Goal: Task Accomplishment & Management: Manage account settings

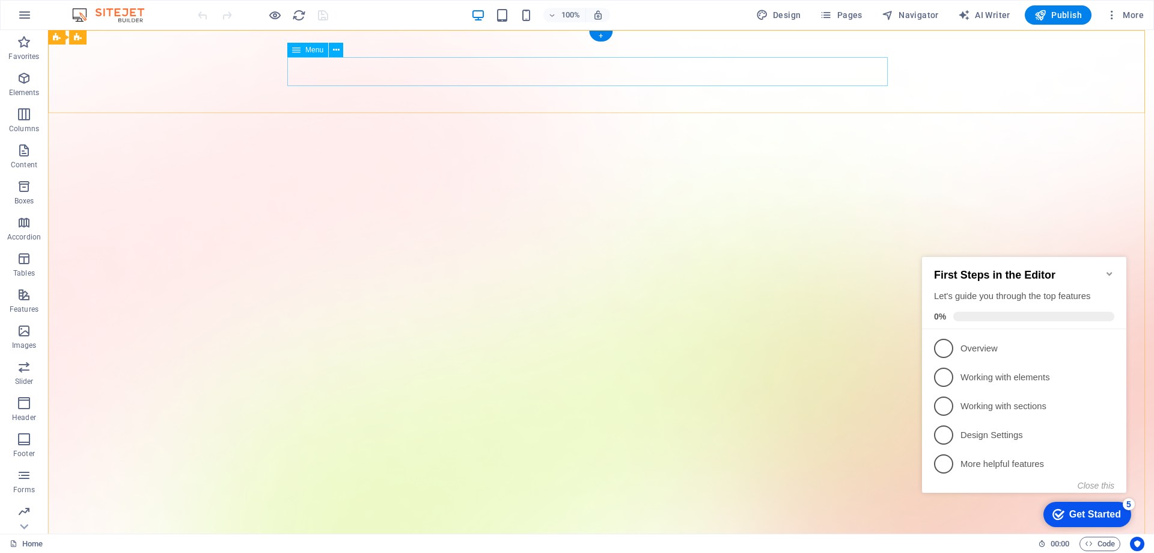
select select "1"
select select
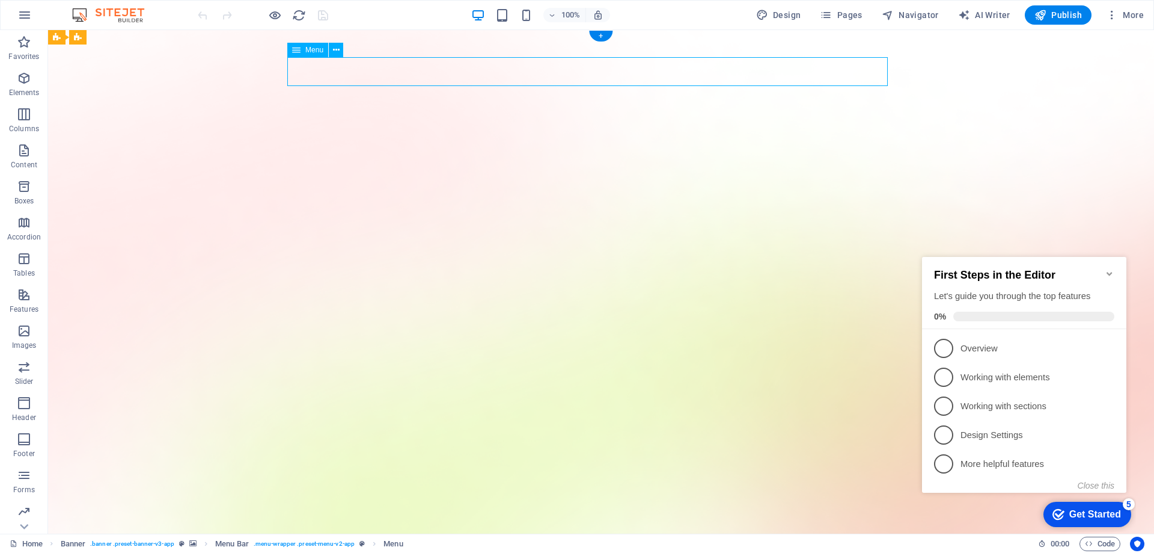
select select "author"
select select "2"
select select
select select "3"
select select
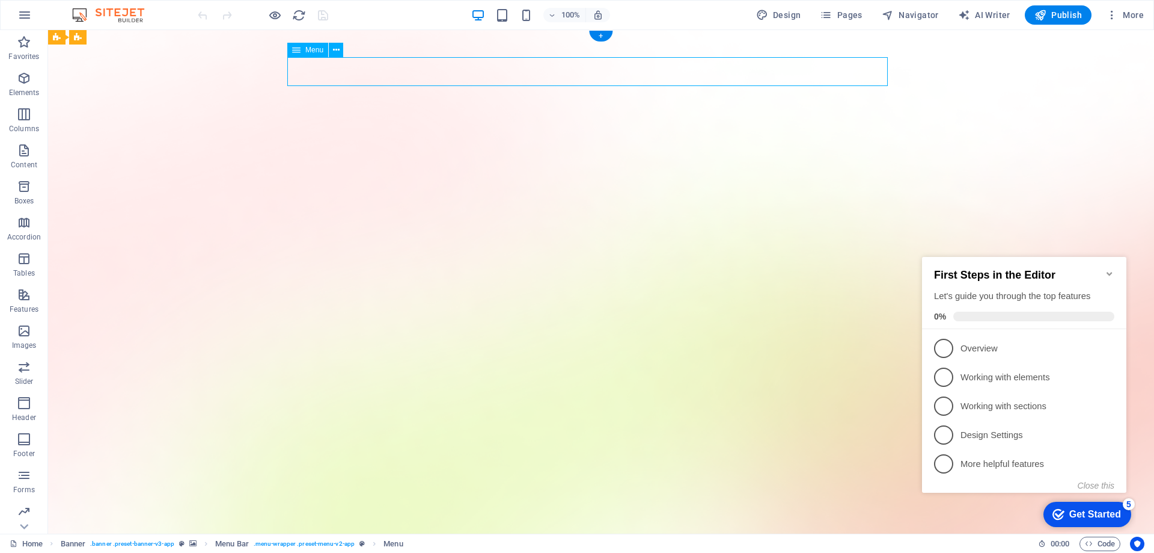
select select "4"
select select
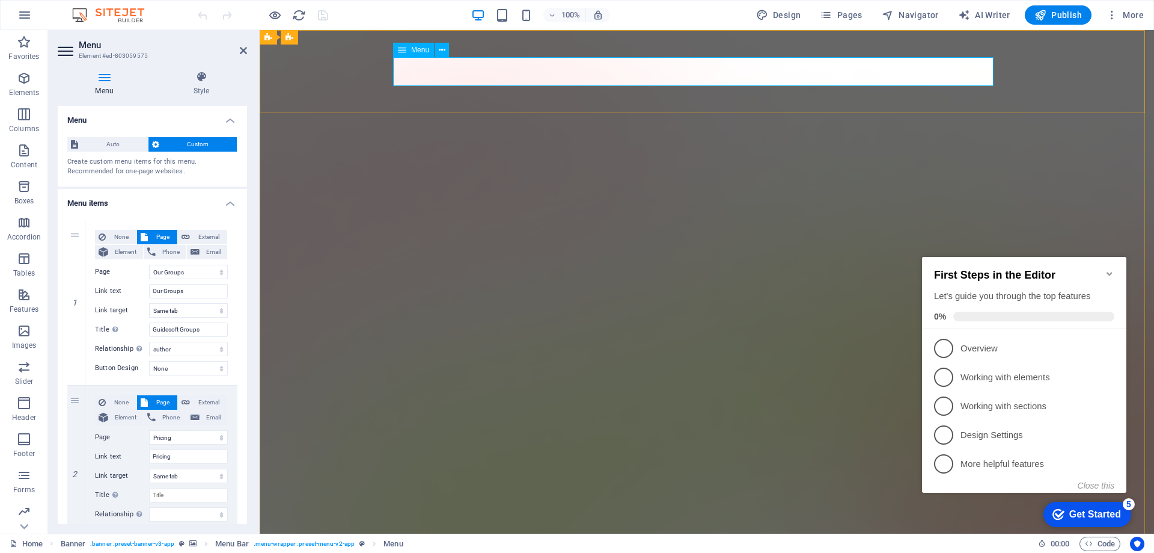
click at [419, 49] on span "Menu" at bounding box center [420, 49] width 18 height 7
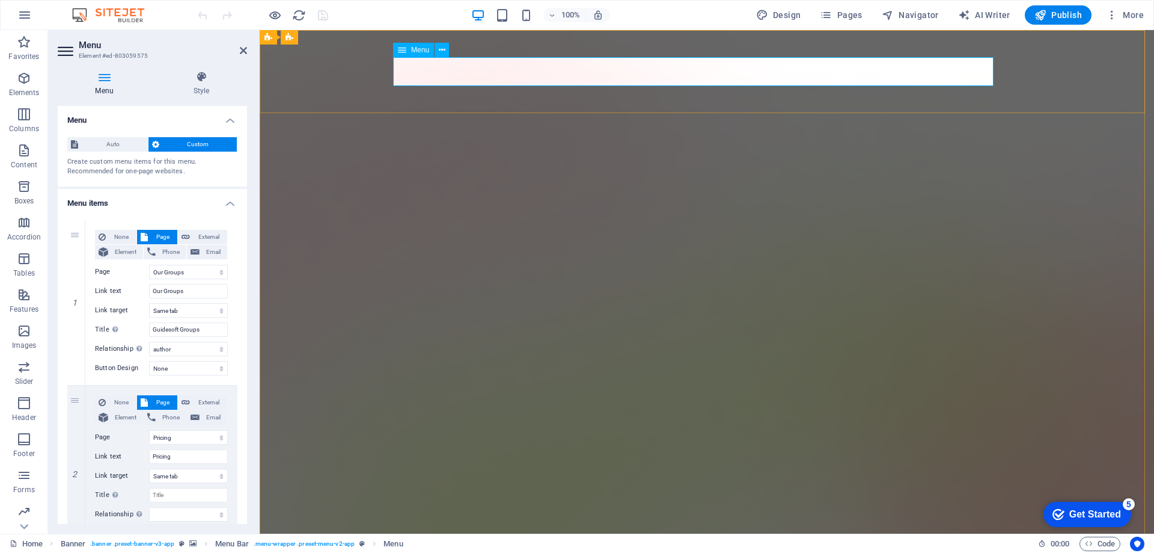
click at [405, 47] on icon at bounding box center [402, 50] width 8 height 14
click at [113, 82] on icon at bounding box center [104, 77] width 93 height 12
click at [198, 141] on span "Custom" at bounding box center [198, 144] width 71 height 14
click at [182, 141] on span "Custom" at bounding box center [198, 144] width 71 height 14
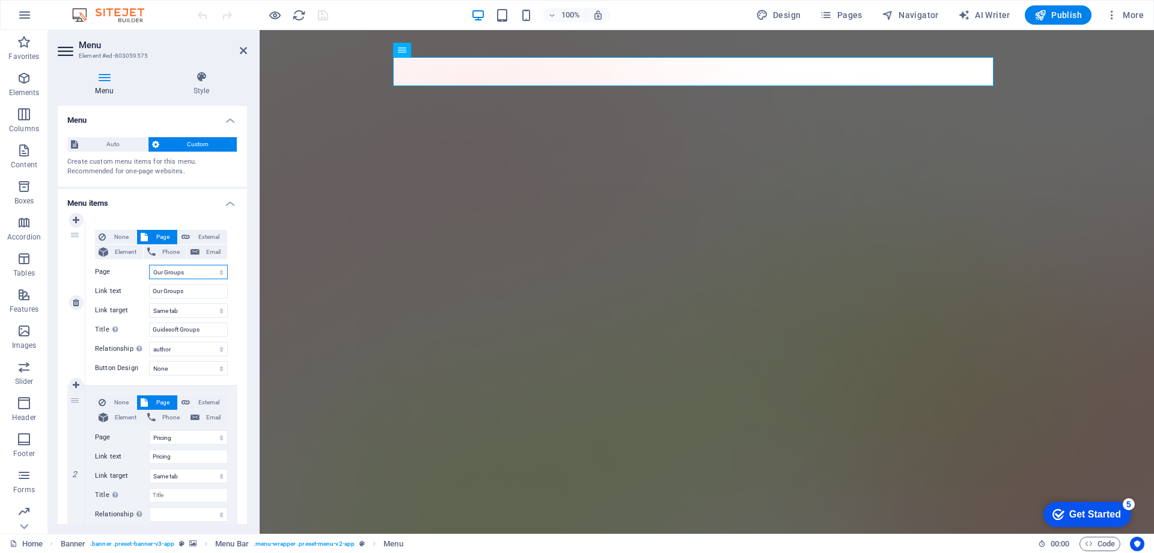
click at [200, 271] on select "Home Our Groups Pricing Blog Contact Privacy Legal Notice sample" at bounding box center [188, 272] width 79 height 14
select select "0"
click at [149, 265] on select "Home Our Groups Pricing Blog Contact Privacy Legal Notice sample" at bounding box center [188, 272] width 79 height 14
type input "Home"
select select
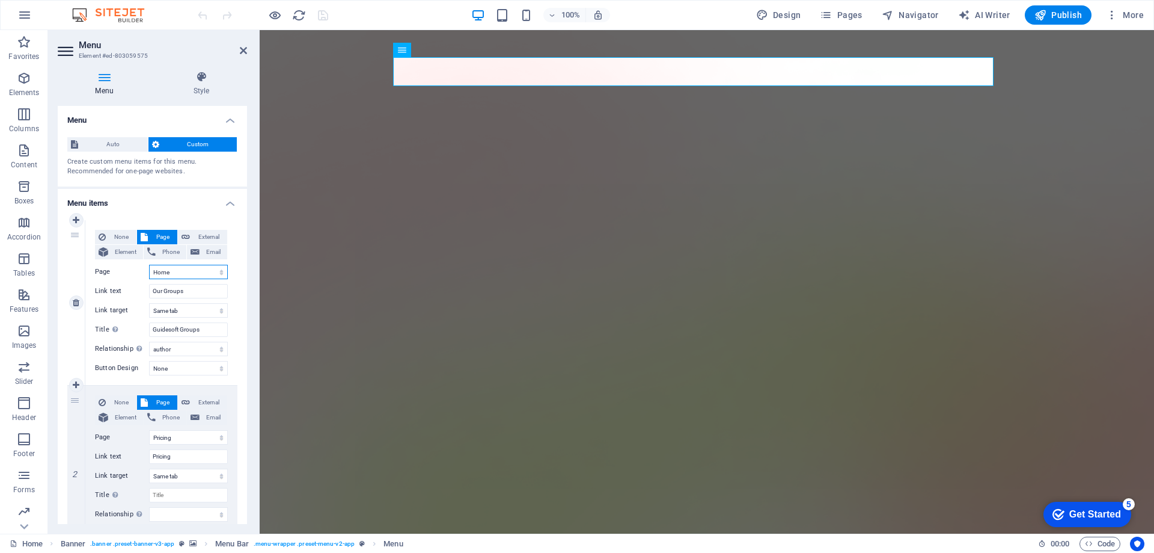
select select
click at [183, 269] on select "Home Our Groups Pricing Blog Contact Privacy Legal Notice sample" at bounding box center [188, 272] width 79 height 14
click at [180, 270] on select "Home Our Groups Pricing Blog Contact Privacy Legal Notice sample" at bounding box center [188, 272] width 79 height 14
drag, startPoint x: 186, startPoint y: 292, endPoint x: 89, endPoint y: 290, distance: 97.4
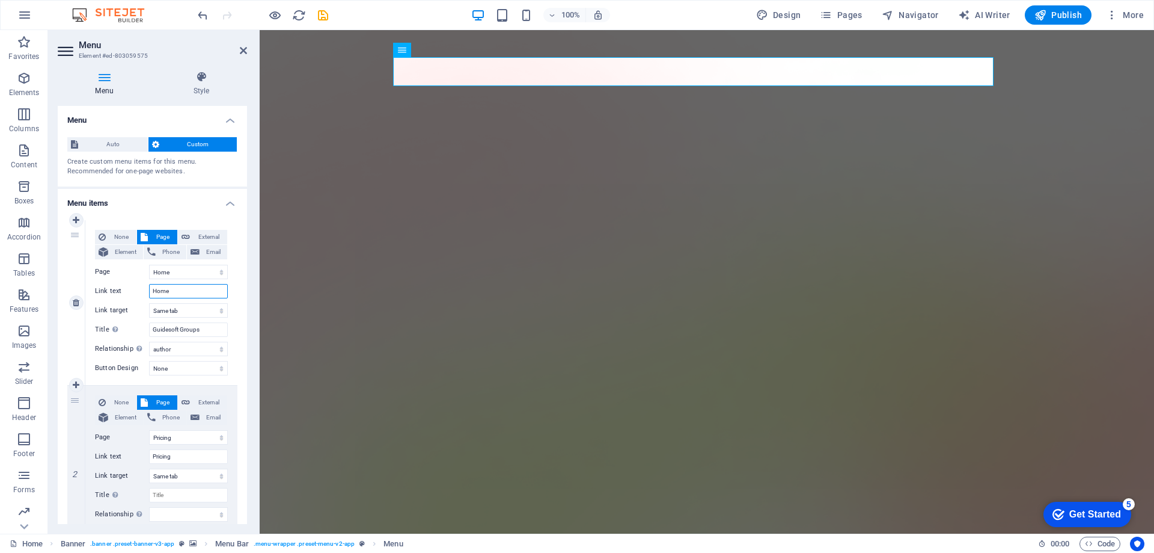
click at [89, 290] on div "None Page External Element Phone Email Page Home Our Groups Pricing Blog Contac…" at bounding box center [161, 302] width 152 height 165
click at [189, 274] on select "Home Our Groups Pricing Blog Contact Privacy Legal Notice sample" at bounding box center [188, 272] width 79 height 14
click at [75, 221] on icon at bounding box center [76, 220] width 7 height 8
select select
select select "0"
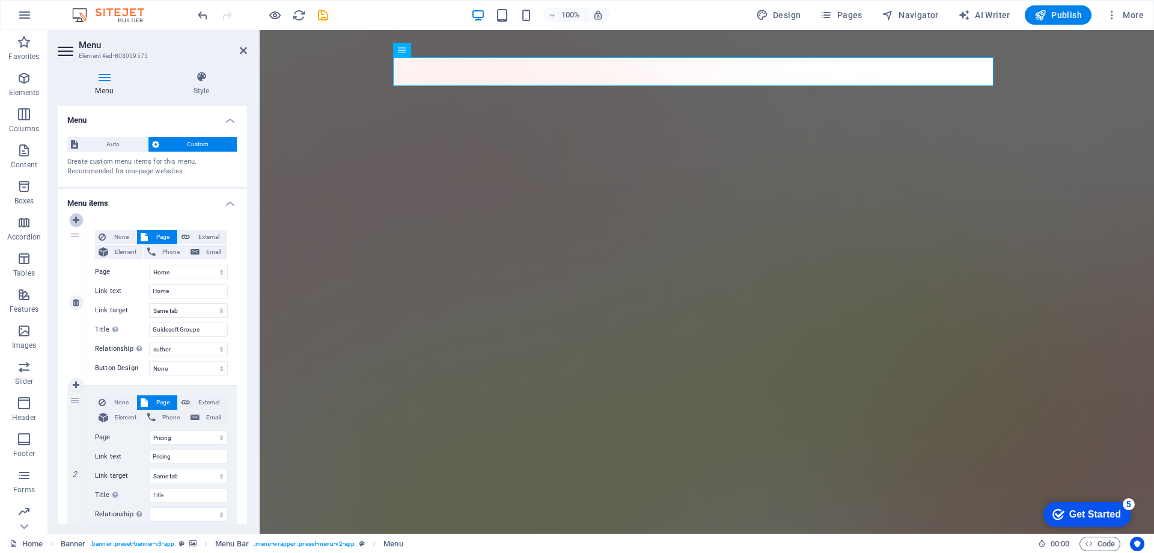
type input "Home"
type input "Guidesoft Groups"
select select "author"
select select "2"
type input "Pricing"
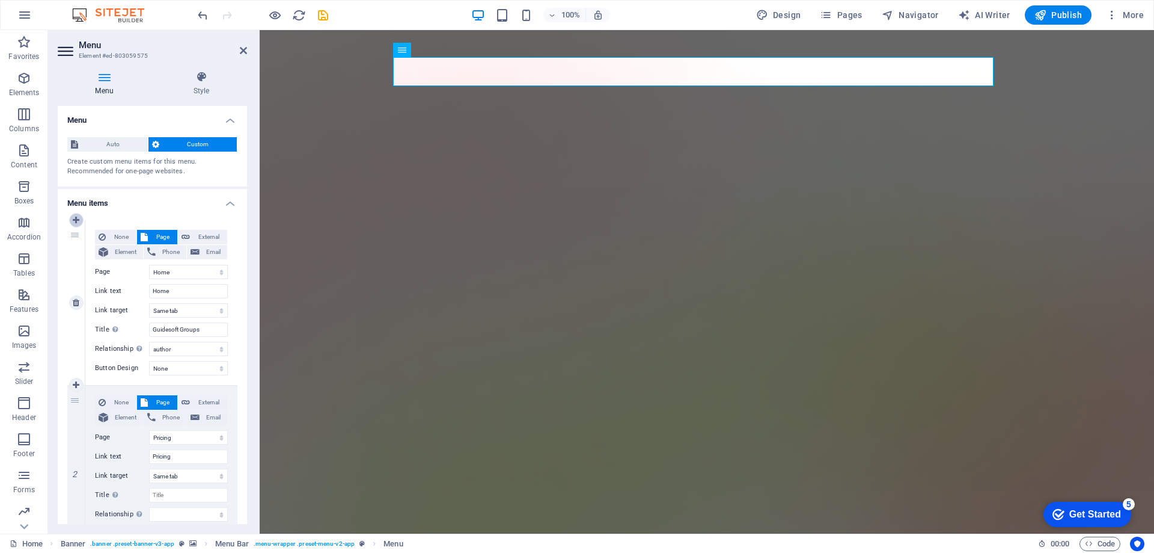
select select
select select "3"
type input "Blog"
select select
select select "4"
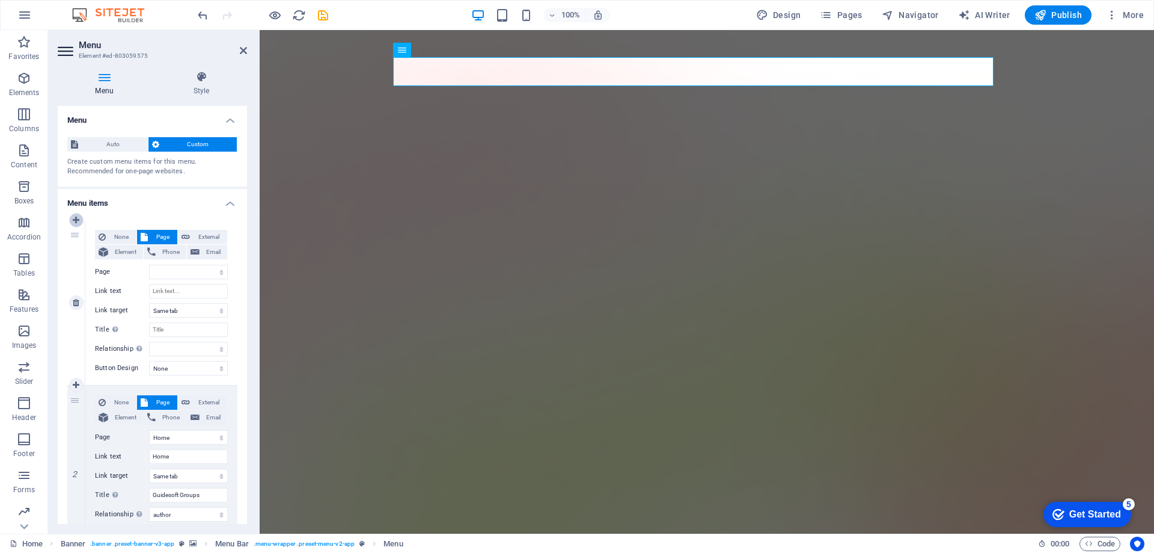
select select
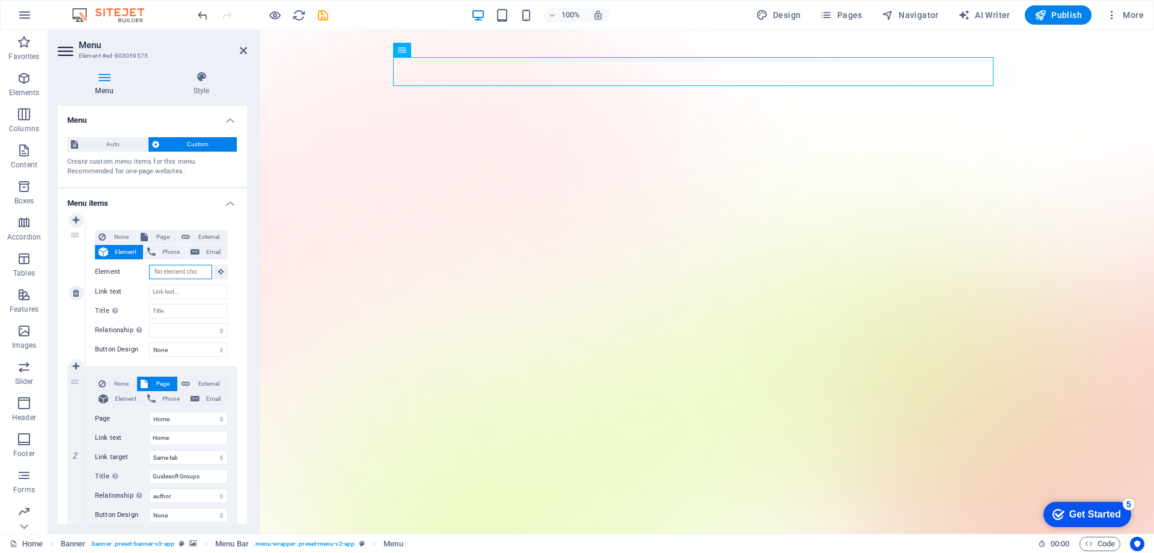
click at [177, 270] on input "Element" at bounding box center [180, 272] width 63 height 14
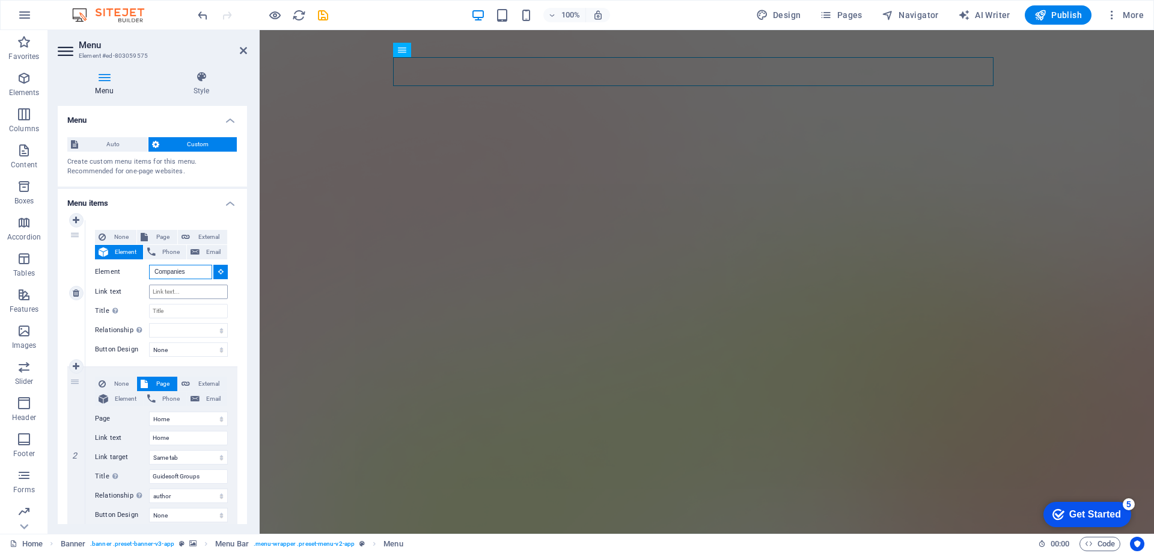
type input "Companies"
click at [191, 295] on input "Link text" at bounding box center [188, 291] width 79 height 14
click at [188, 274] on input "Element" at bounding box center [180, 272] width 63 height 14
type input "Company"
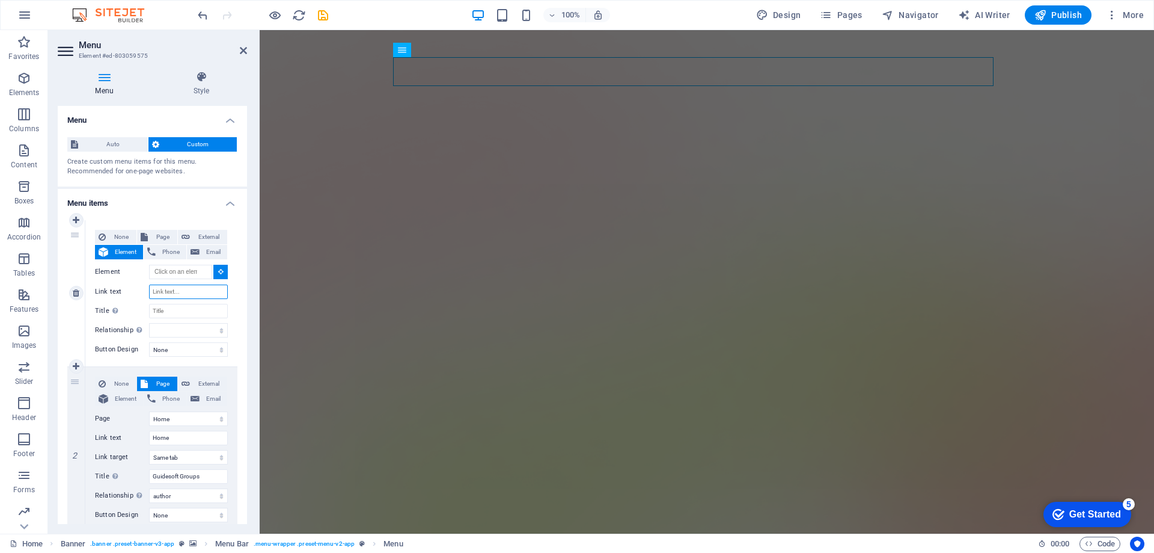
click at [187, 295] on input "Link text" at bounding box center [188, 291] width 79 height 14
paste input "Company"
type input "Company"
select select
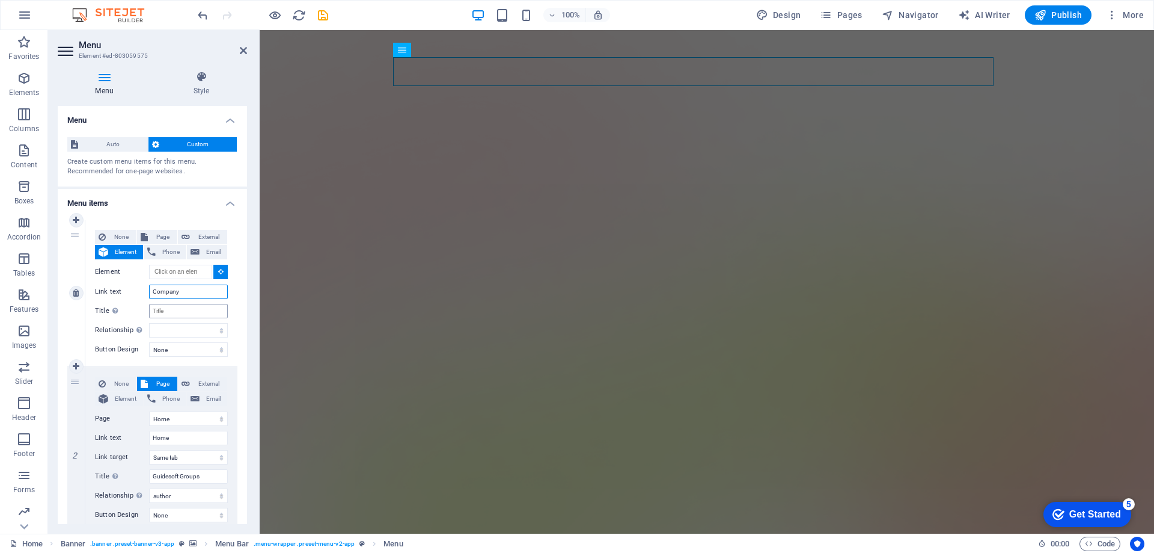
select select
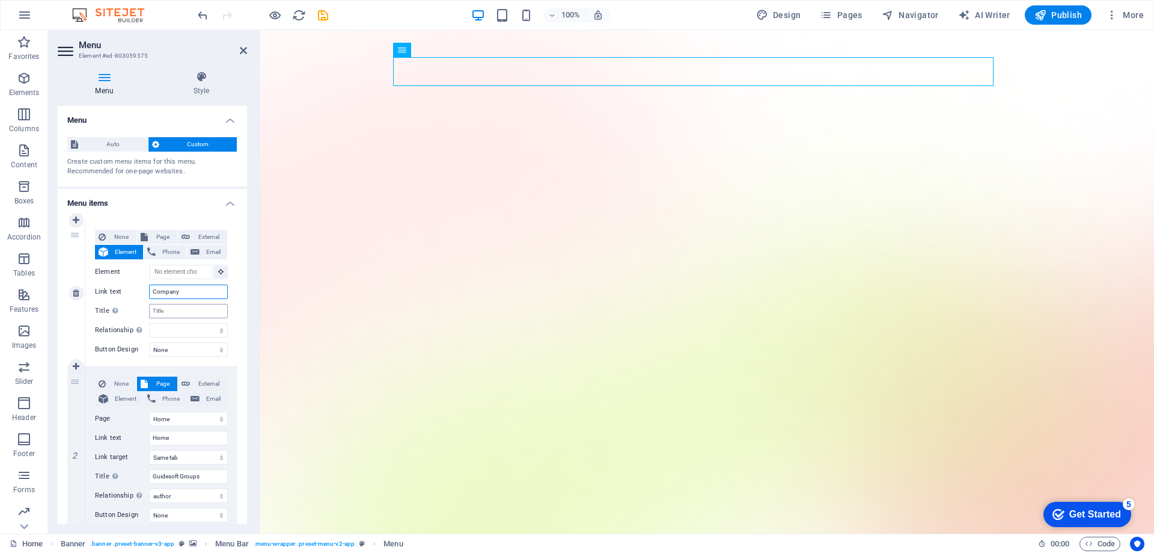
type input "Company"
click at [177, 313] on input "Title Additional link description, should not be the same as the link text. The…" at bounding box center [188, 311] width 79 height 14
paste input "Company"
type input "Company"
select select
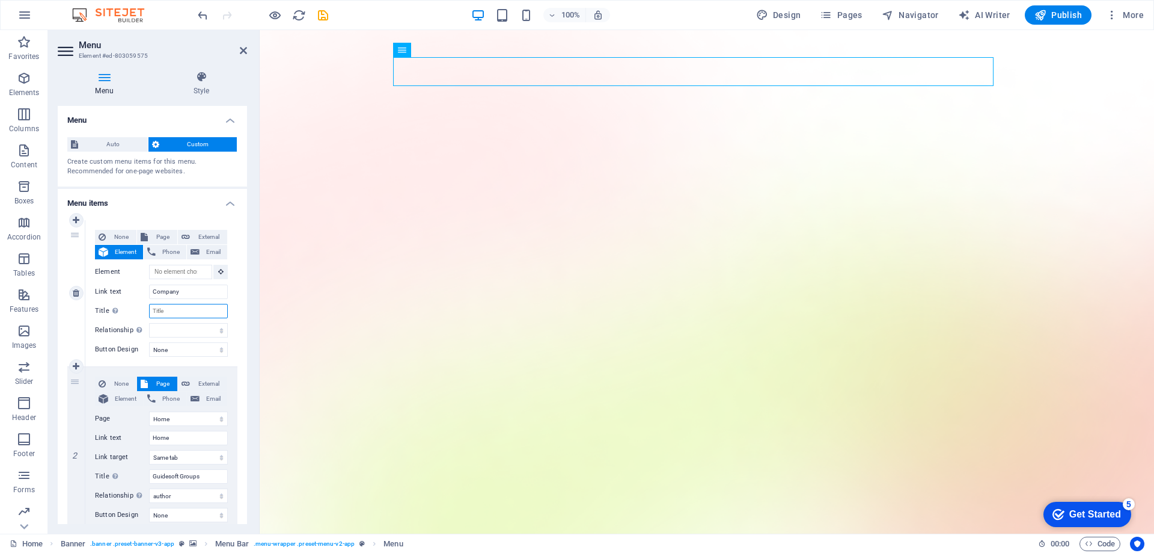
select select
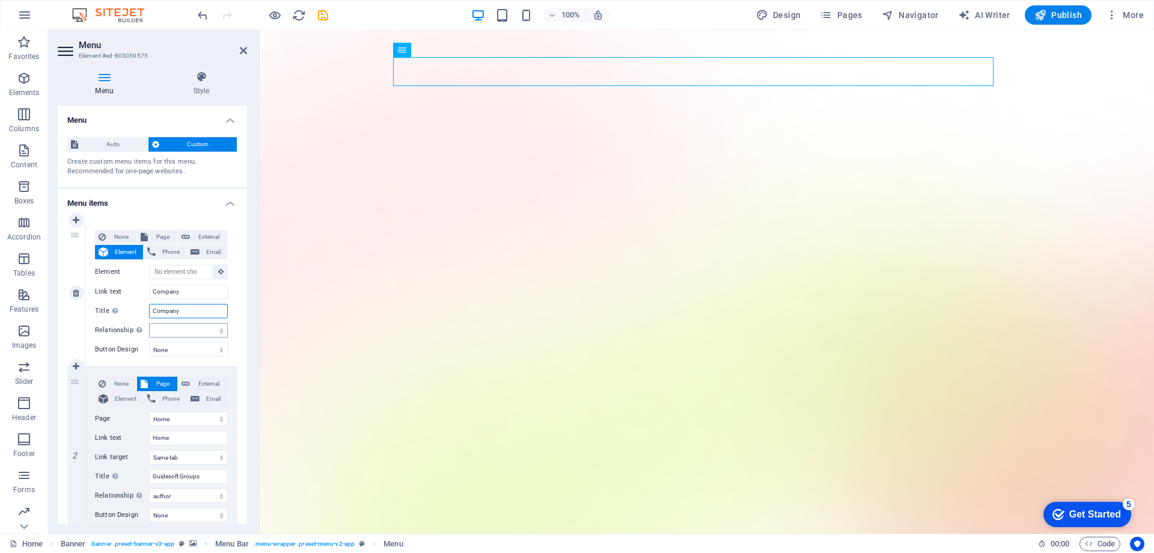
select select
type input "Company"
drag, startPoint x: 174, startPoint y: 327, endPoint x: 182, endPoint y: 331, distance: 8.6
click at [174, 327] on select "alternate author bookmark external help license next nofollow noreferrer noopen…" at bounding box center [188, 330] width 79 height 14
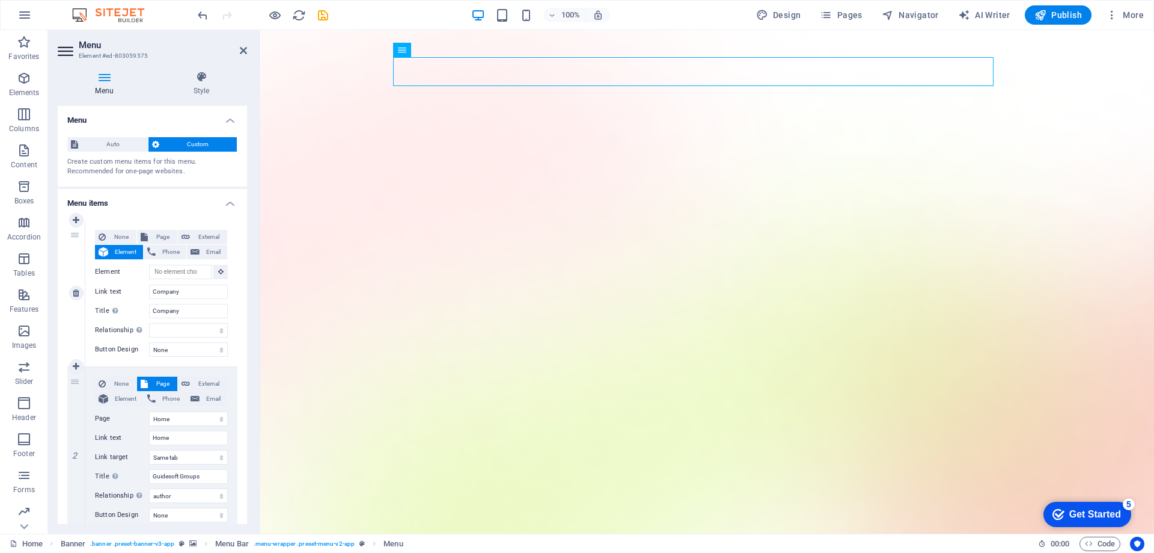
click at [134, 284] on label "Link text" at bounding box center [122, 291] width 54 height 14
click at [149, 284] on input "Company" at bounding box center [188, 291] width 79 height 14
click at [192, 325] on select "alternate author bookmark external help license next nofollow noreferrer noopen…" at bounding box center [188, 330] width 79 height 14
click at [189, 347] on select "None Default Primary Secondary" at bounding box center [188, 349] width 79 height 14
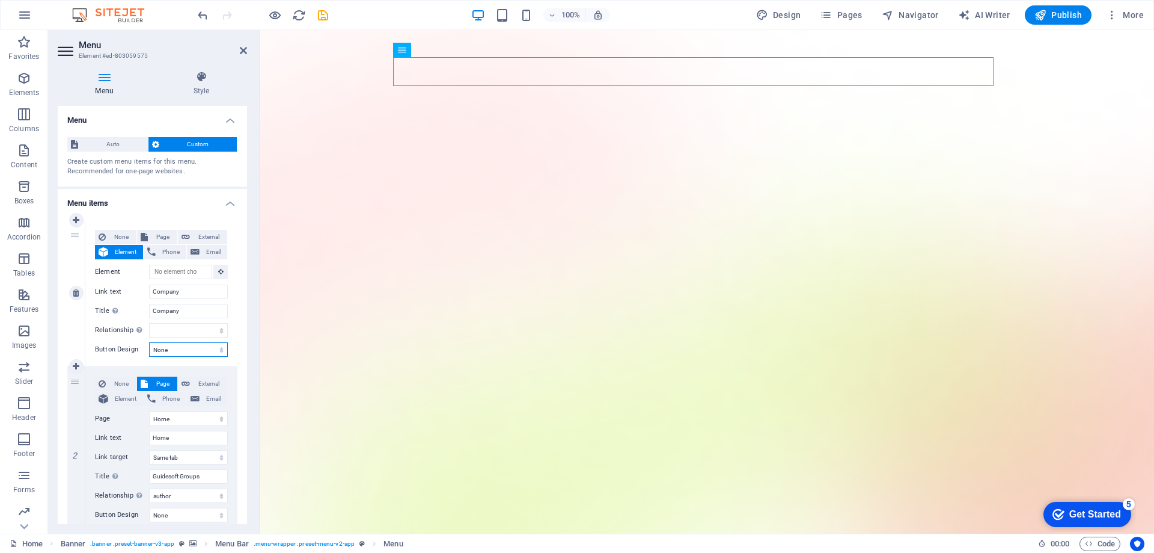
select select "primary"
click at [149, 342] on select "None Default Primary Secondary" at bounding box center [188, 349] width 79 height 14
select select
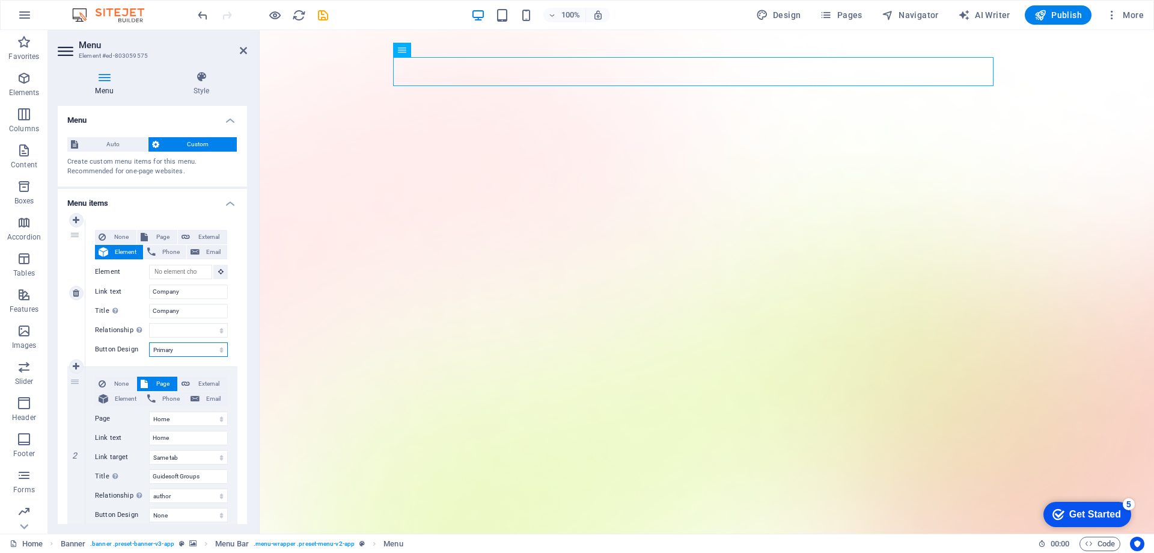
select select
click at [191, 350] on select "None Default Primary Secondary" at bounding box center [188, 349] width 79 height 14
select select
click at [149, 342] on select "None Default Primary Secondary" at bounding box center [188, 349] width 79 height 14
select select
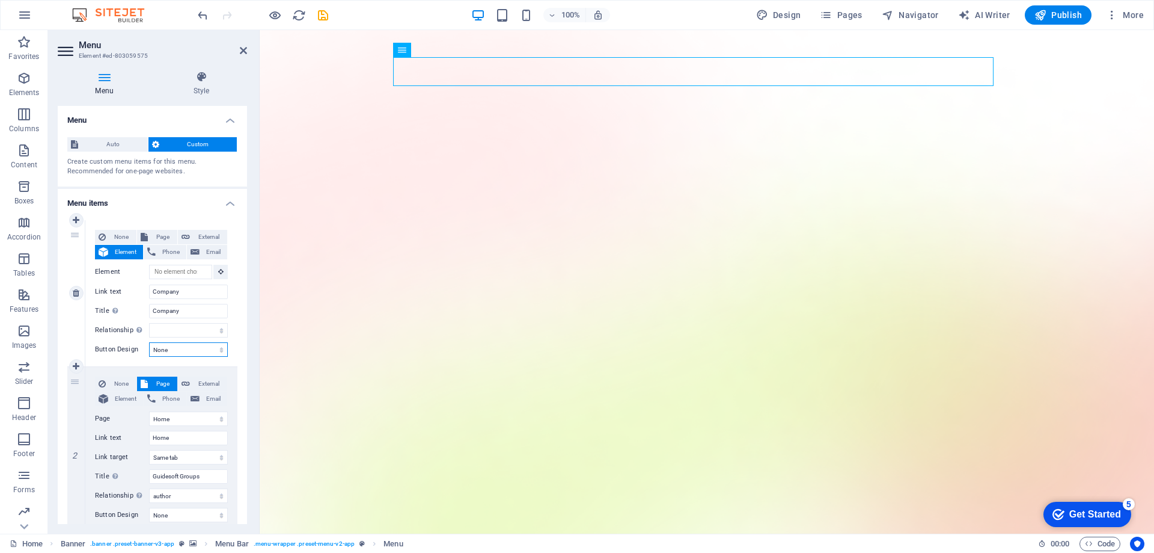
select select
click at [162, 237] on span "Page" at bounding box center [163, 237] width 22 height 14
select select
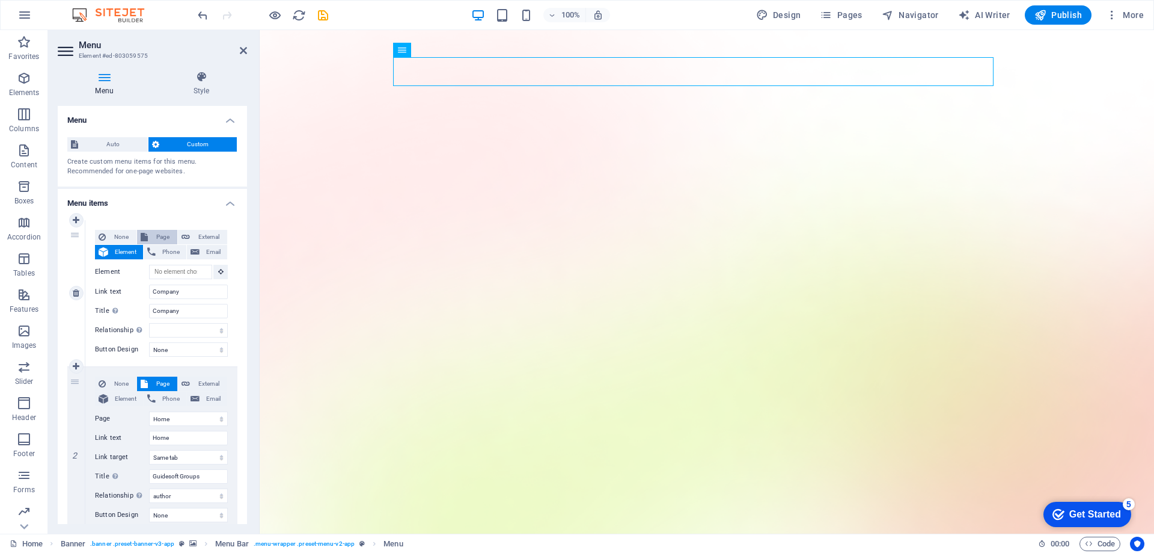
select select
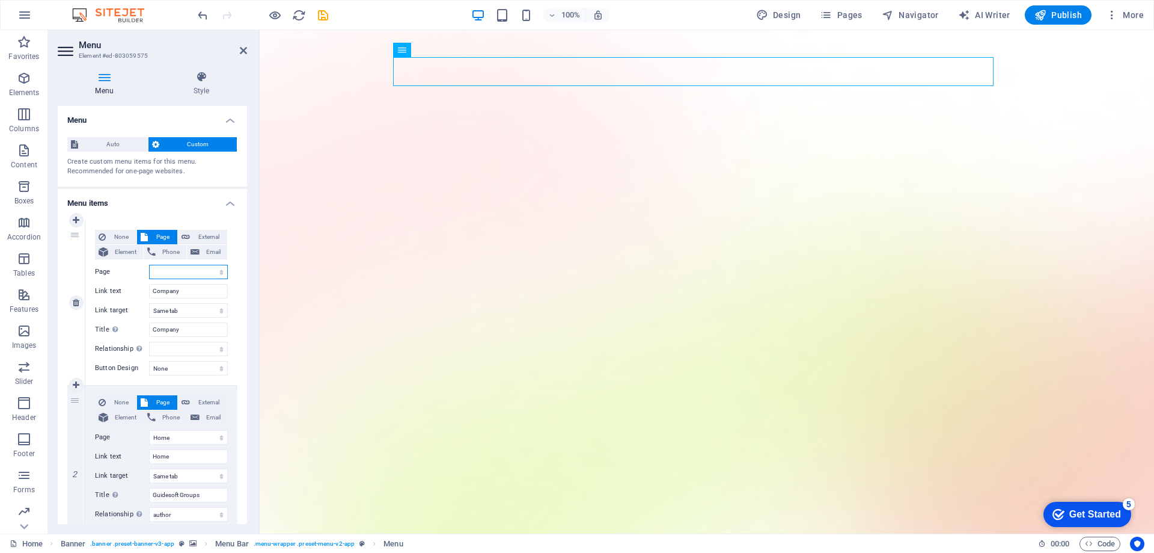
click at [180, 269] on select "Home Our Groups Pricing Blog Contact Privacy Legal Notice sample" at bounding box center [188, 272] width 79 height 14
select select "4"
select select
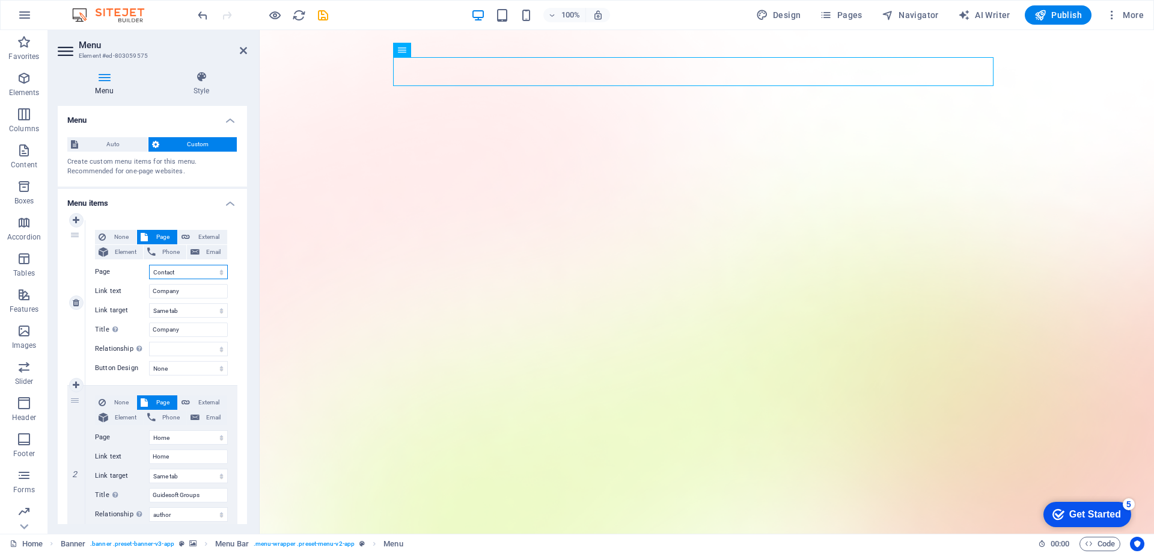
select select
drag, startPoint x: 185, startPoint y: 271, endPoint x: 103, endPoint y: 267, distance: 81.8
click at [103, 267] on div "Page Home Our Groups Pricing Blog Contact Privacy Legal Notice sample" at bounding box center [161, 272] width 133 height 14
drag, startPoint x: 177, startPoint y: 265, endPoint x: 123, endPoint y: 262, distance: 53.6
click at [123, 262] on div "None Page External Element Phone Email Page Home Our Groups Pricing Blog Contac…" at bounding box center [161, 293] width 133 height 126
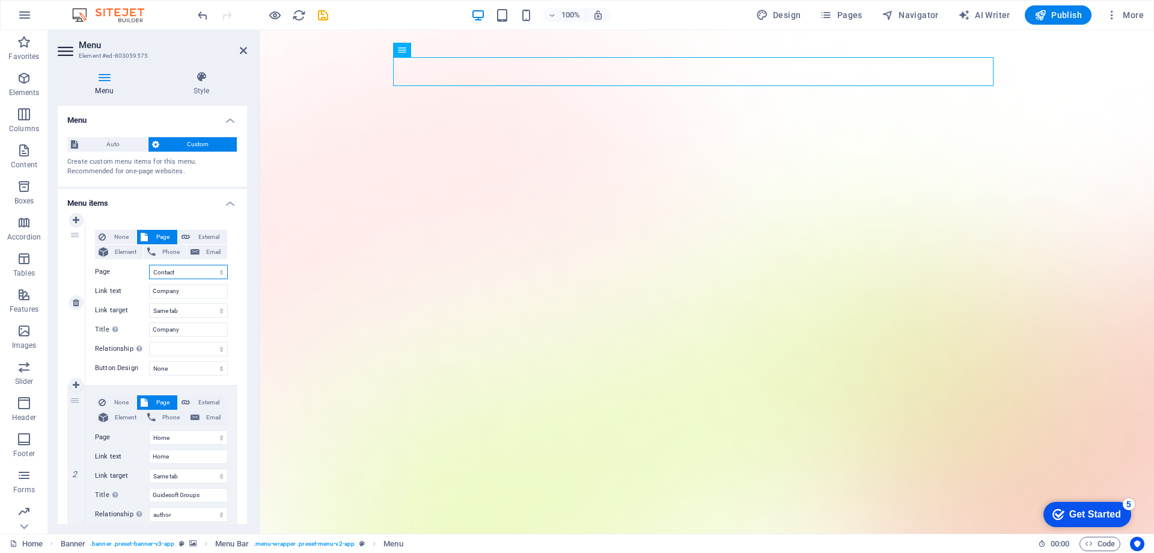
click at [192, 271] on select "Home Our Groups Pricing Blog Contact Privacy Legal Notice sample" at bounding box center [188, 272] width 79 height 14
select select "0"
click at [149, 265] on select "Home Our Groups Pricing Blog Contact Privacy Legal Notice sample" at bounding box center [188, 272] width 79 height 14
select select
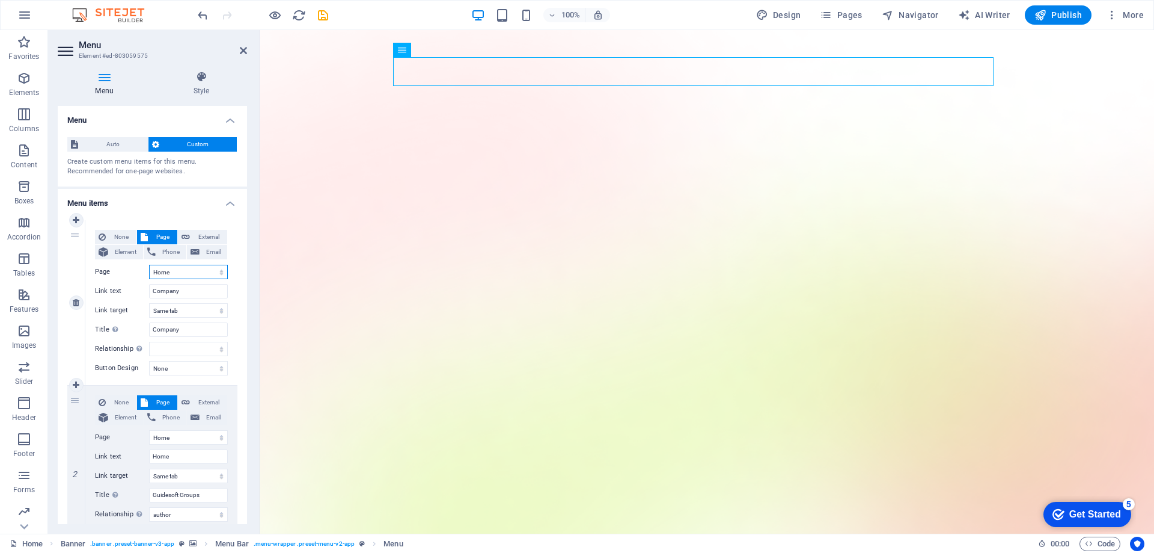
select select
click at [195, 308] on select "New tab Same tab Overlay" at bounding box center [188, 310] width 79 height 14
click at [186, 348] on select "alternate author bookmark external help license next nofollow noreferrer noopen…" at bounding box center [188, 348] width 79 height 14
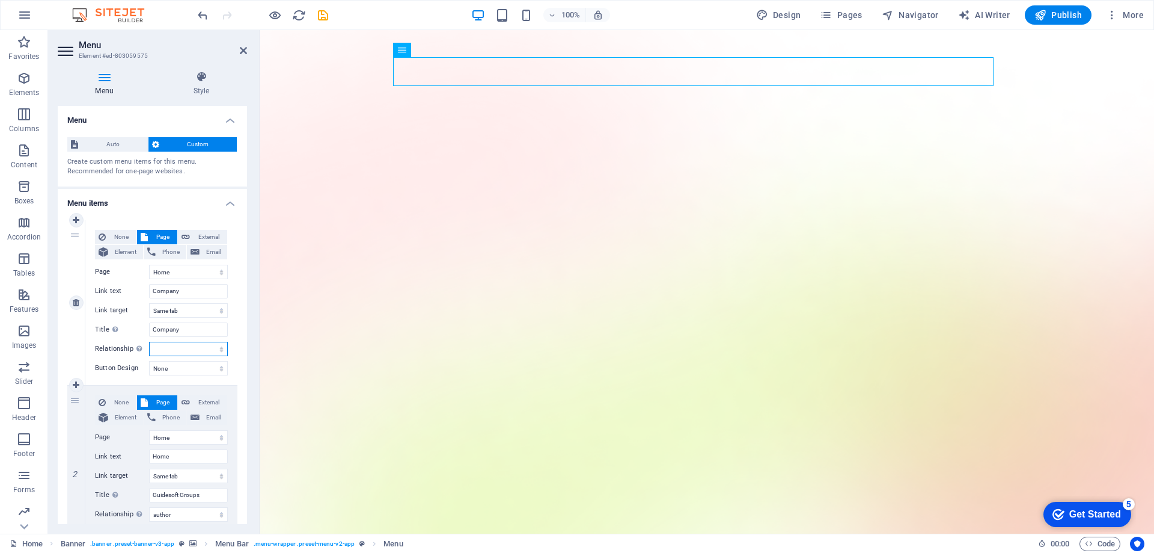
click at [186, 348] on select "alternate author bookmark external help license next nofollow noreferrer noopen…" at bounding box center [188, 348] width 79 height 14
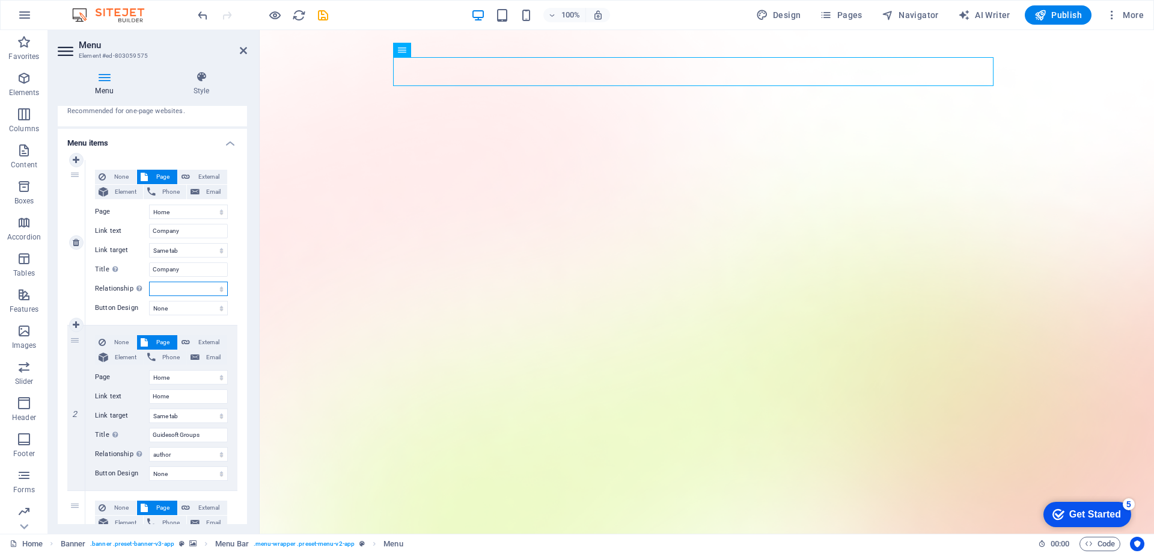
scroll to position [120, 0]
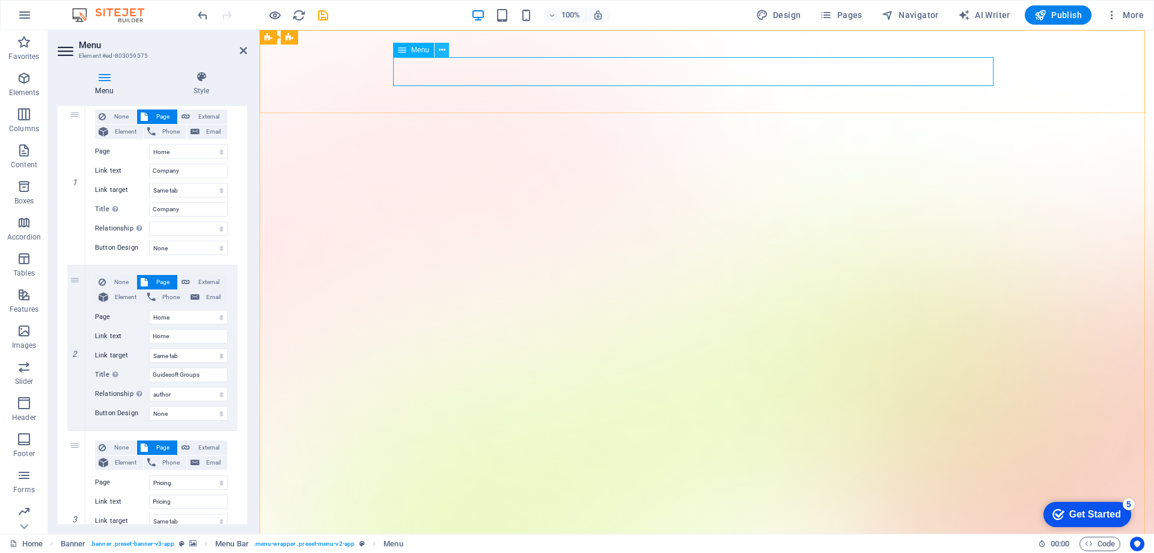
click at [439, 51] on icon at bounding box center [442, 50] width 7 height 13
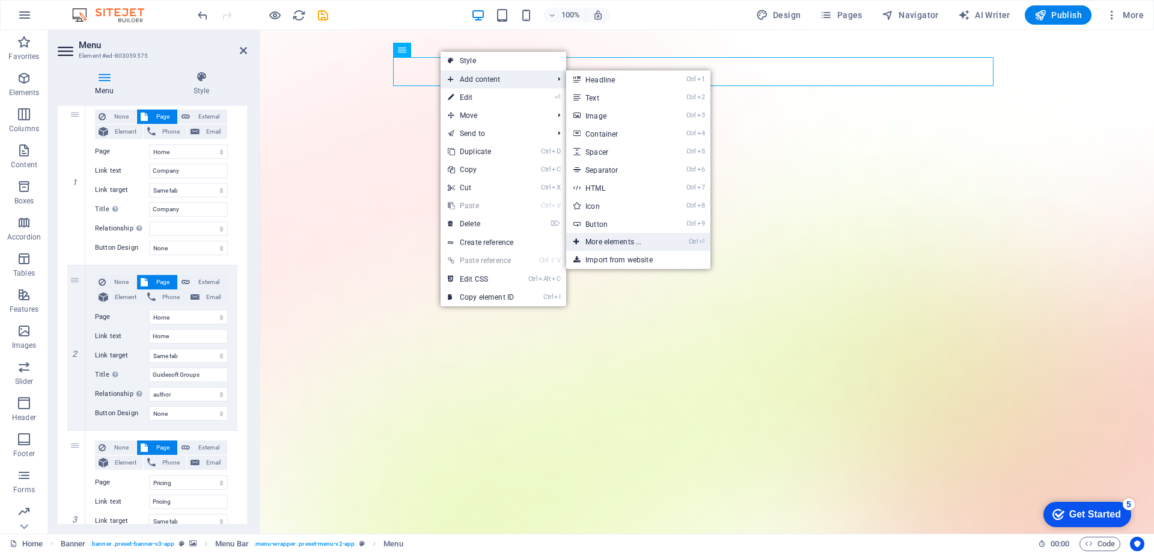
click at [650, 247] on link "Ctrl ⏎ More elements ..." at bounding box center [615, 242] width 99 height 18
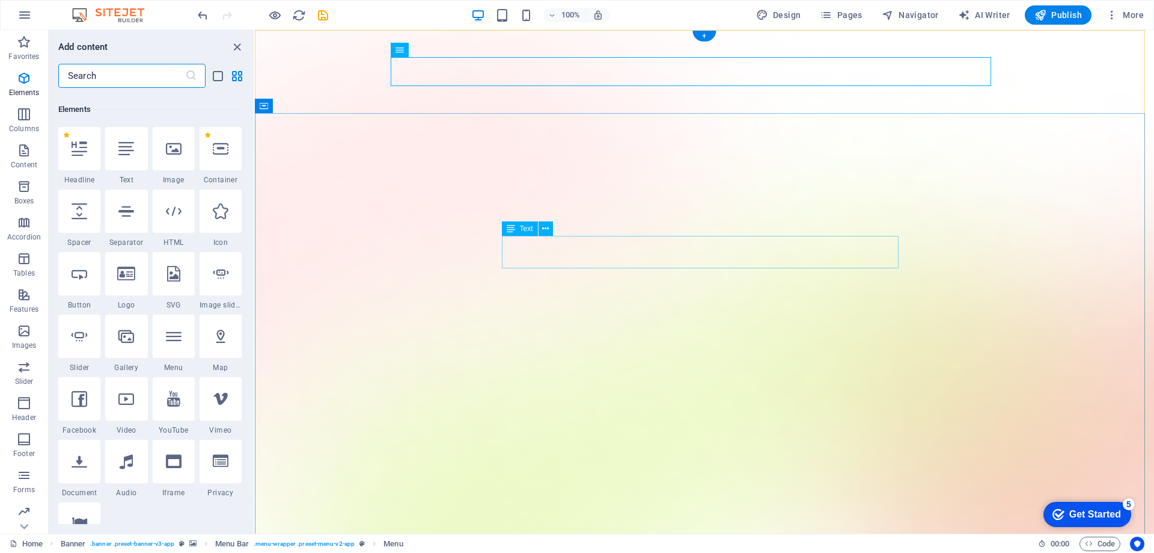
scroll to position [128, 0]
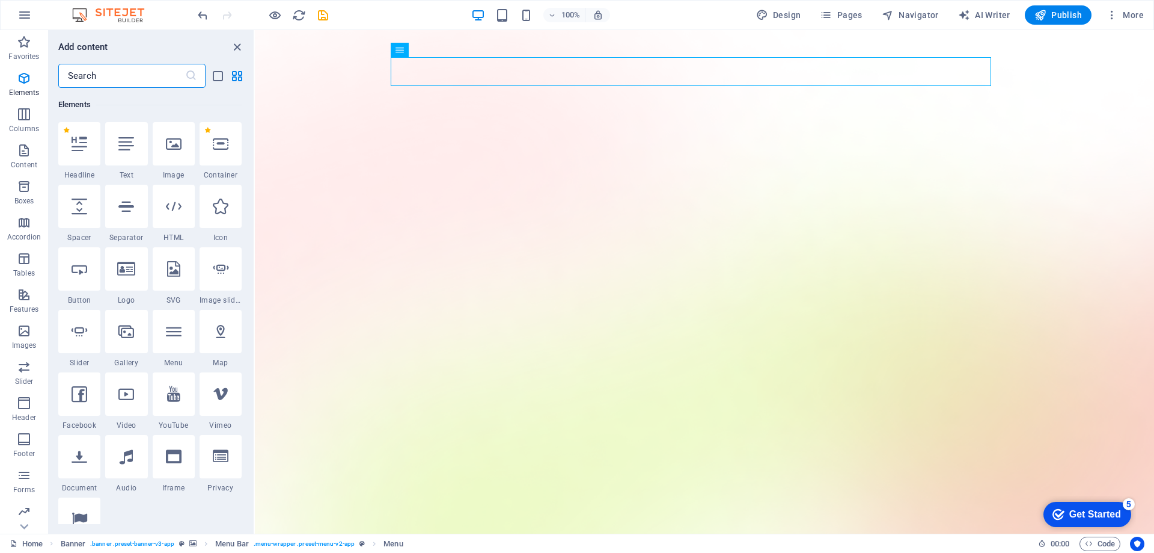
click at [155, 71] on input "text" at bounding box center [121, 76] width 127 height 24
click at [185, 337] on div at bounding box center [174, 331] width 42 height 43
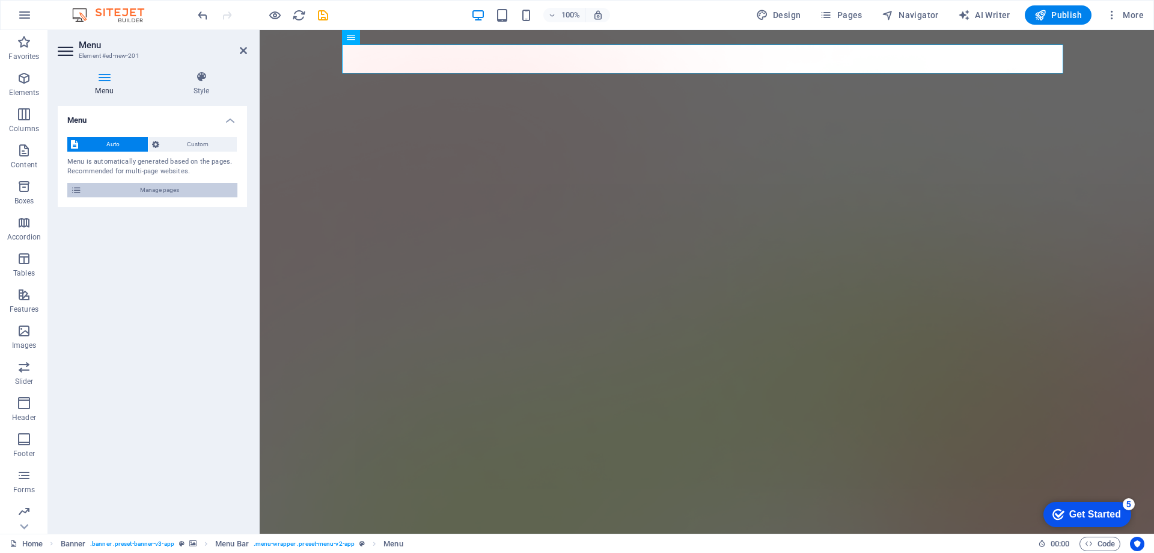
click at [152, 189] on span "Manage pages" at bounding box center [159, 190] width 149 height 14
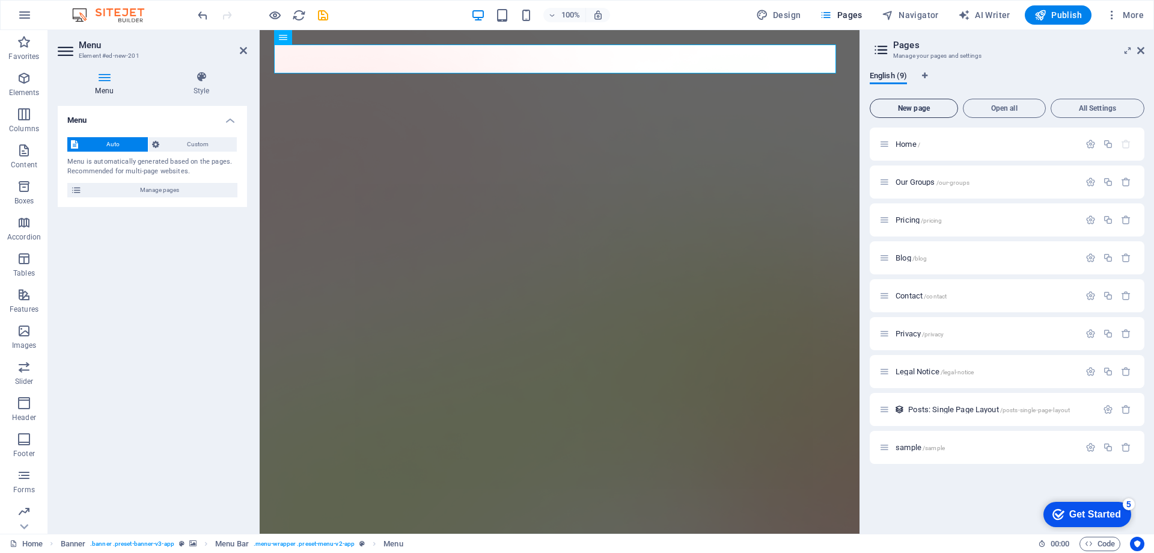
click at [922, 105] on span "New page" at bounding box center [914, 108] width 78 height 7
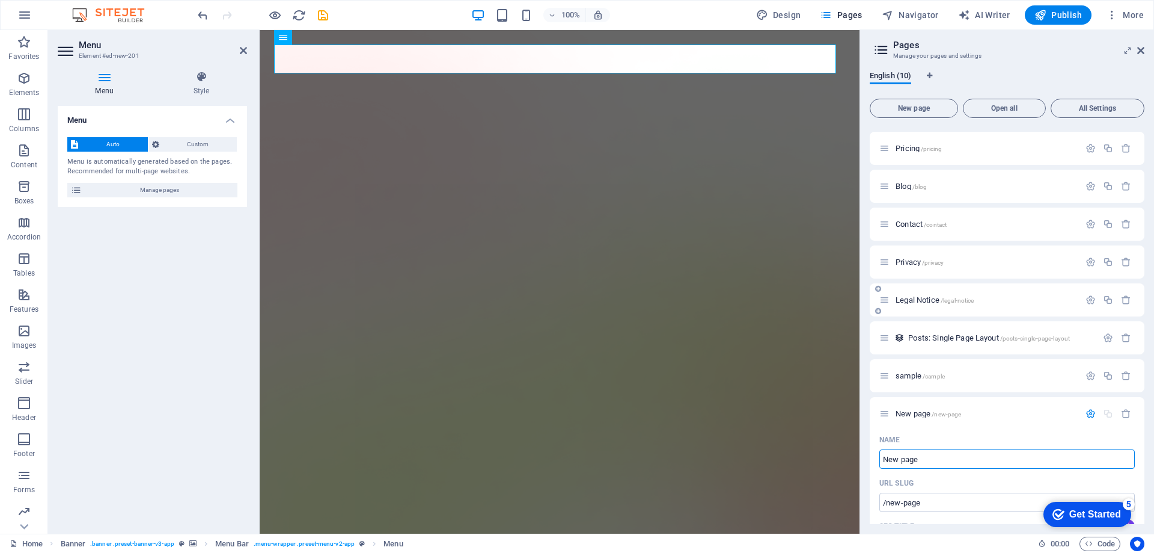
scroll to position [120, 0]
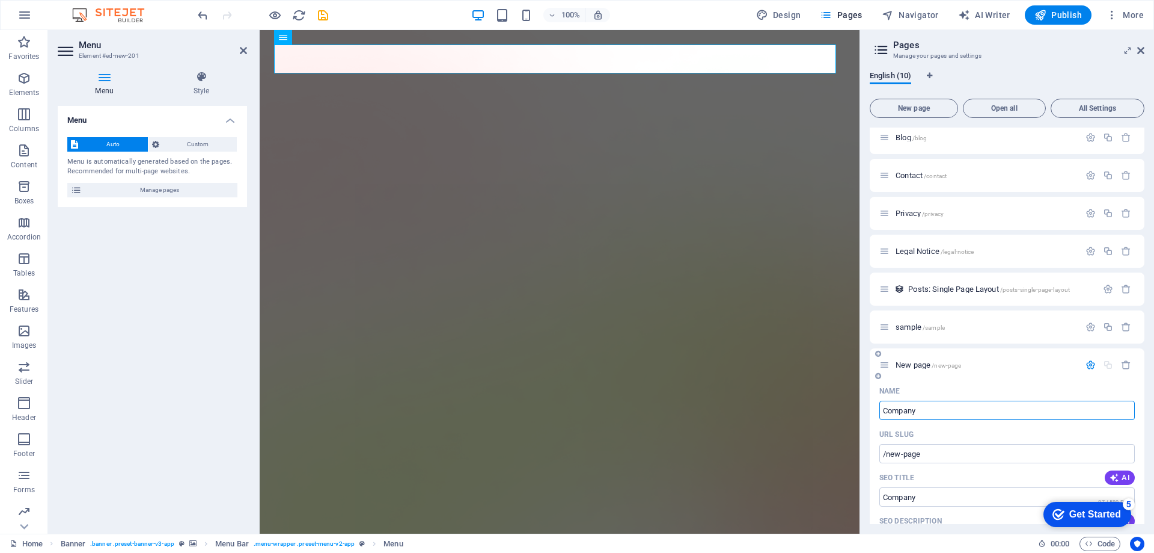
click at [942, 452] on input "/new-page" at bounding box center [1008, 453] width 256 height 19
type input "Company"
type input "/company"
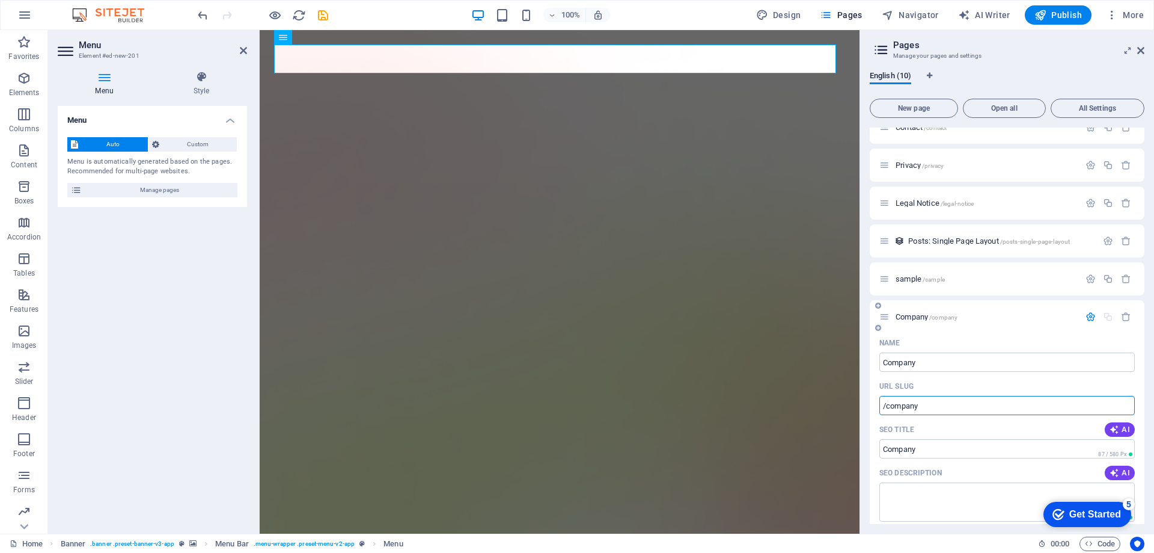
scroll to position [240, 0]
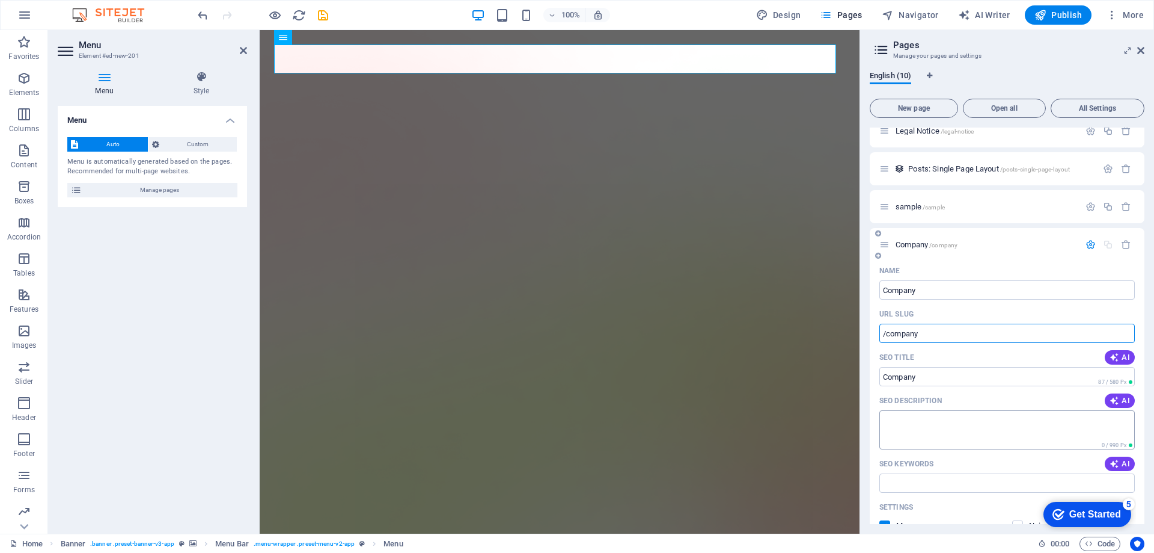
click at [915, 411] on textarea "SEO Description" at bounding box center [1008, 429] width 256 height 39
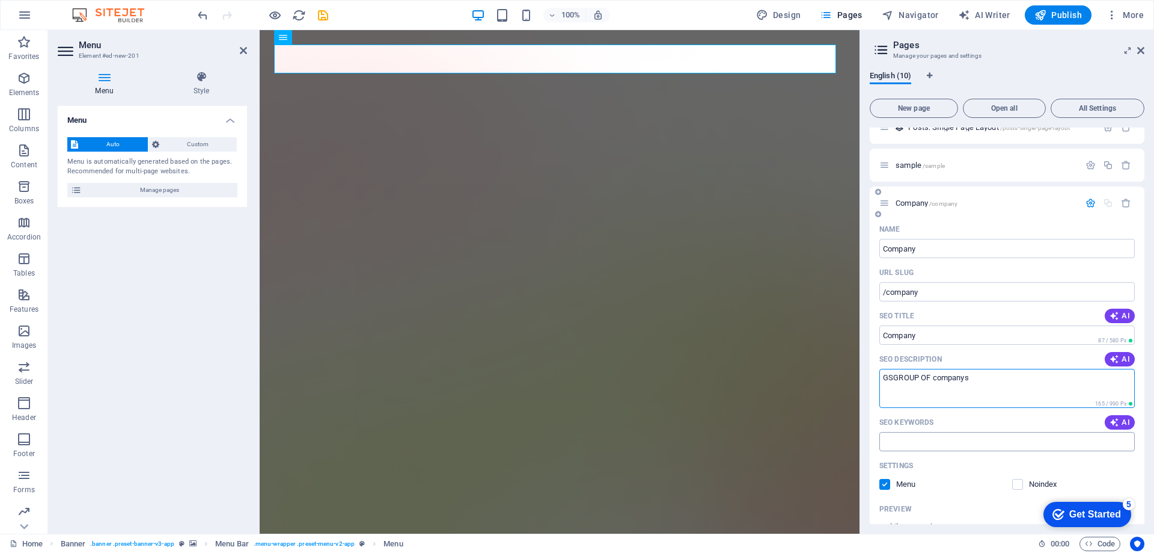
scroll to position [301, 0]
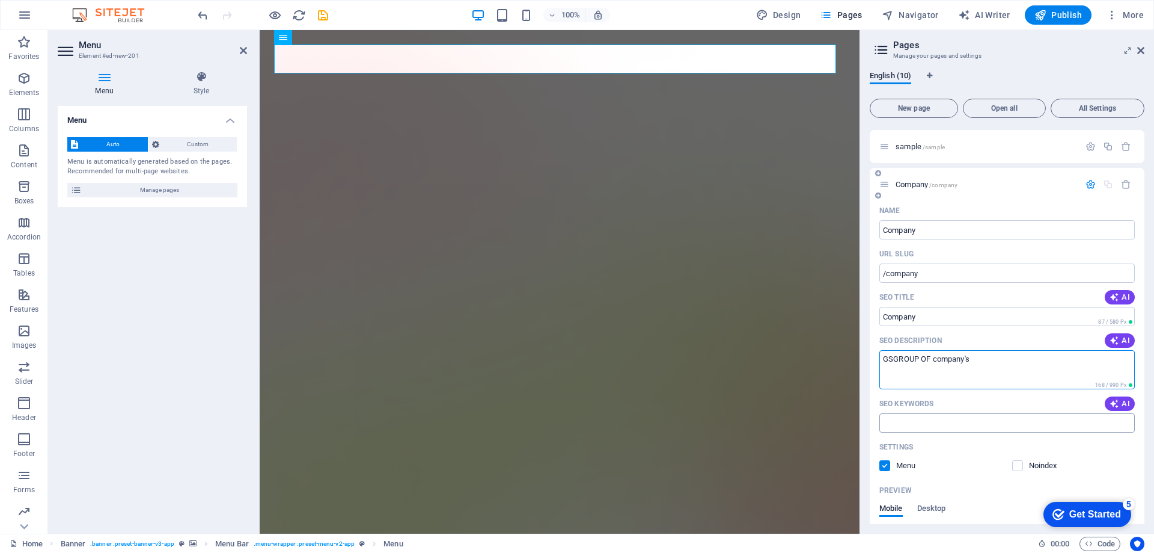
click at [922, 418] on input "SEO Keywords" at bounding box center [1008, 422] width 256 height 19
type textarea "GSGROUP OF company's"
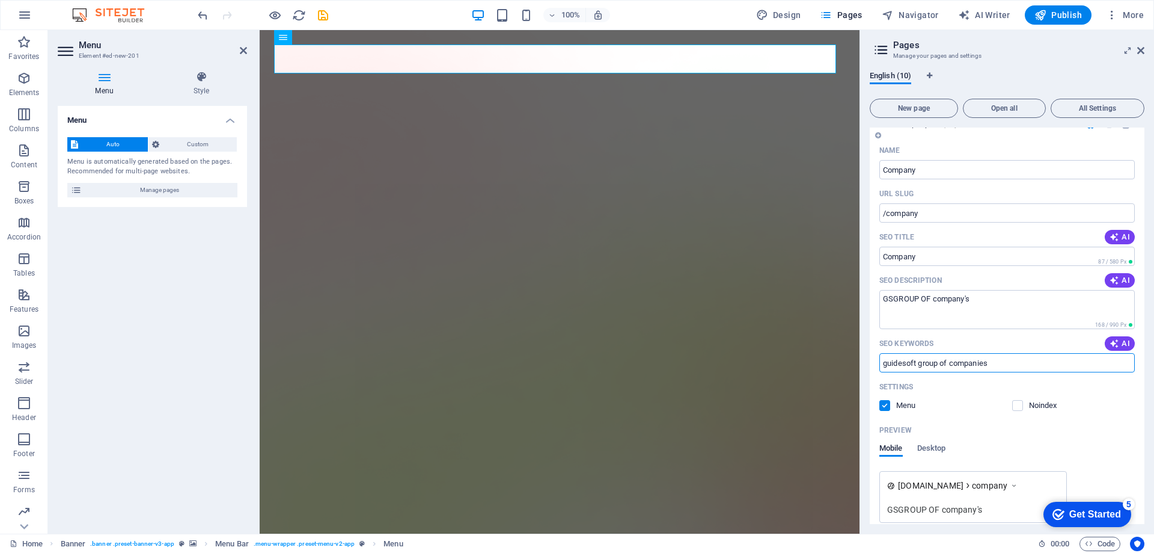
scroll to position [414, 0]
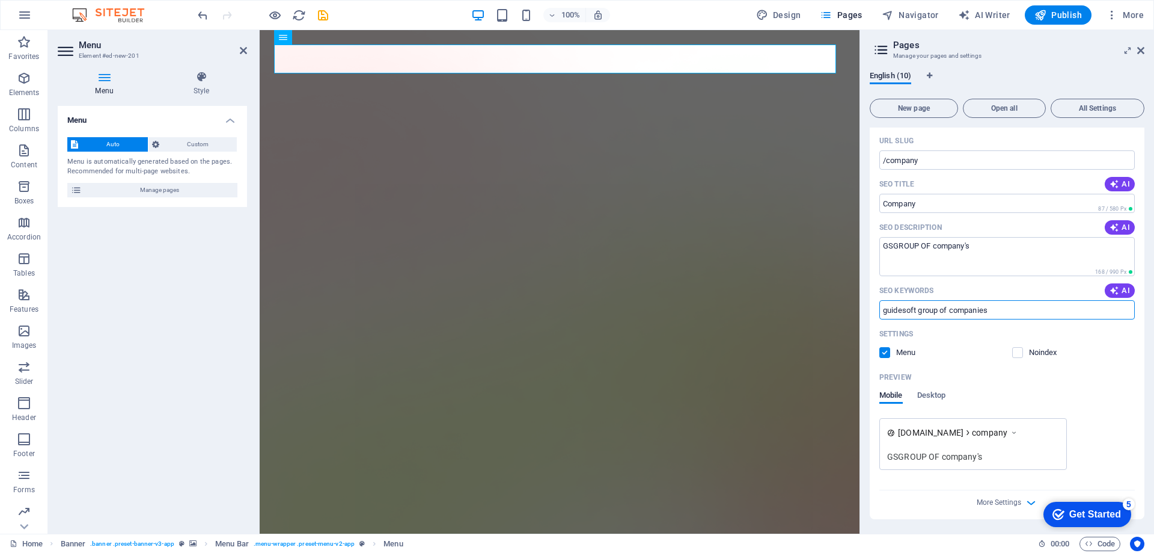
type input "guidesoft group of companies"
click at [932, 456] on div "GSGROUP OF company's" at bounding box center [973, 456] width 172 height 13
click at [936, 435] on span "[DOMAIN_NAME]" at bounding box center [931, 432] width 66 height 12
click at [928, 455] on div "GSGROUP OF company's" at bounding box center [973, 456] width 172 height 13
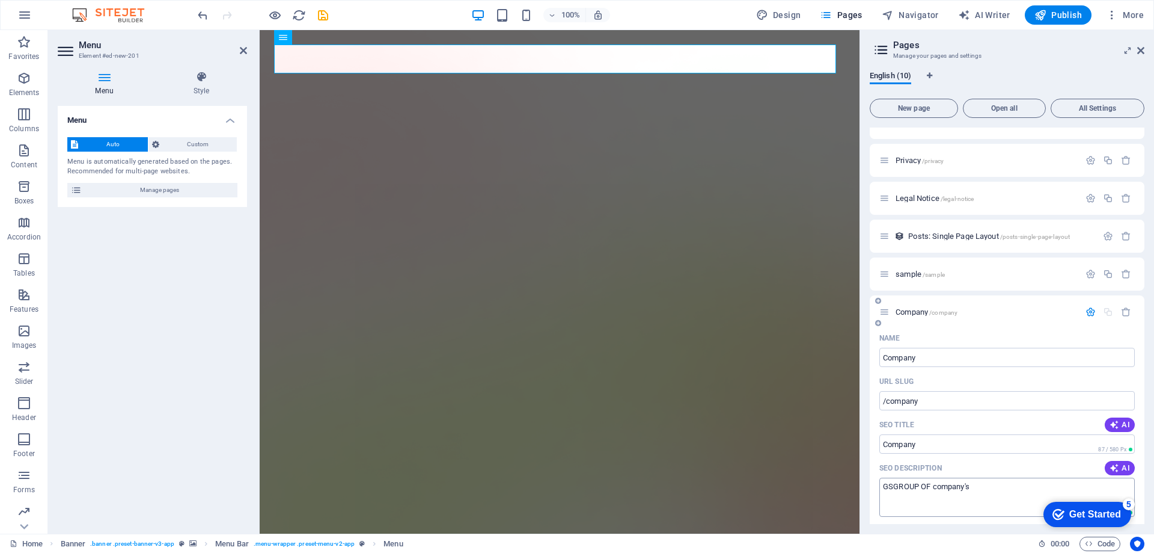
scroll to position [0, 0]
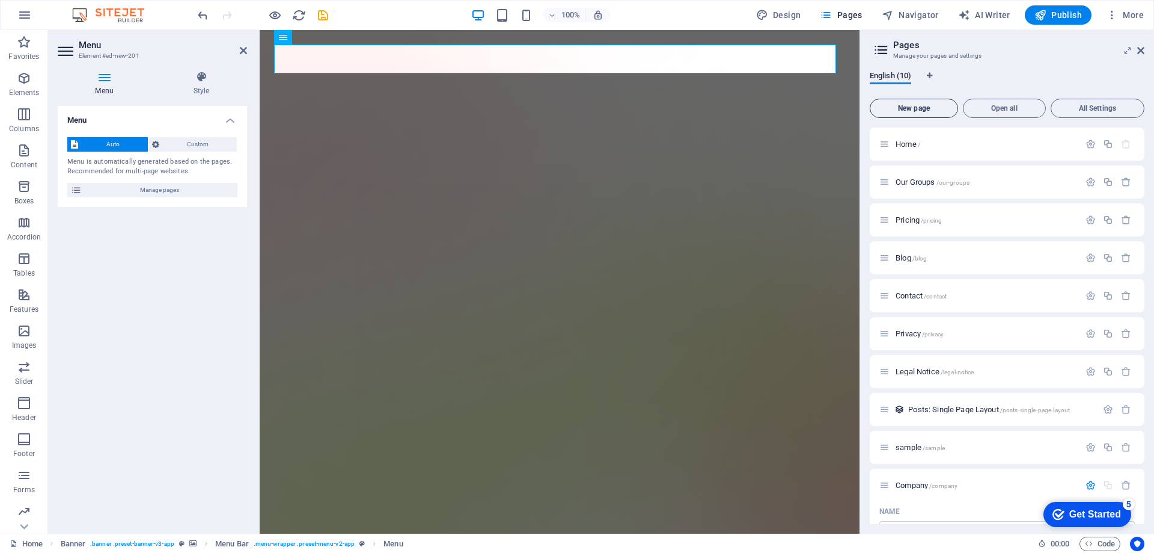
click at [932, 111] on span "New page" at bounding box center [914, 108] width 78 height 7
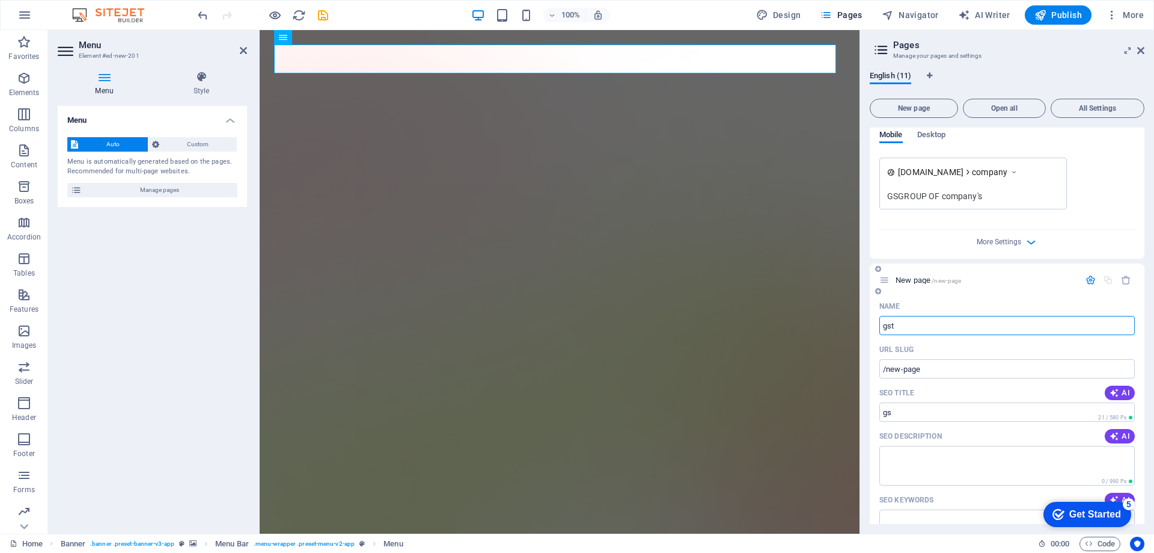
type input "gstr"
type input "/gs"
type input "gstrai"
type input "/gstr"
type input "gstraining"
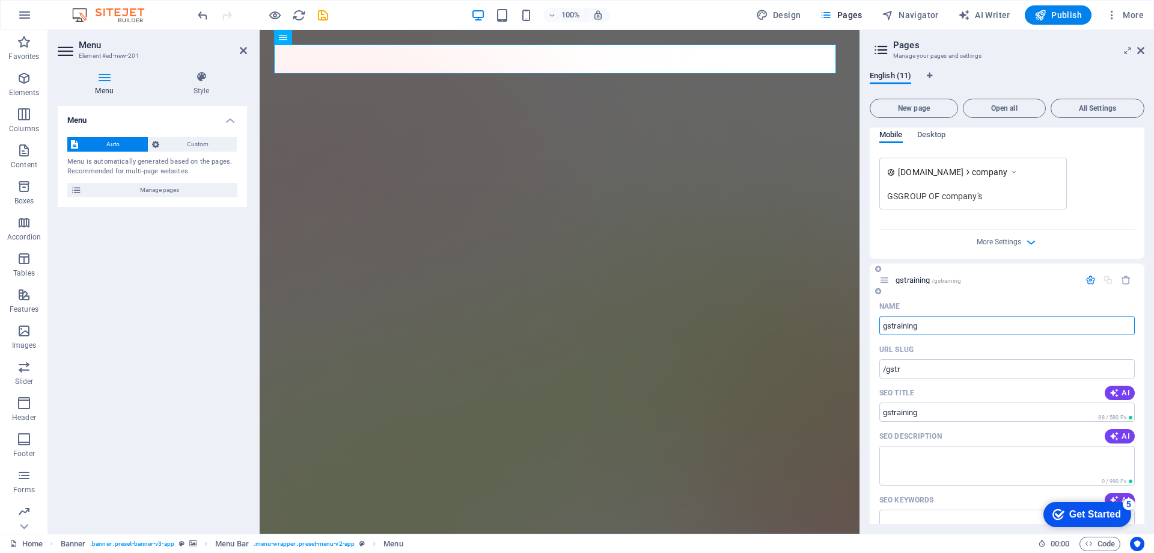
type input "/gstraining"
type input "gstrainings"
type input "/gstrainings"
type input "gstrainings"
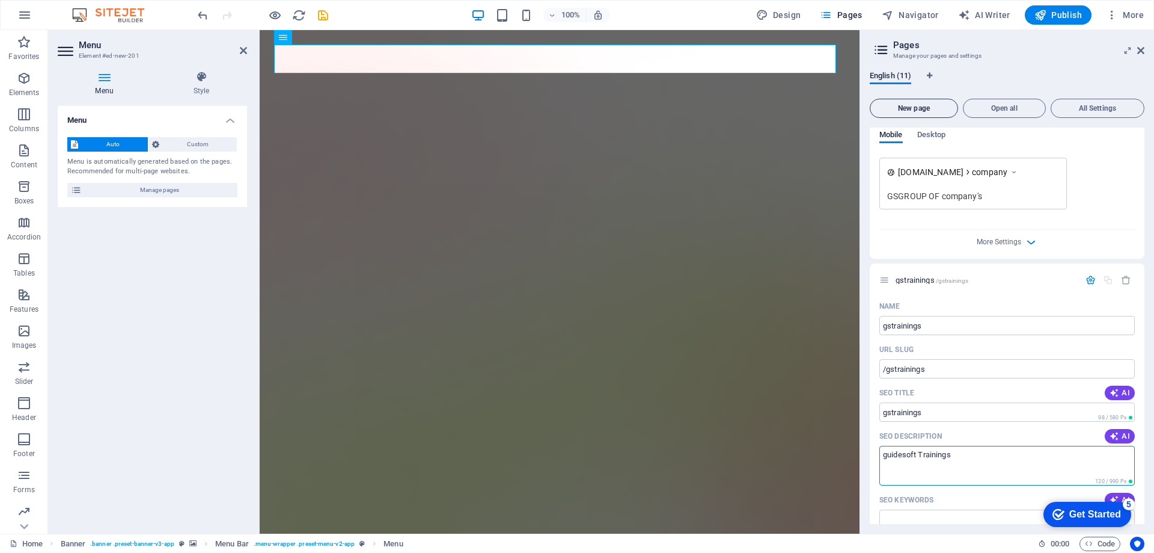
type textarea "guidesoft Trainings"
click at [916, 111] on span "New page" at bounding box center [914, 108] width 78 height 7
type input "gsuxui"
type input "/gs"
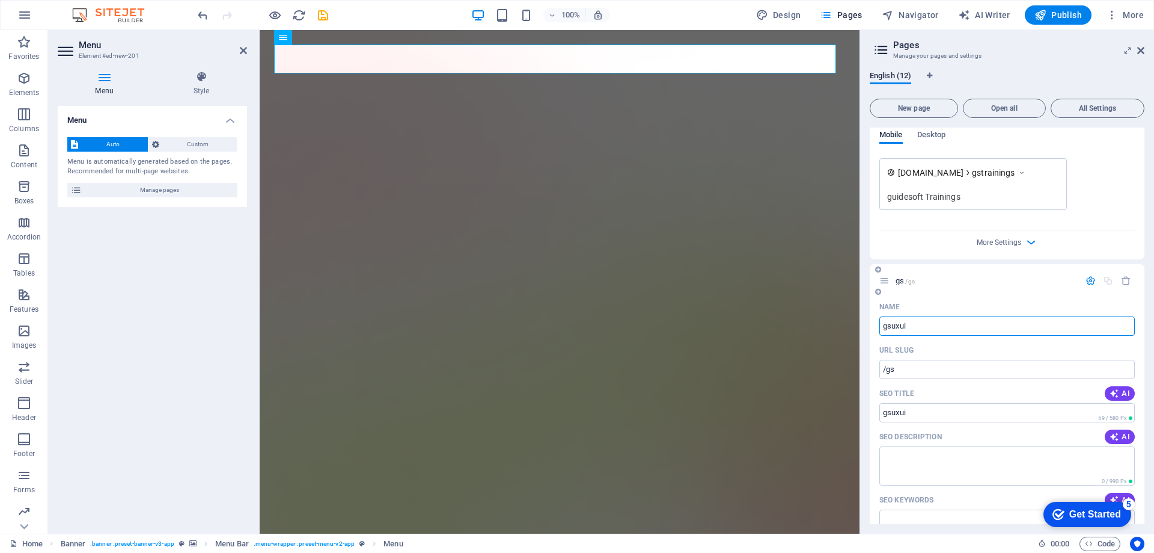
type input "gsuxuis"
type input "/gsuxui"
type input "gsuxuistudio"
type input "/gsuxuistudio"
click at [892, 328] on input "gsuxuistudio" at bounding box center [1008, 325] width 256 height 19
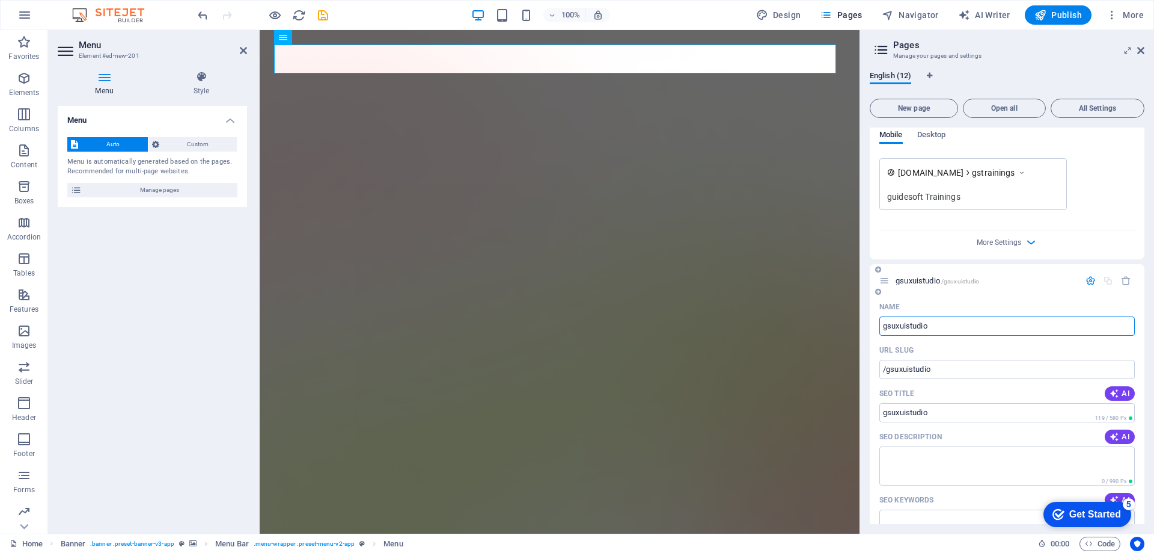
click at [908, 326] on input "gsuxuistudio" at bounding box center [1008, 325] width 256 height 19
click at [909, 326] on input "gsuxui studio" at bounding box center [1008, 325] width 256 height 19
click at [891, 327] on input "gsuxui studio" at bounding box center [1008, 325] width 256 height 19
type input "gs uxui studio"
type input "/gsuxui-studio"
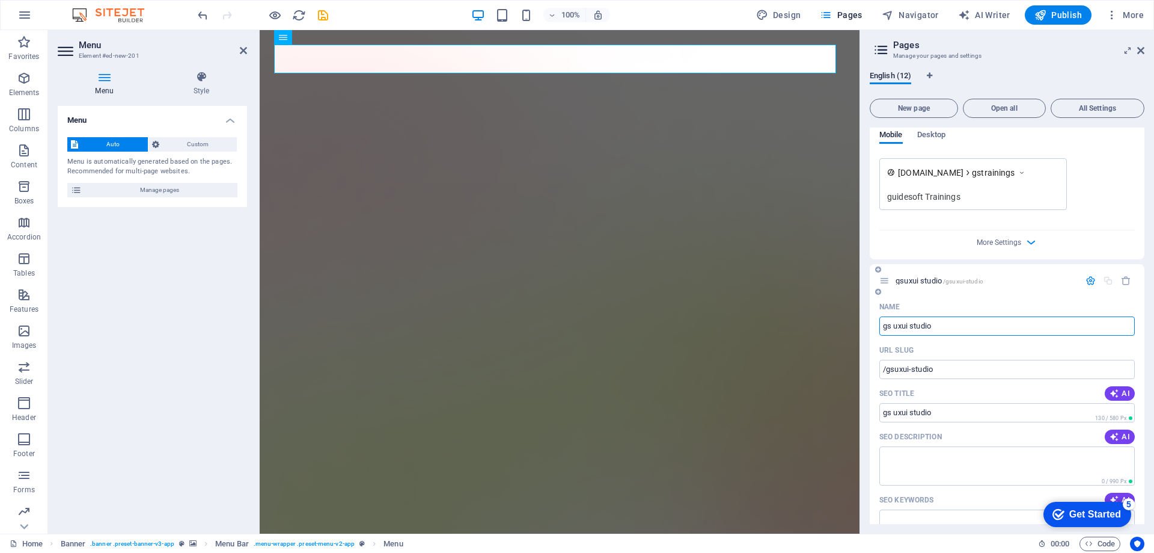
click at [978, 322] on input "gs uxui studio" at bounding box center [1008, 325] width 256 height 19
type input "gs uxui studio"
type input "/gs-uxui-studio"
click at [892, 324] on input "gs uxui studio" at bounding box center [1008, 325] width 256 height 19
drag, startPoint x: 892, startPoint y: 324, endPoint x: 939, endPoint y: 323, distance: 47.5
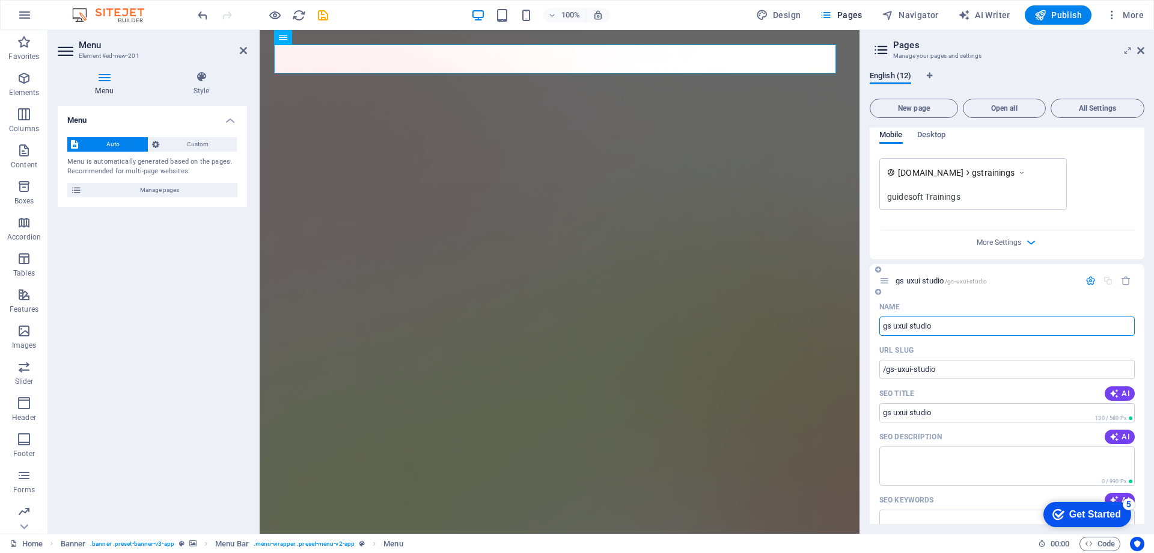
click at [939, 323] on input "gs uxui studio" at bounding box center [1008, 325] width 256 height 19
click at [913, 325] on input "gs uxui studio" at bounding box center [1008, 325] width 256 height 19
click at [909, 327] on input "gs uxui studio" at bounding box center [1008, 325] width 256 height 19
type input "gs uxuistudio"
type input "/gs-uxuistudio"
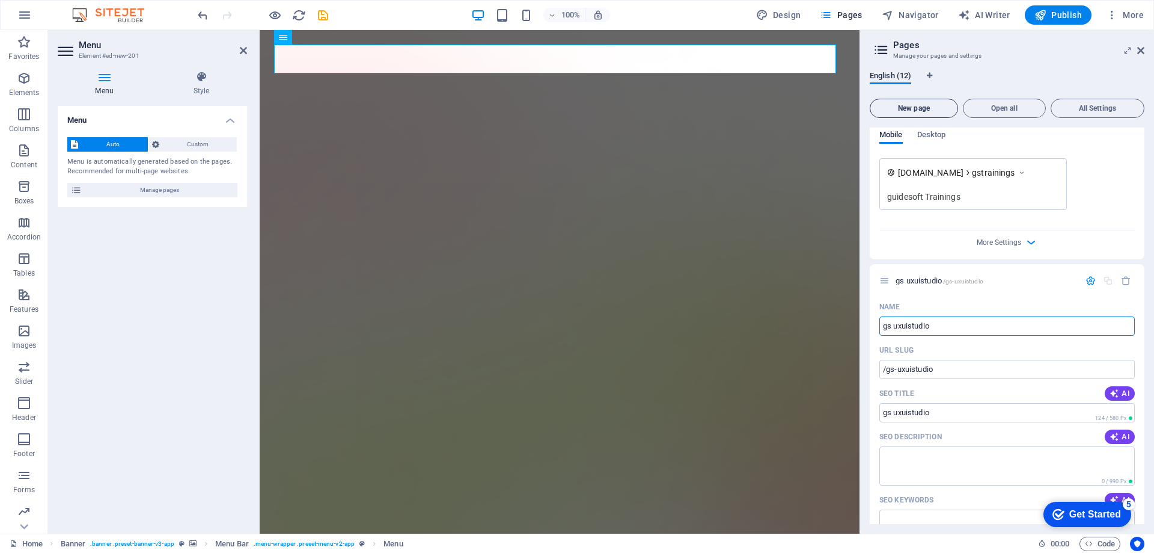
type input "gs uxuistudio"
click at [926, 107] on span "New page" at bounding box center [914, 108] width 78 height 7
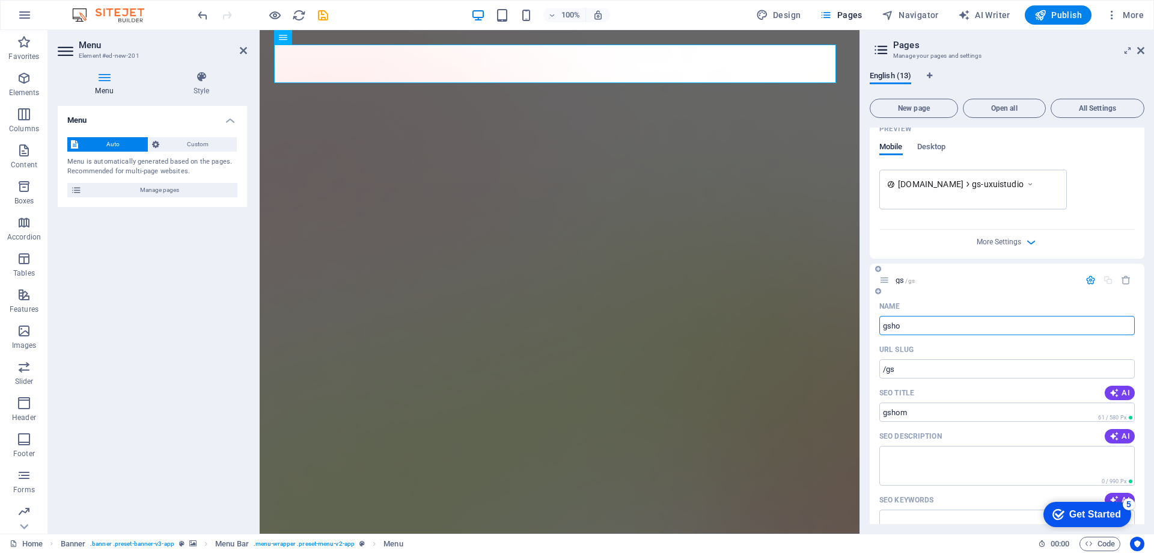
type input "gshom"
type input "/gs"
click at [914, 117] on button "New page" at bounding box center [914, 108] width 88 height 19
type input "gshomes"
type input "/gshomes"
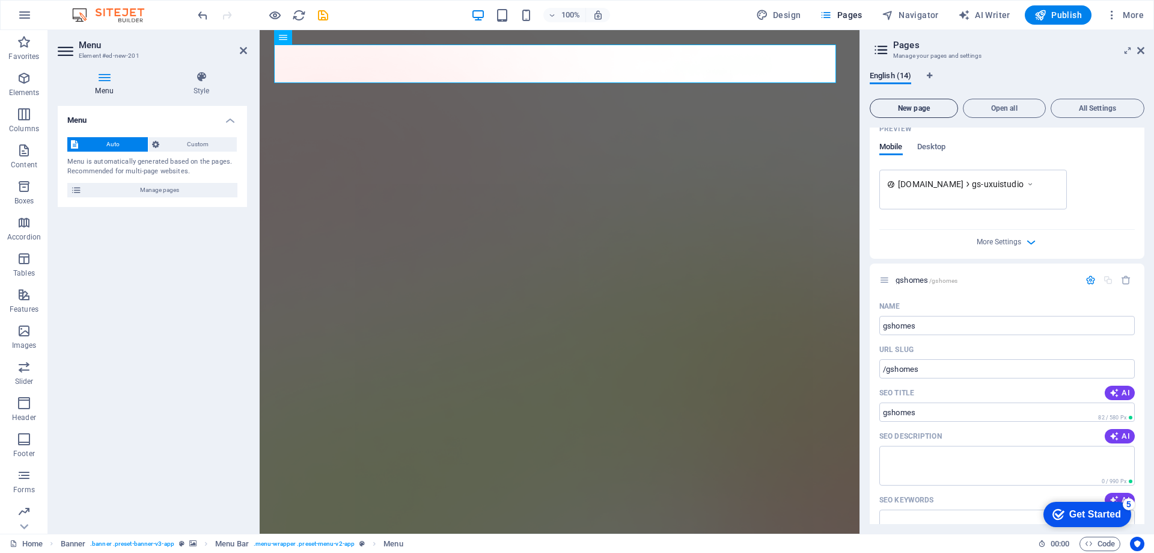
click at [916, 108] on span "New page" at bounding box center [914, 108] width 78 height 7
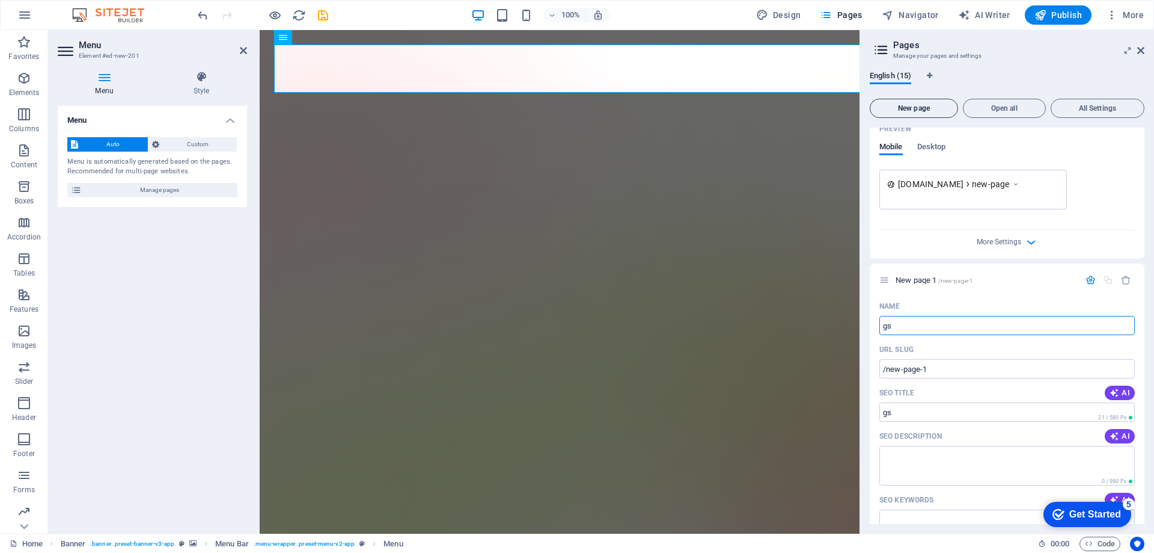
type input "gs"
type input "/gs"
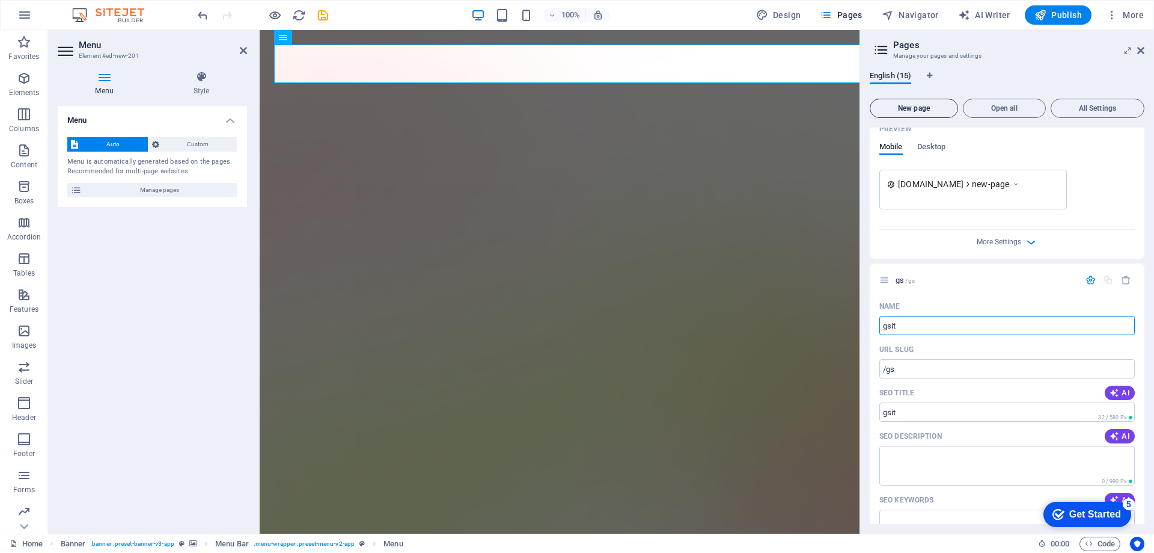
type input "gsi"
type input "/gsit"
type input "gssoftw"
type input "/gsi"
type input "gssoftware"
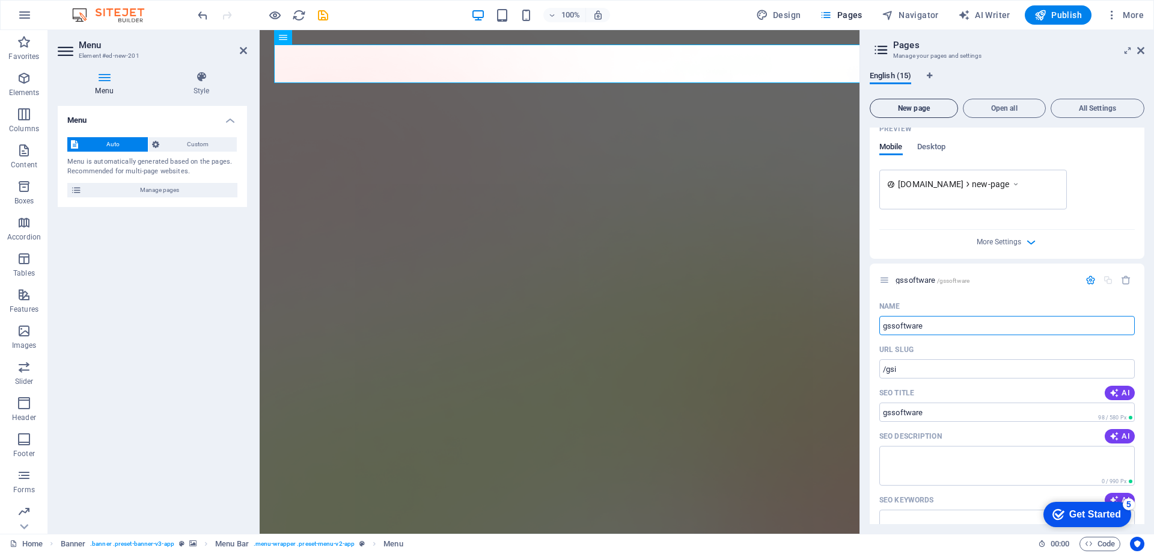
type input "/gssoftware"
type input "gssoftware"
click at [916, 109] on span "New page" at bounding box center [914, 108] width 78 height 7
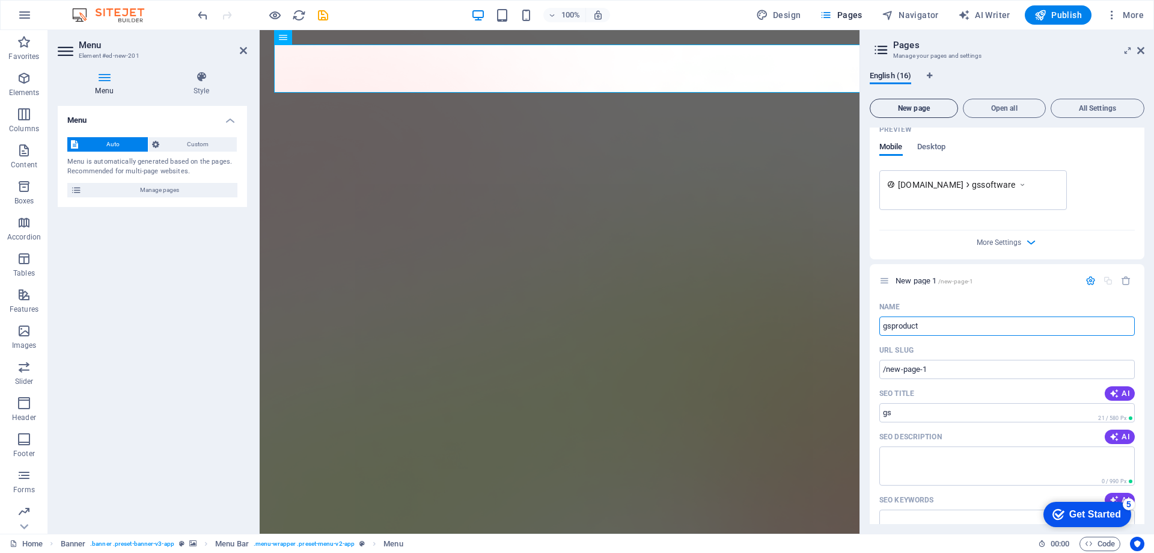
type input "gsproducts"
type input "/gs"
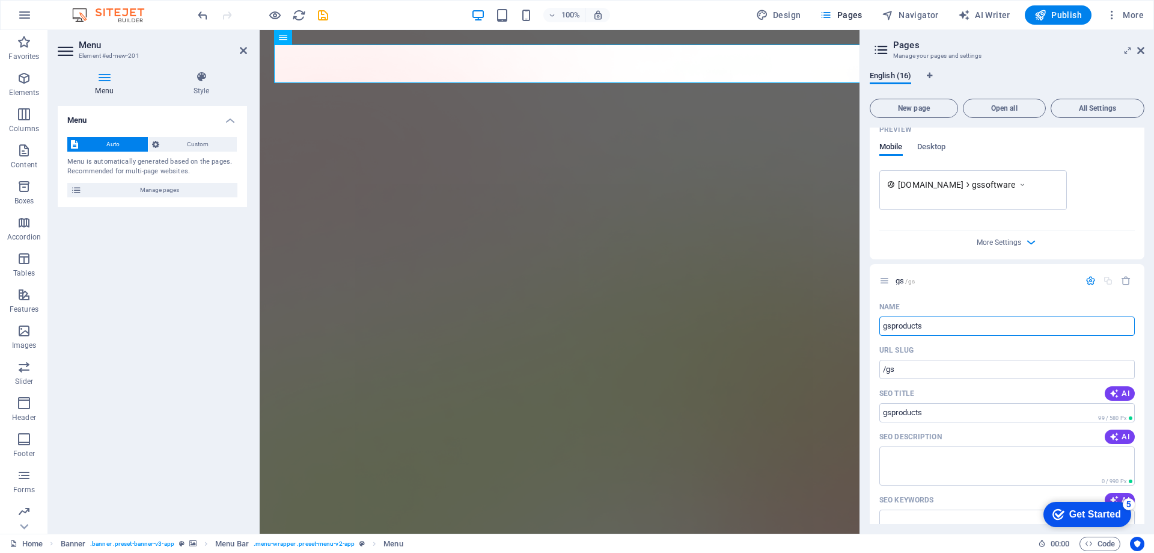
click at [931, 107] on span "New page" at bounding box center [914, 108] width 78 height 7
type input "gsproducts"
type input "/gsproducts"
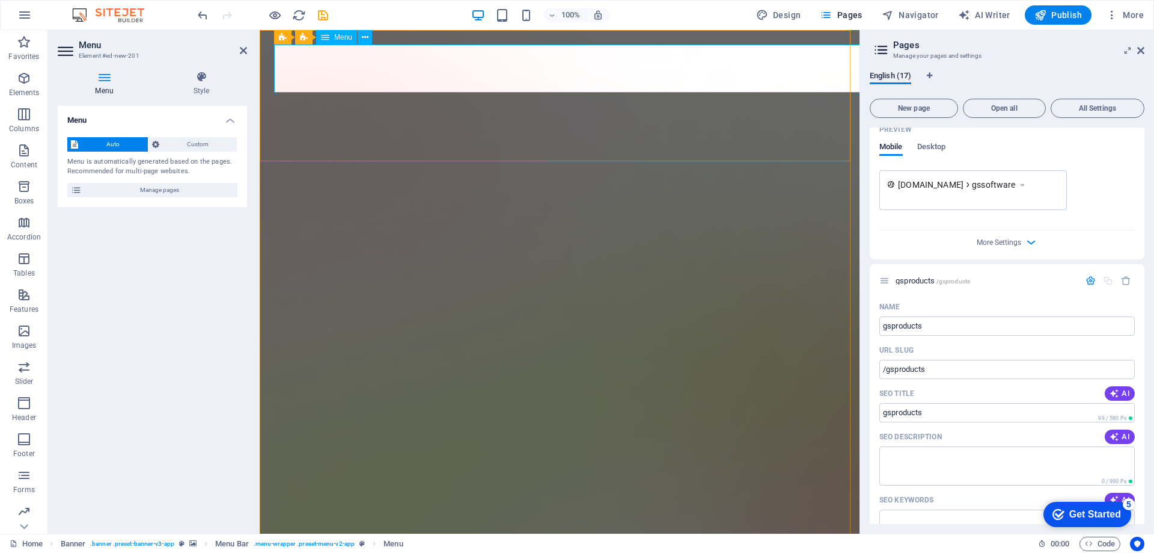
scroll to position [3429, 0]
paste input "Consulting"
type input "gs Consulting"
click at [924, 328] on input "gs Consulting" at bounding box center [1008, 325] width 256 height 19
type input "/gs"
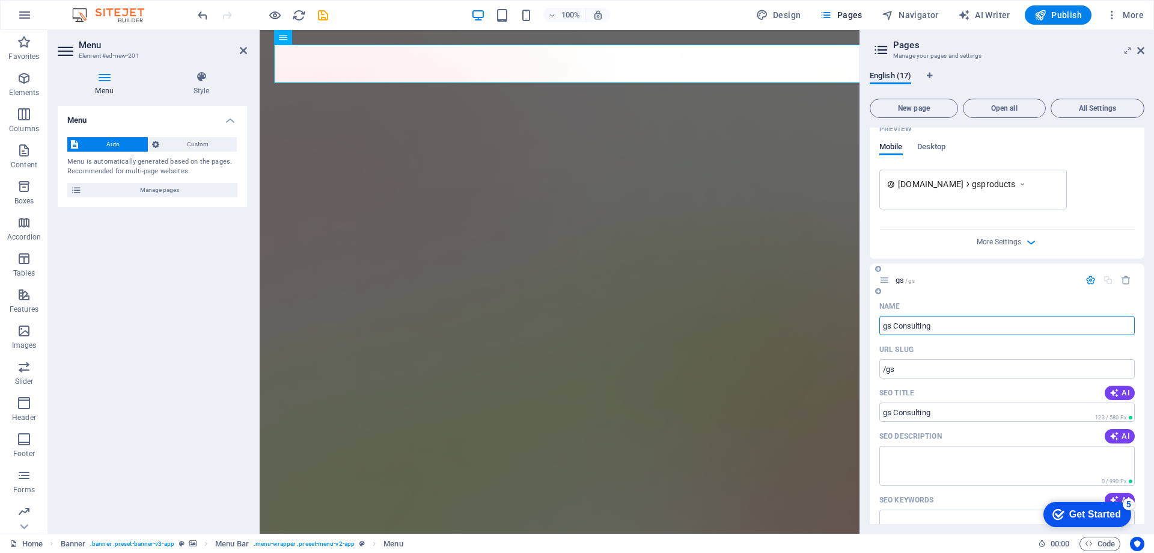
click at [865, 323] on div "English (17) New page Open all All Settings Home / Our Groups /our-groups Prici…" at bounding box center [1007, 297] width 294 height 472
type input "gs Consulting"
type input "/gs-consulting"
drag, startPoint x: 894, startPoint y: 323, endPoint x: 901, endPoint y: 330, distance: 9.8
click at [895, 323] on input "gs Consulting" at bounding box center [1008, 325] width 256 height 19
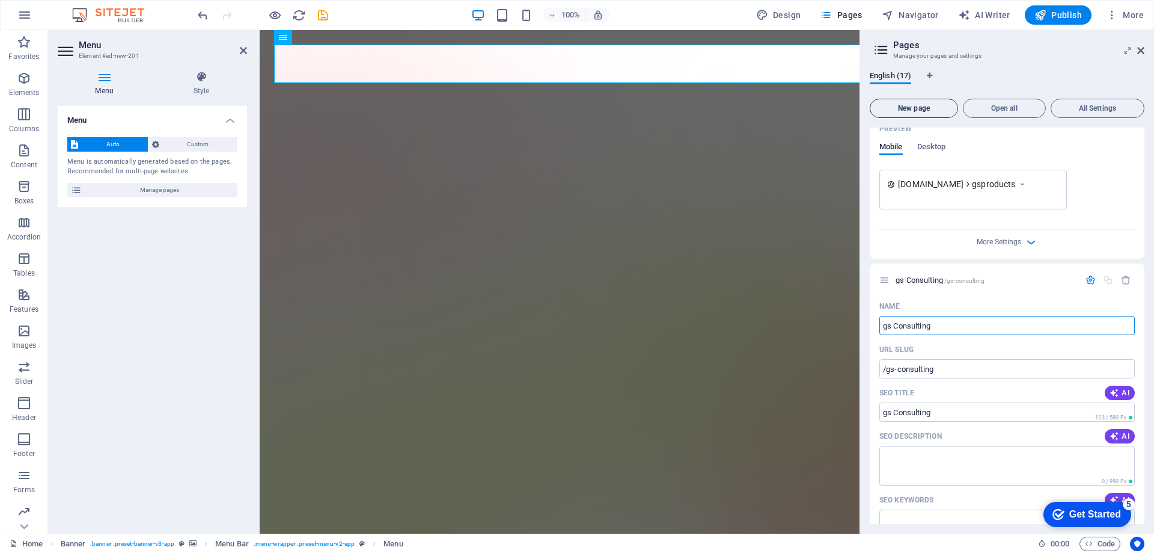
type input "gs Consulting"
drag, startPoint x: 930, startPoint y: 114, endPoint x: 47, endPoint y: 127, distance: 883.3
click at [930, 114] on button "New page" at bounding box center [914, 108] width 88 height 19
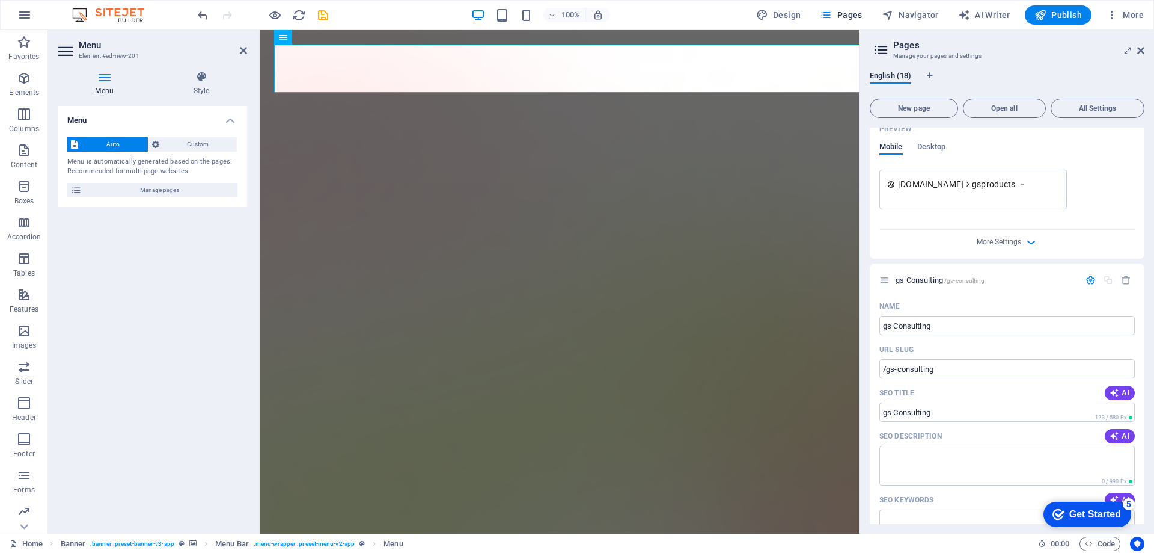
scroll to position [3886, 0]
paste input "Digital-Marketing"
type input "gs Digital-Marketing"
type input "/gs"
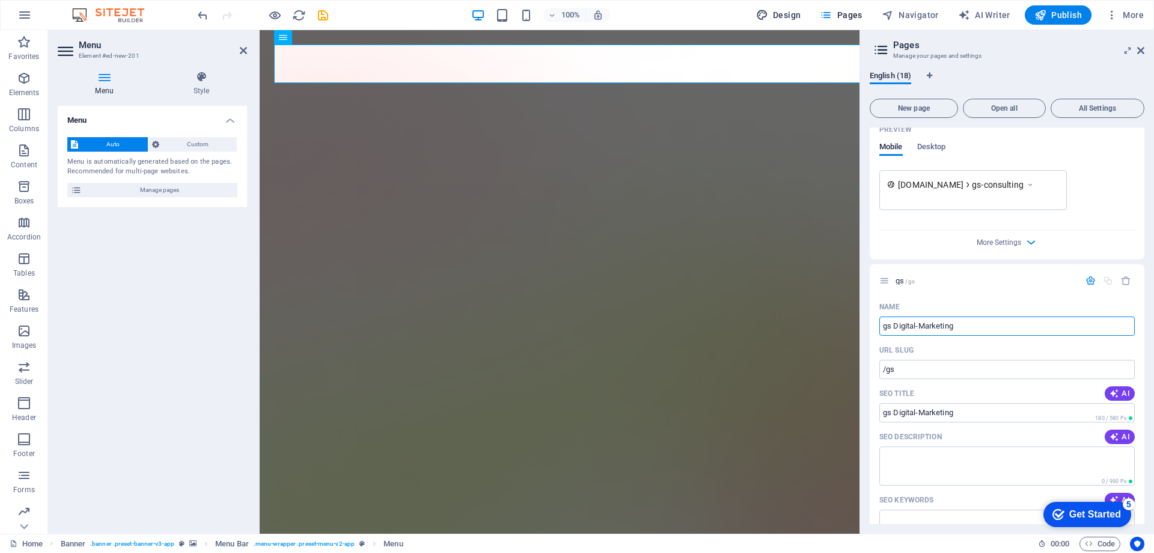
drag, startPoint x: 921, startPoint y: 264, endPoint x: 792, endPoint y: 11, distance: 284.2
click at [919, 341] on div "URL SLUG" at bounding box center [1008, 349] width 256 height 19
type input "gs Digital-Marketing"
type input "/gs-digital-marketing"
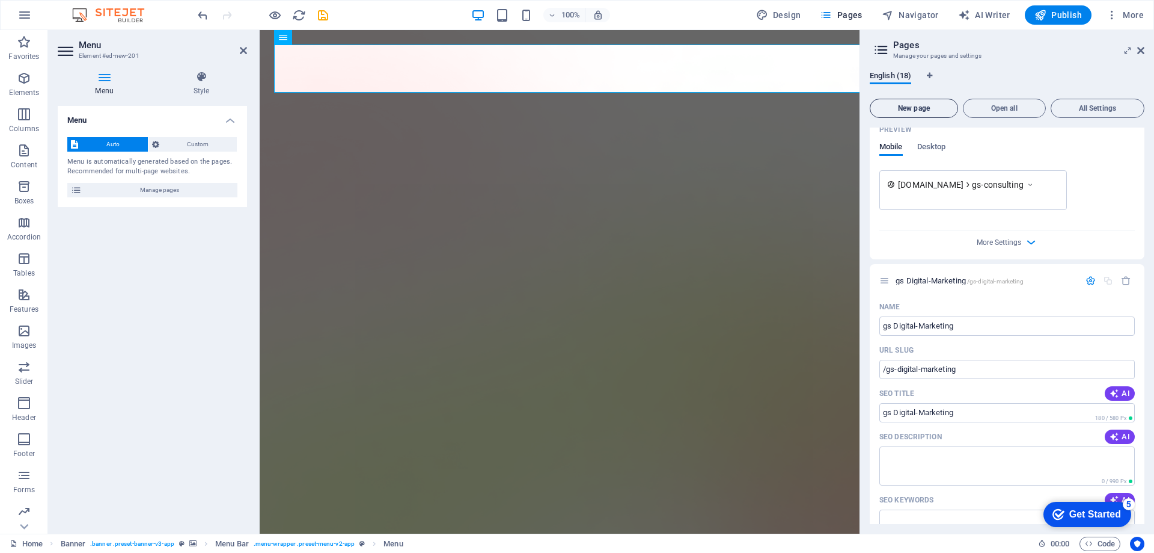
click at [925, 110] on span "New page" at bounding box center [914, 108] width 78 height 7
type input "gs Fashions"
type input "/gs"
type input "gs Fashions"
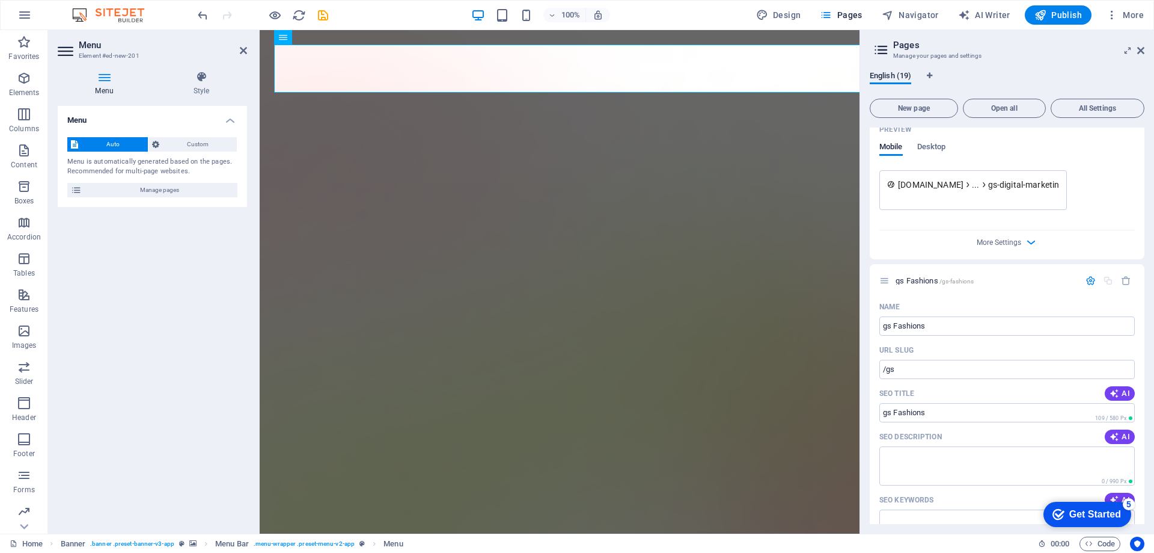
type input "/gs-fashions"
click at [901, 112] on button "New page" at bounding box center [914, 108] width 88 height 19
type input "gs Hr Services"
type input "/gs-h"
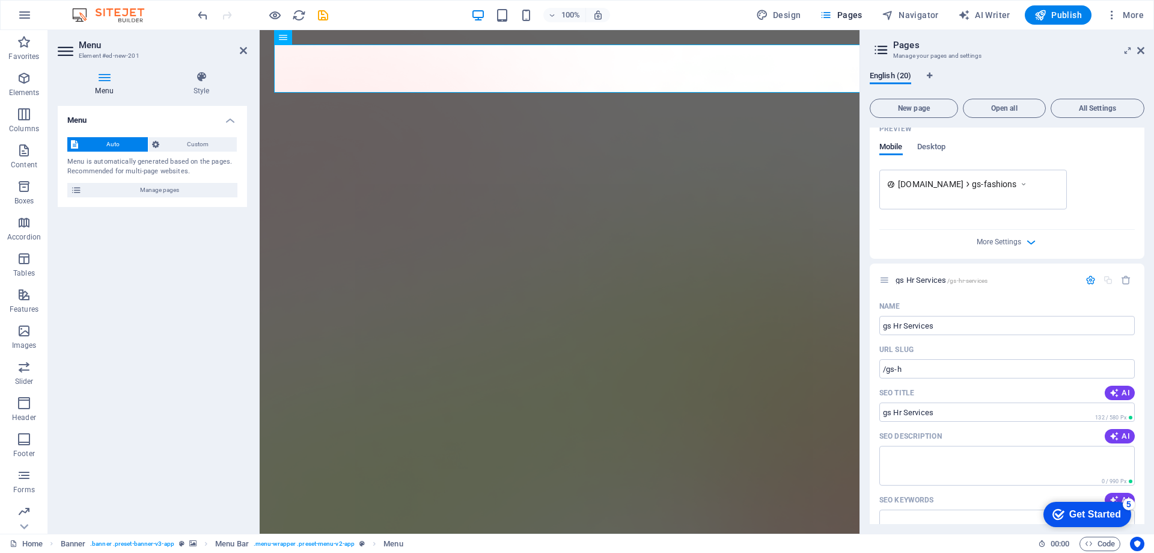
type input "gs Hr Services"
type input "/gs-hr-services"
click at [927, 114] on button "New page" at bounding box center [914, 108] width 88 height 19
click at [882, 325] on input "Solutions" at bounding box center [1008, 325] width 256 height 19
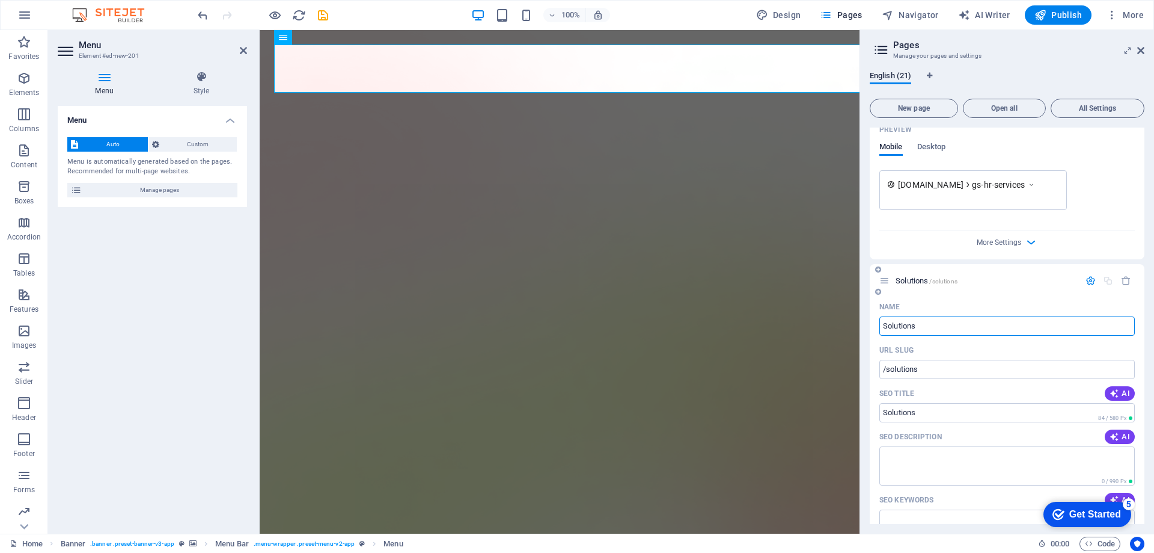
type input "Solutions"
type input "/solutions"
type input "GS Solutions"
type input "/gssolutions"
click at [938, 108] on span "New page" at bounding box center [914, 108] width 78 height 7
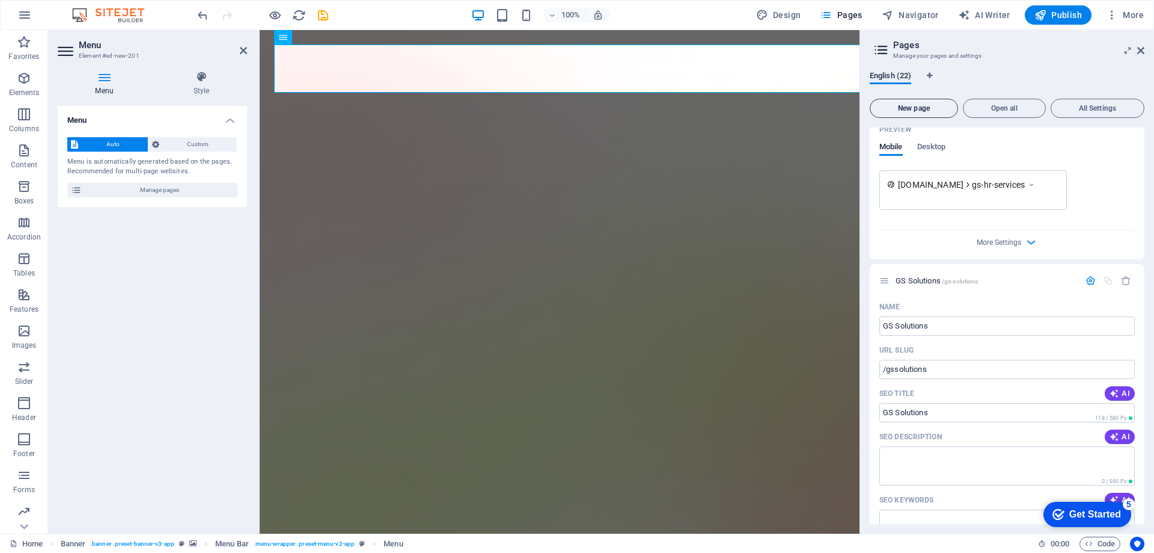
type input "GS Solutions"
type input "/gs-solutions"
type input "GS AI"
type input "/gs"
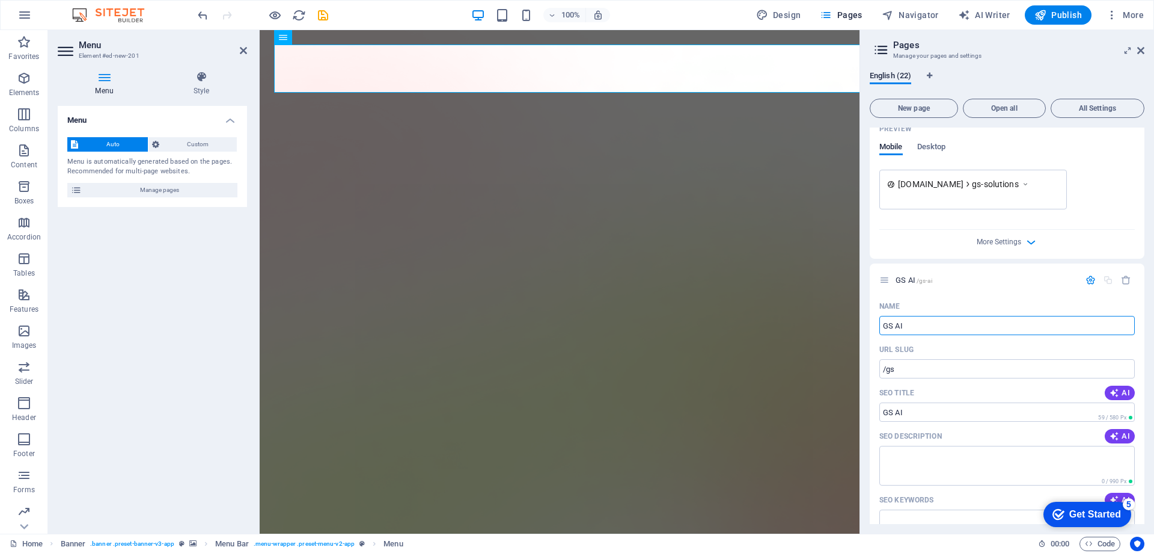
type input "GS AI"
type input "/gs-ai"
type input "GS AI"
click at [1061, 67] on div "English (22) New page Open all All Settings Home / Our Groups /our-groups Prici…" at bounding box center [1007, 297] width 294 height 472
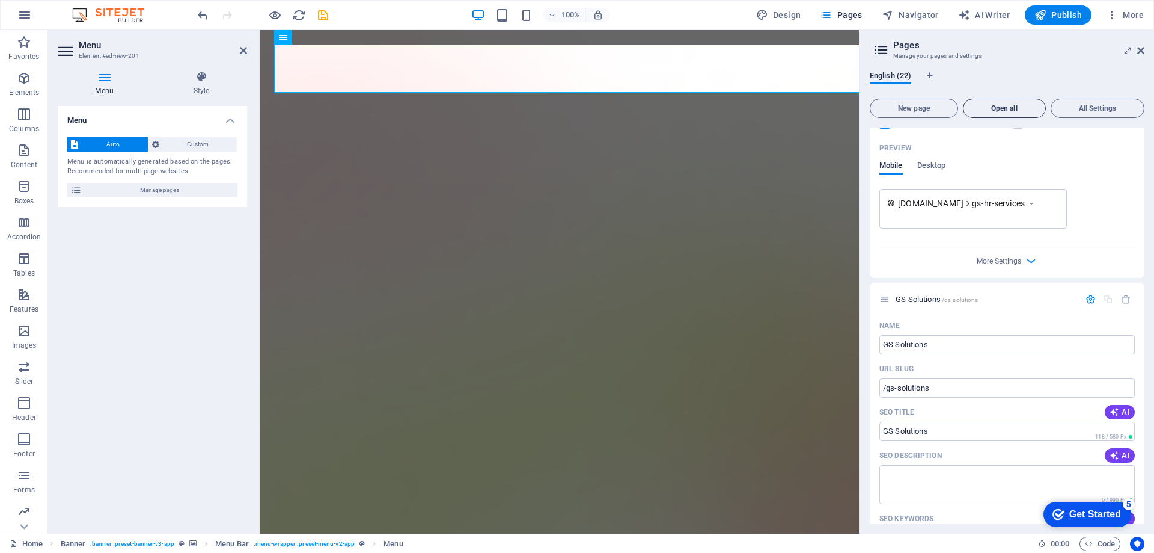
scroll to position [5234, 0]
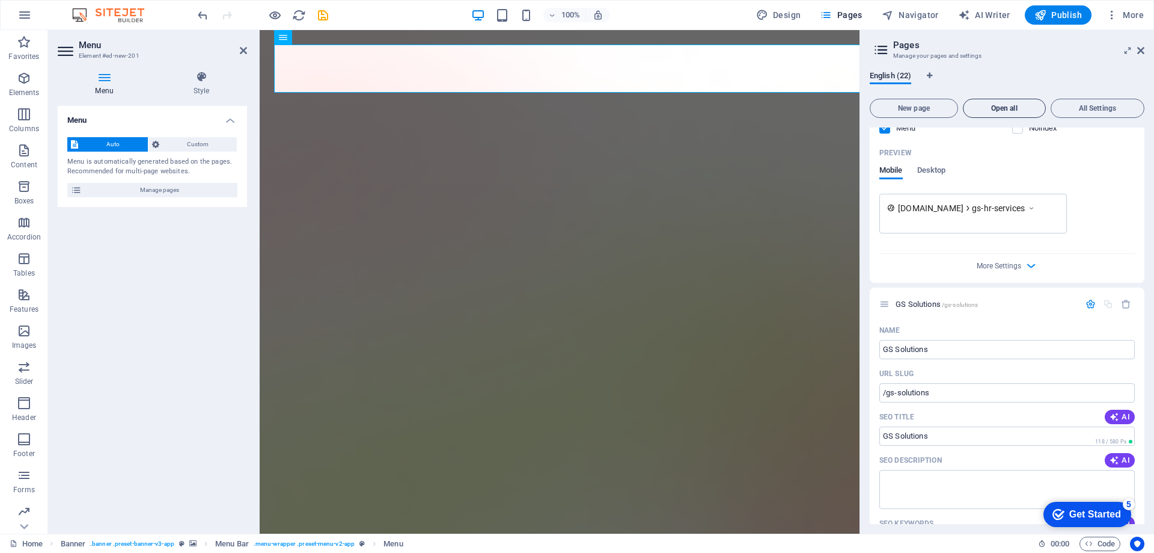
click at [1010, 109] on span "Open all" at bounding box center [1005, 108] width 72 height 7
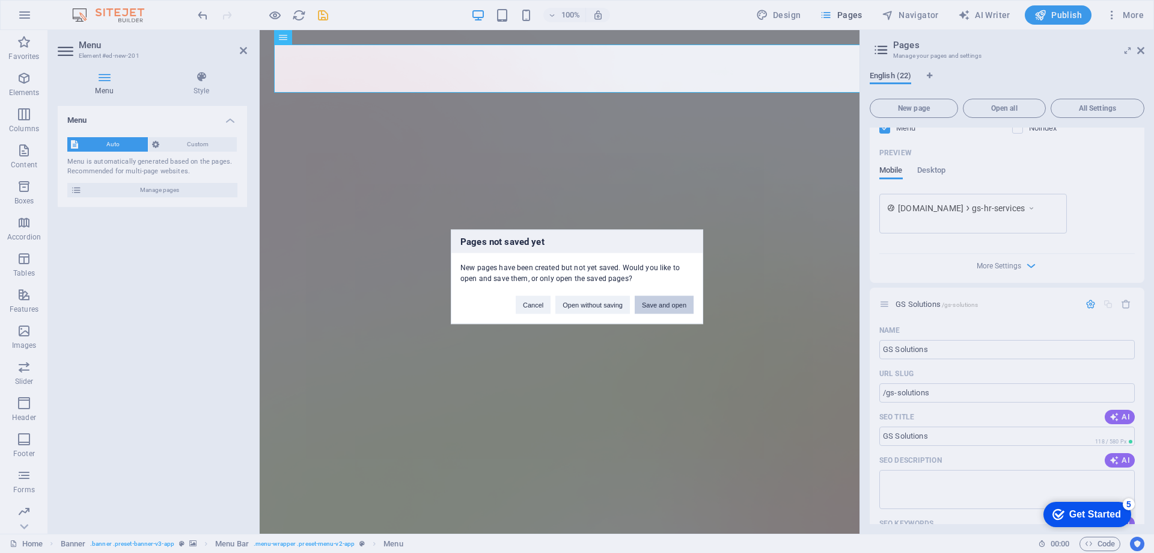
click at [670, 304] on button "Save and open" at bounding box center [664, 304] width 59 height 18
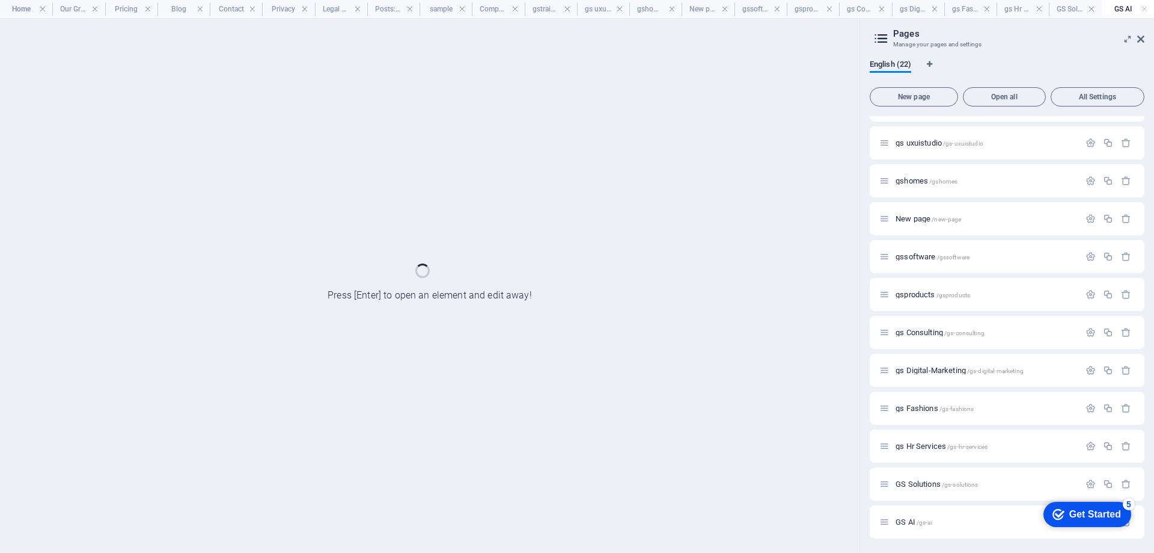
scroll to position [406, 0]
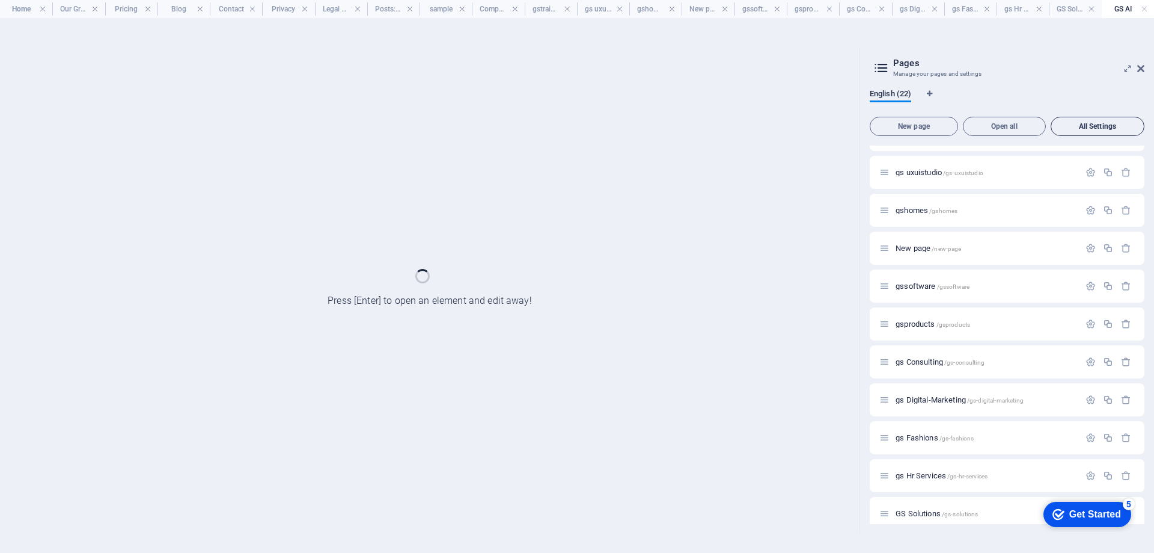
click at [1103, 127] on span "All Settings" at bounding box center [1097, 126] width 83 height 7
click at [919, 101] on span "Company /company" at bounding box center [927, 96] width 62 height 9
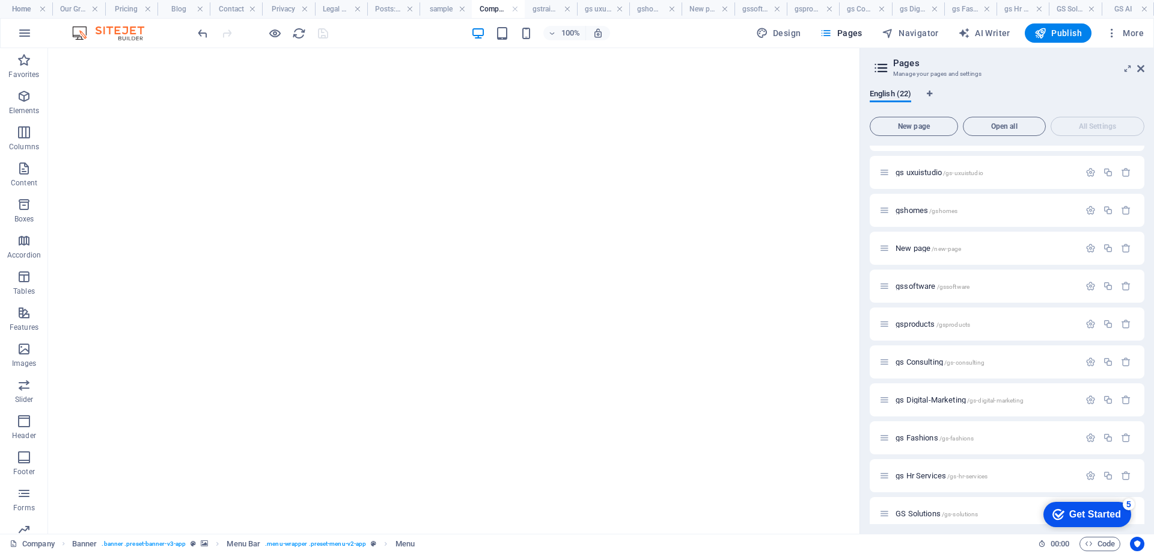
drag, startPoint x: 914, startPoint y: 387, endPoint x: 945, endPoint y: 357, distance: 42.5
click at [945, 357] on div "Home / Our Groups /our-groups Pricing /pricing Blog /blog Contact /contact Priv…" at bounding box center [1007, 153] width 275 height 828
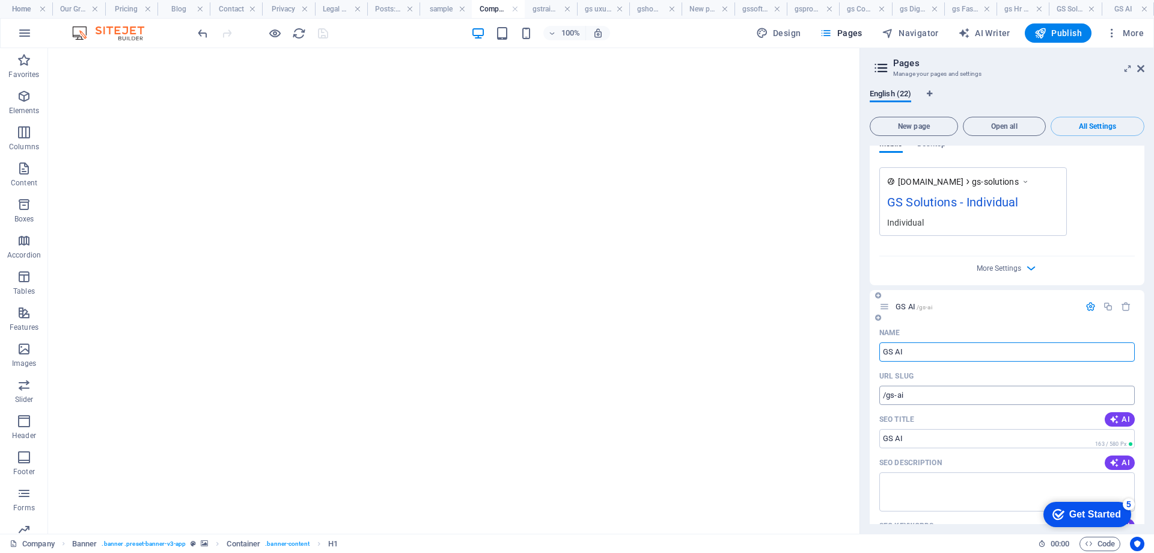
click at [1026, 385] on input "/gs-ai" at bounding box center [1008, 394] width 256 height 19
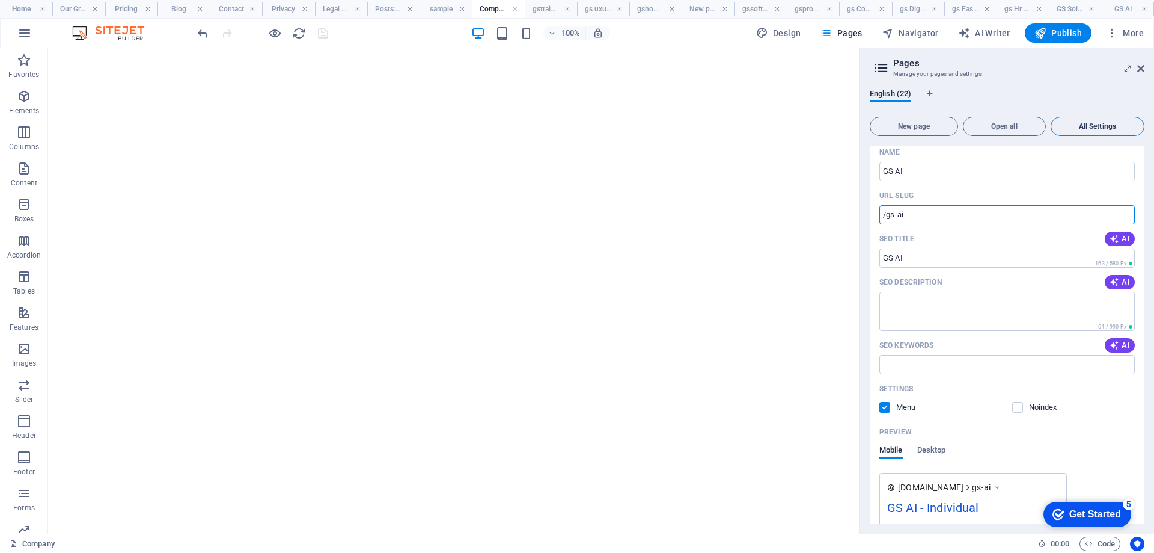
scroll to position [9528, 0]
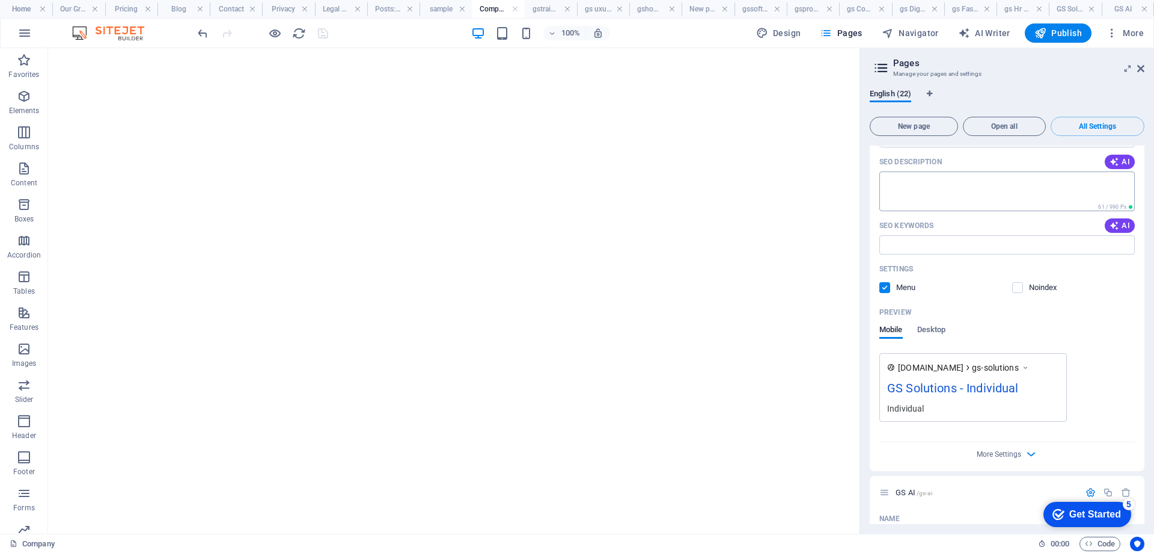
click at [1078, 127] on span "All Settings" at bounding box center [1097, 126] width 83 height 7
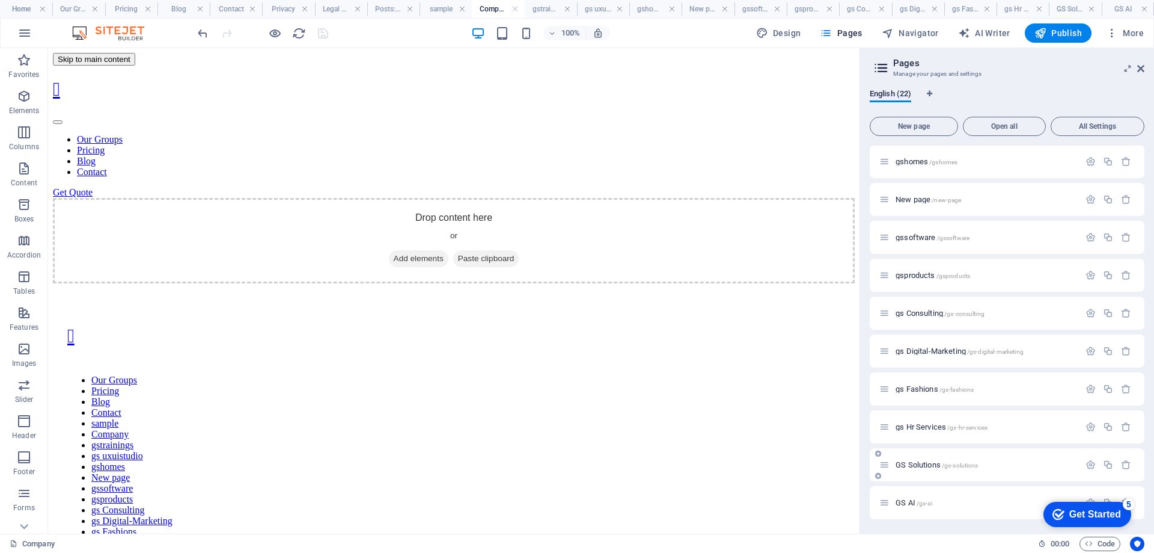
scroll to position [0, 0]
click at [1138, 68] on icon at bounding box center [1141, 69] width 7 height 10
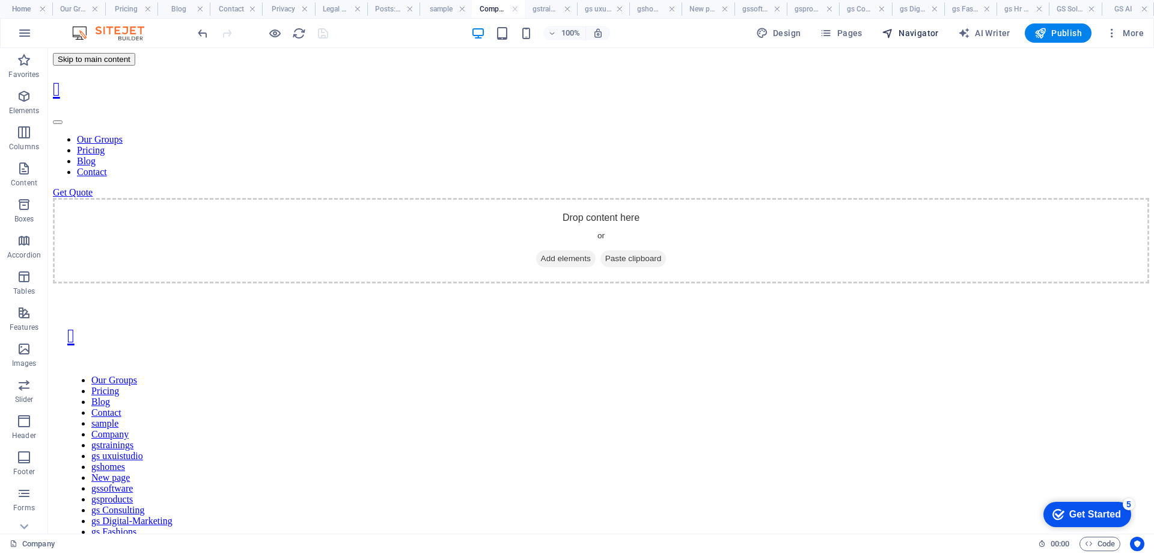
click at [914, 31] on span "Navigator" at bounding box center [910, 33] width 57 height 12
click at [282, 134] on nav "Our Groups Pricing Blog Contact" at bounding box center [601, 155] width 1097 height 43
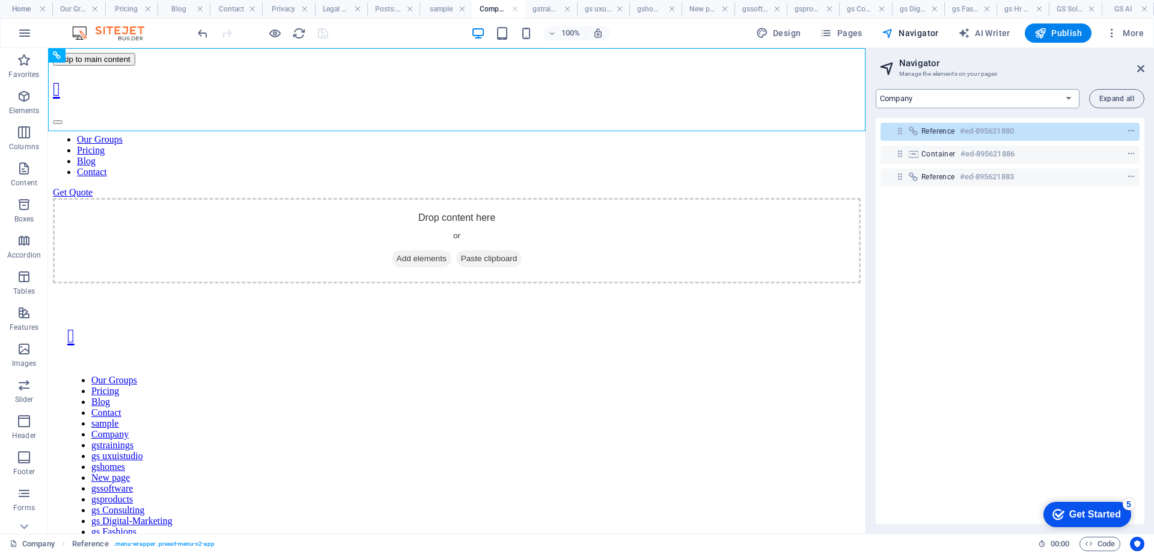
click at [1074, 99] on select "Home Our Groups Pricing Blog Contact Privacy Legal Notice Posts: Single Page La…" at bounding box center [978, 98] width 204 height 19
click at [876, 89] on select "Home Our Groups Pricing Blog Contact Privacy Legal Notice Posts: Single Page La…" at bounding box center [978, 98] width 204 height 19
click at [1119, 96] on span "Expand all" at bounding box center [1117, 98] width 35 height 7
click at [901, 131] on icon at bounding box center [900, 131] width 10 height 10
drag, startPoint x: 901, startPoint y: 137, endPoint x: 927, endPoint y: 130, distance: 27.4
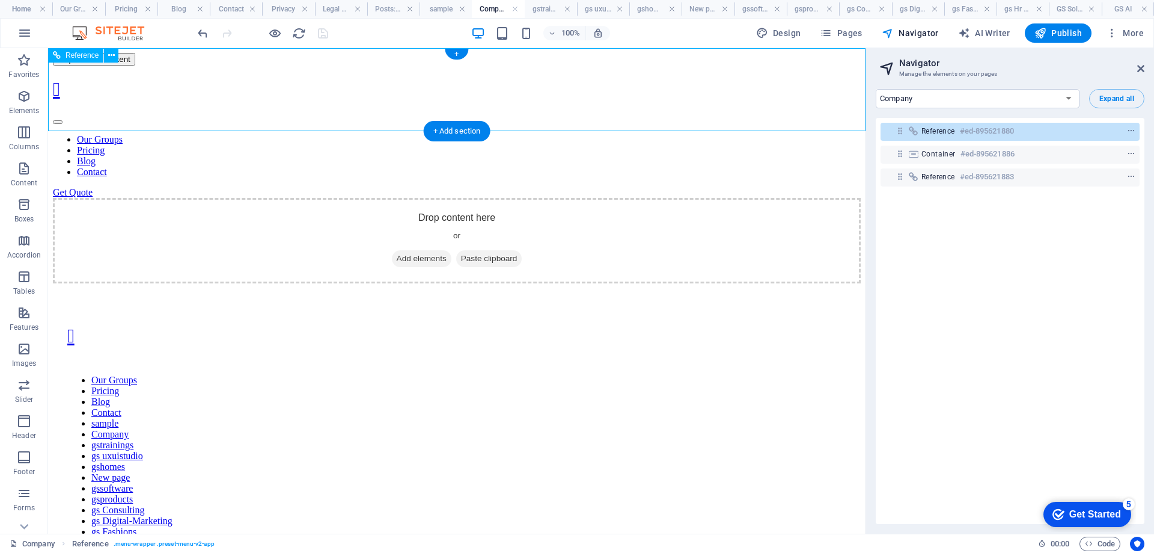
click at [902, 156] on div "Reference #ed-895621880 Container #ed-895621886 Reference #ed-895621883" at bounding box center [1010, 321] width 269 height 406
click at [927, 130] on span "Reference" at bounding box center [939, 131] width 34 height 10
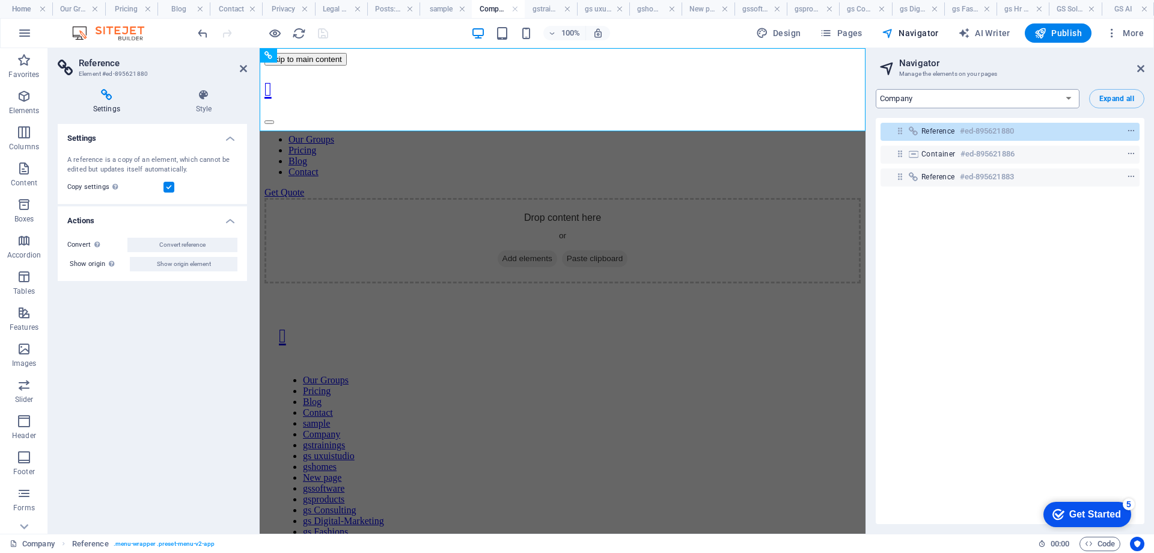
click at [1052, 100] on select "Home Our Groups Pricing Blog Contact Privacy Legal Notice Posts: Single Page La…" at bounding box center [978, 98] width 204 height 19
select select "16866809-en"
click at [876, 89] on select "Home Our Groups Pricing Blog Contact Privacy Legal Notice Posts: Single Page La…" at bounding box center [978, 98] width 204 height 19
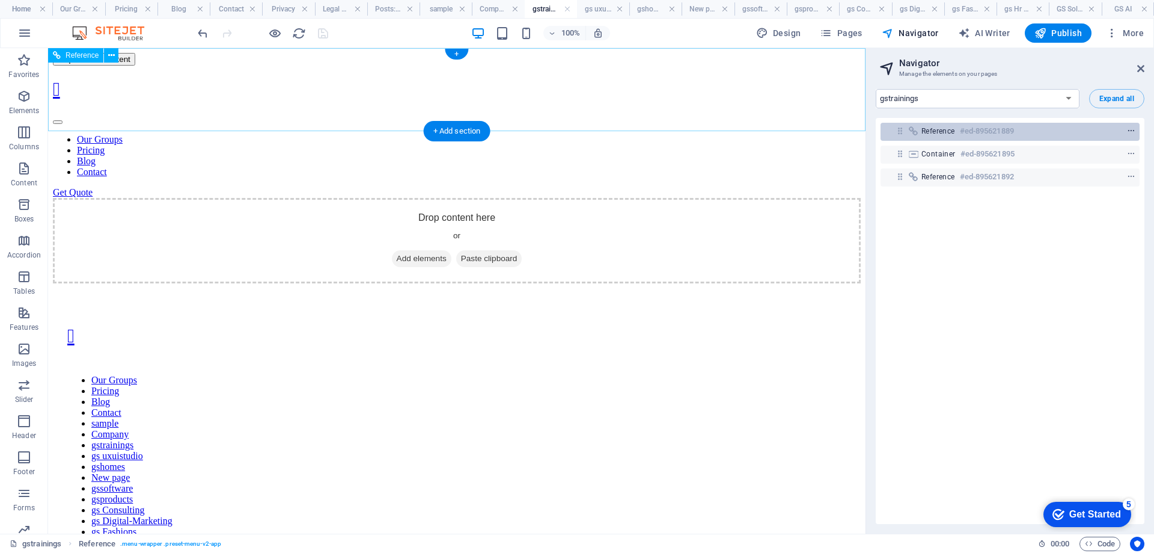
click at [1131, 129] on icon "context-menu" at bounding box center [1131, 131] width 8 height 8
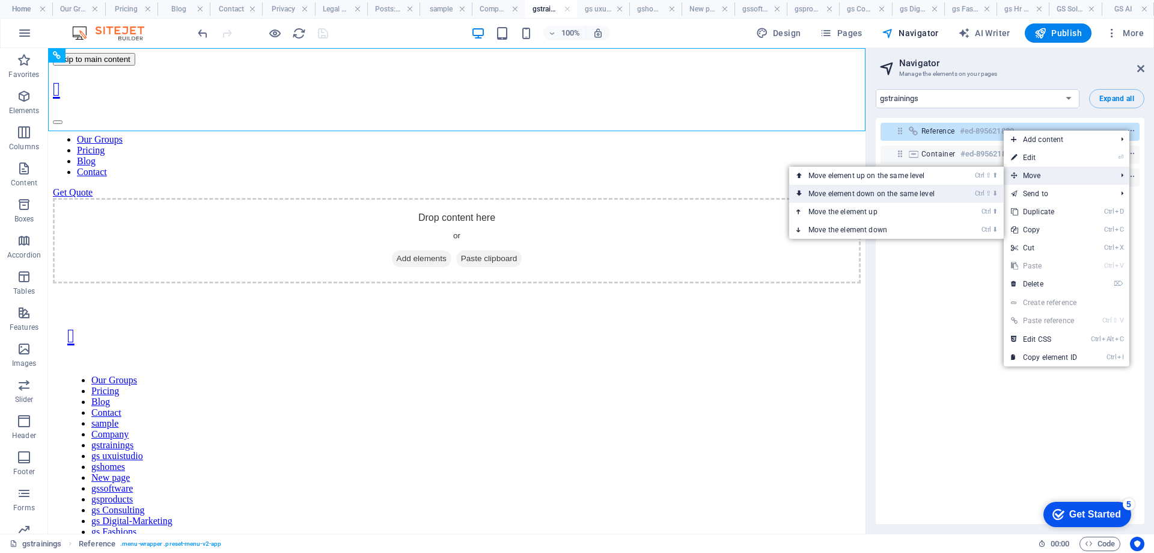
click at [911, 200] on link "Ctrl ⇧ ⬇ Move element down on the same level" at bounding box center [874, 194] width 170 height 18
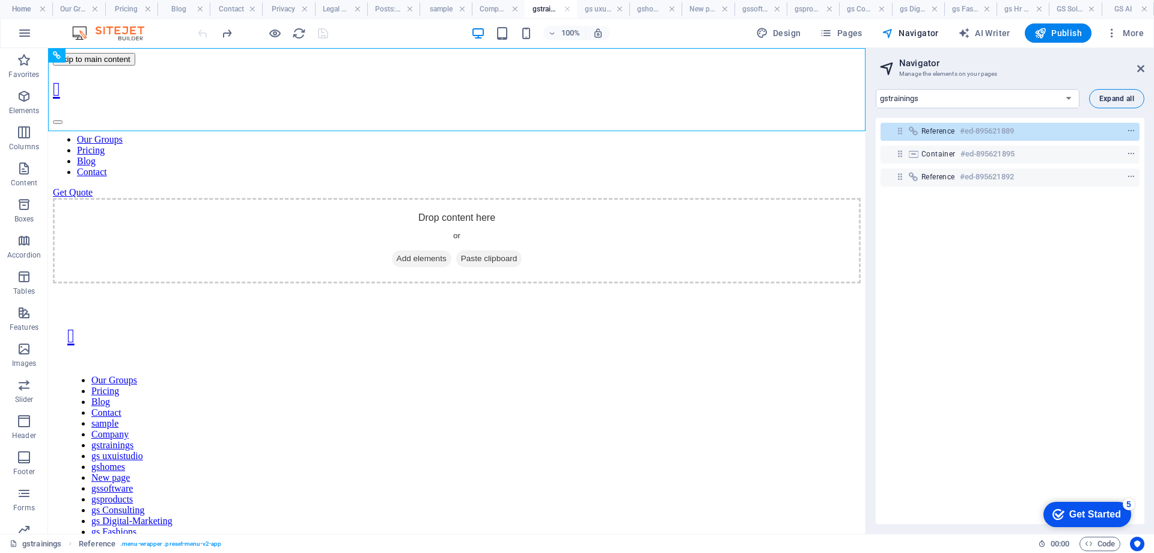
click at [1122, 97] on span "Expand all" at bounding box center [1117, 98] width 35 height 7
click at [1111, 33] on icon "button" at bounding box center [1112, 33] width 12 height 12
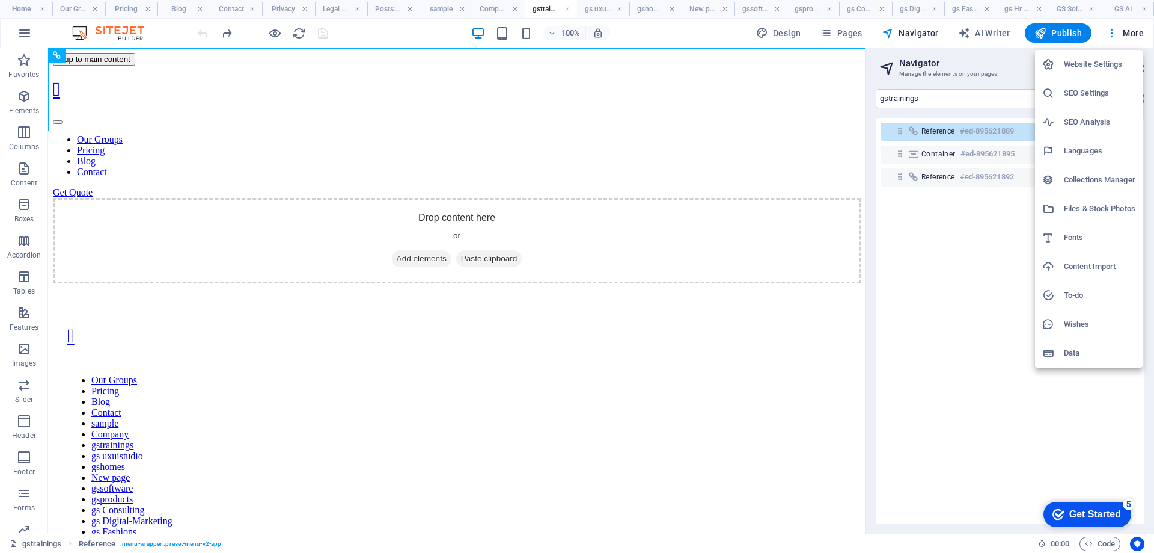
click at [26, 492] on div at bounding box center [577, 276] width 1154 height 553
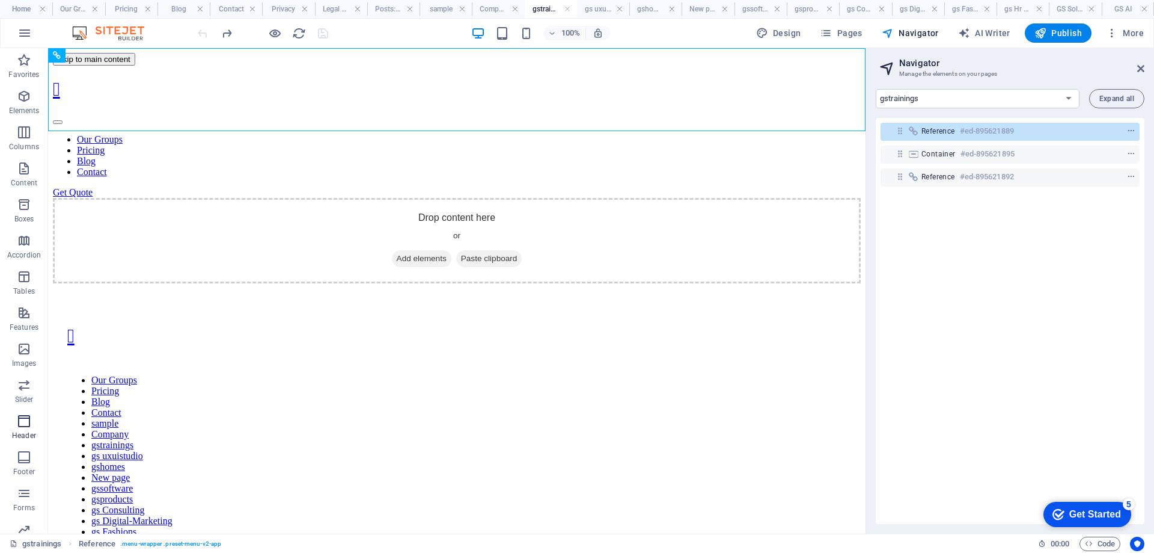
click at [22, 425] on icon "button" at bounding box center [24, 421] width 14 height 14
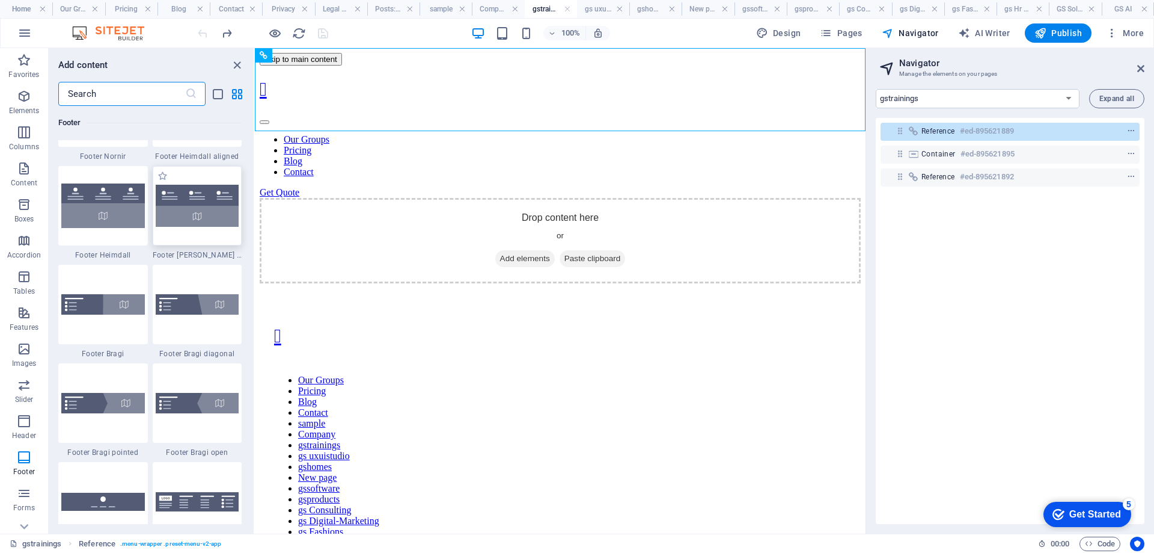
scroll to position [8142, 0]
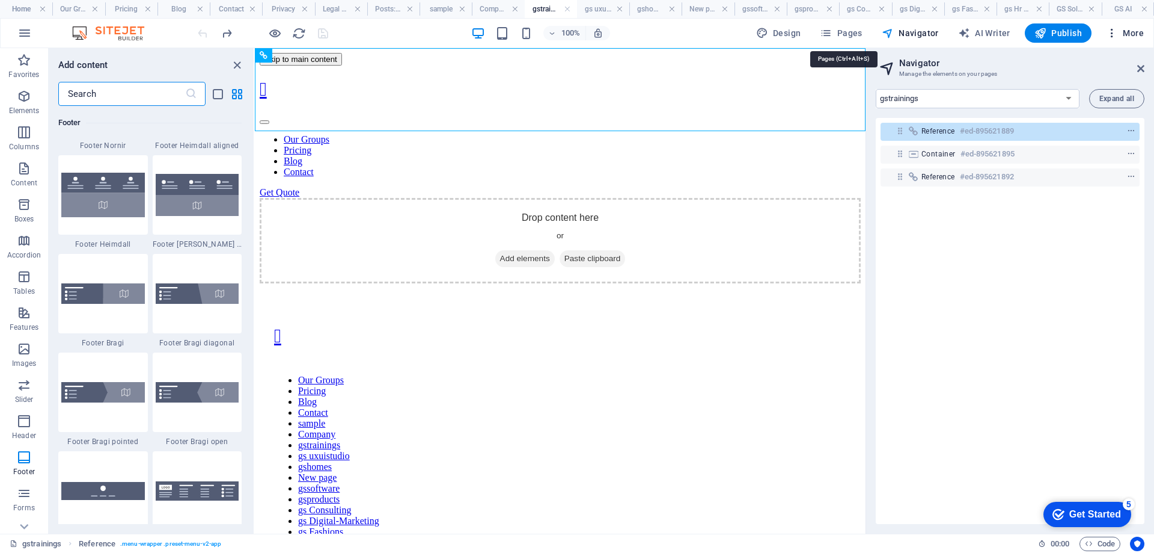
drag, startPoint x: 830, startPoint y: 36, endPoint x: 1115, endPoint y: 35, distance: 285.0
click at [831, 36] on icon "button" at bounding box center [826, 33] width 12 height 12
click at [844, 34] on span "Pages" at bounding box center [841, 33] width 42 height 12
click at [827, 37] on icon "button" at bounding box center [826, 33] width 12 height 12
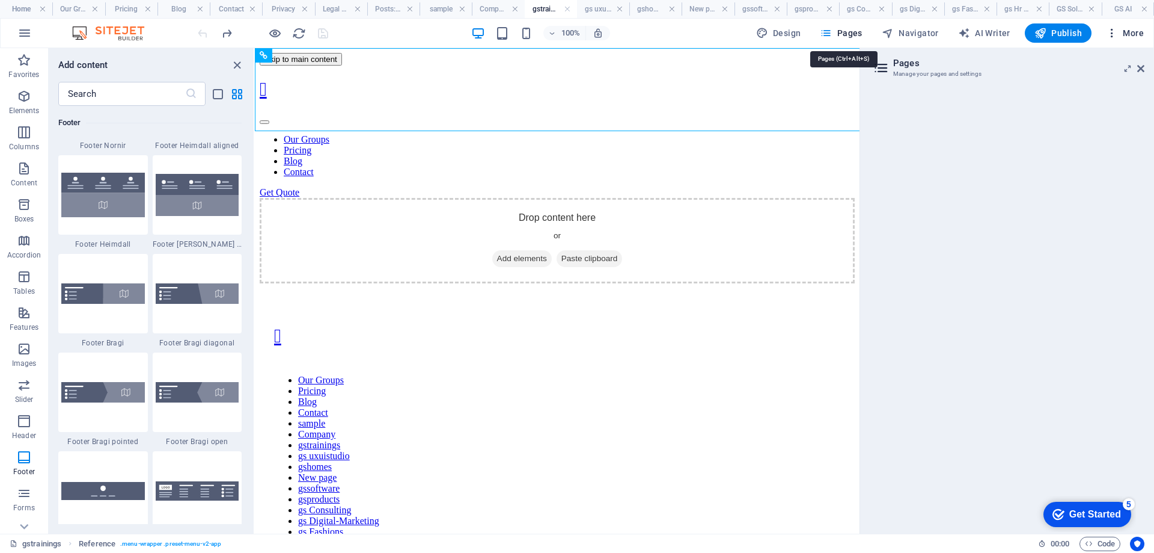
click at [1115, 35] on icon "button" at bounding box center [1112, 33] width 12 height 12
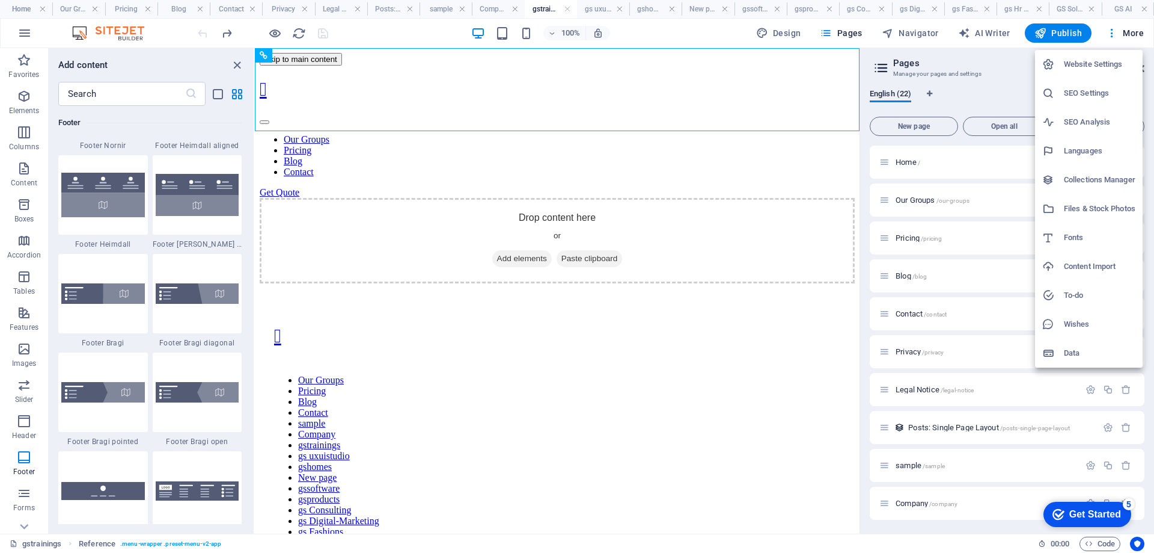
click at [971, 91] on div at bounding box center [577, 276] width 1154 height 553
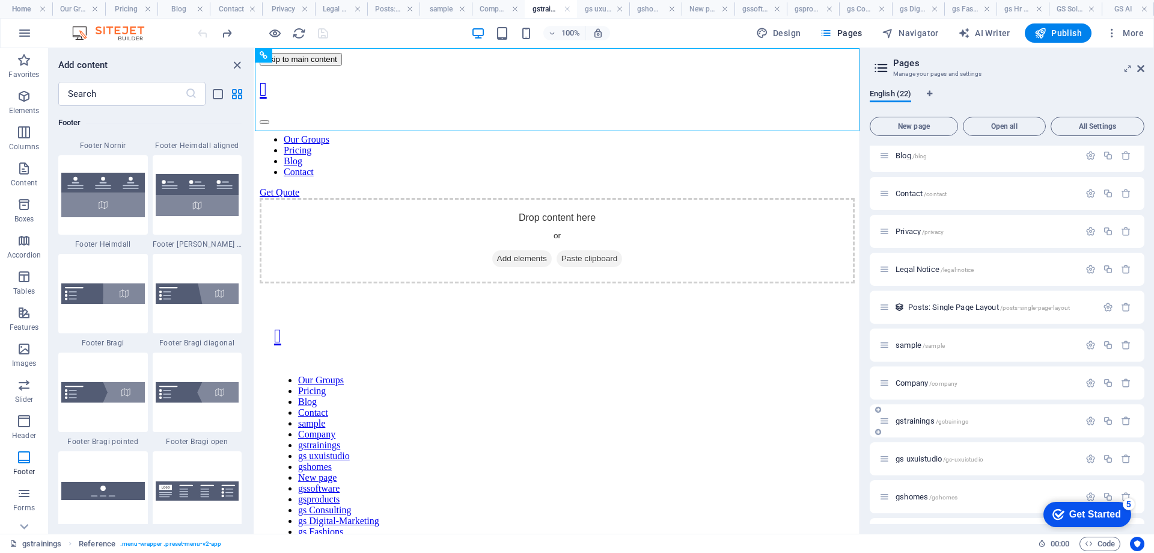
scroll to position [180, 0]
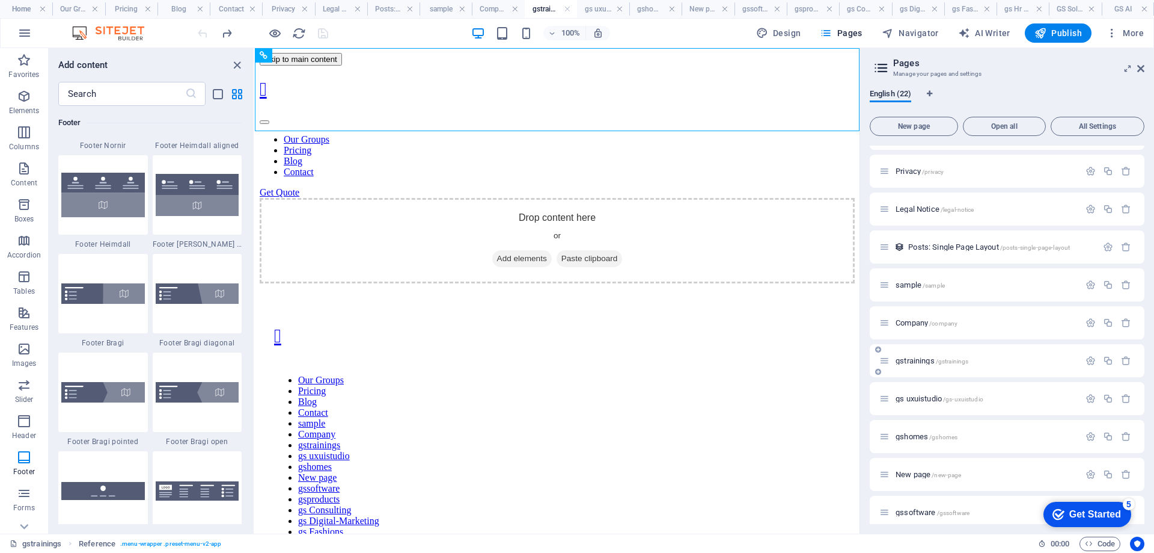
click at [879, 350] on icon at bounding box center [878, 349] width 6 height 7
click at [1037, 331] on div "Home / Our Groups /our-groups Pricing /pricing Blog /blog Contact /contact Priv…" at bounding box center [1007, 379] width 275 height 828
click at [1128, 66] on icon at bounding box center [1128, 69] width 0 height 10
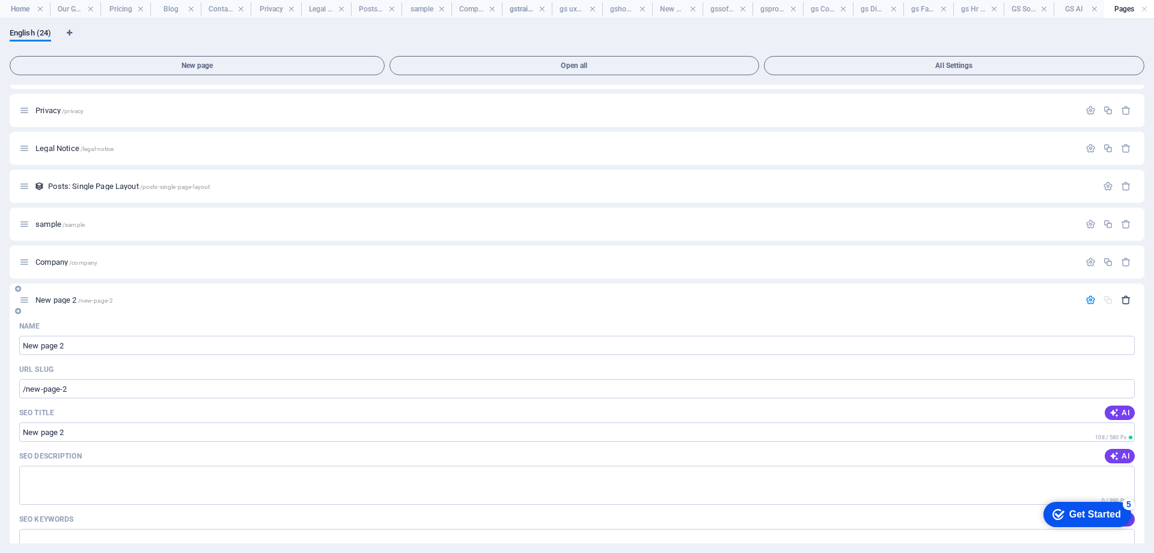
click at [1124, 301] on icon "button" at bounding box center [1126, 300] width 10 height 10
click at [144, 262] on p "Company /company" at bounding box center [555, 262] width 1041 height 8
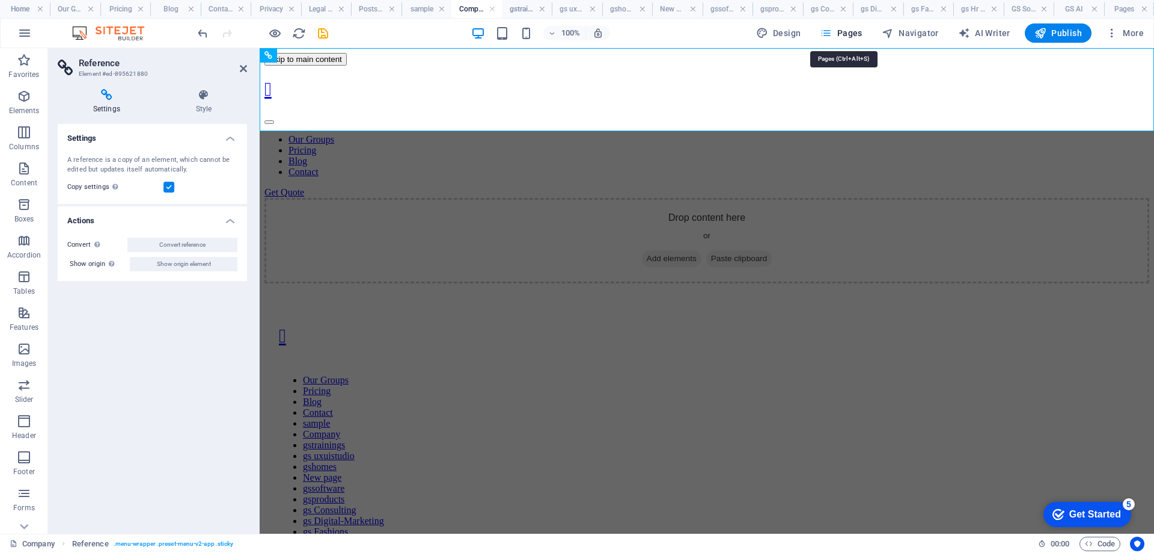
click at [856, 38] on span "Pages" at bounding box center [841, 33] width 42 height 12
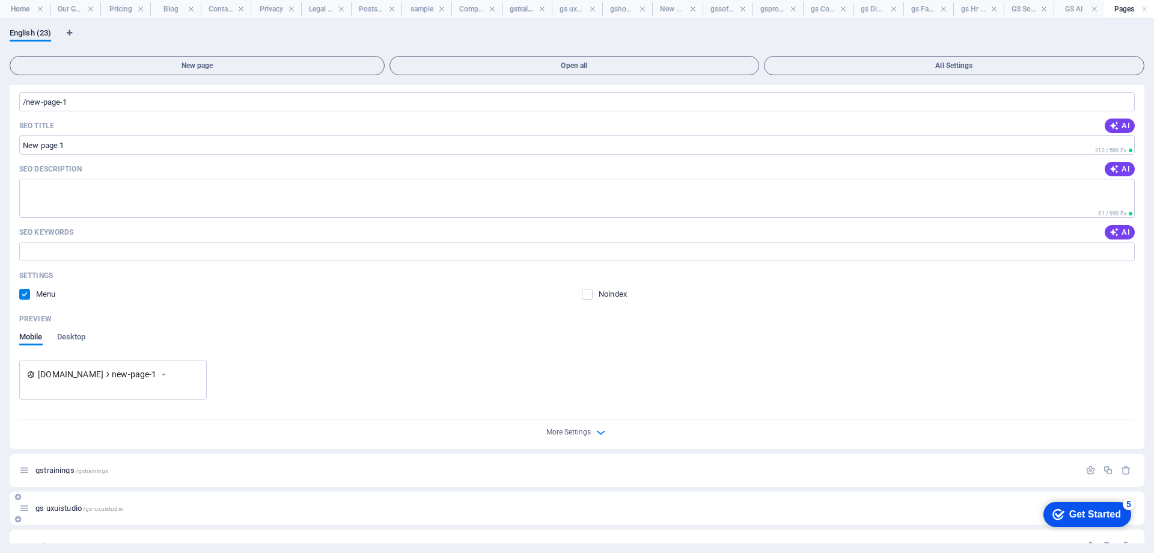
scroll to position [541, 0]
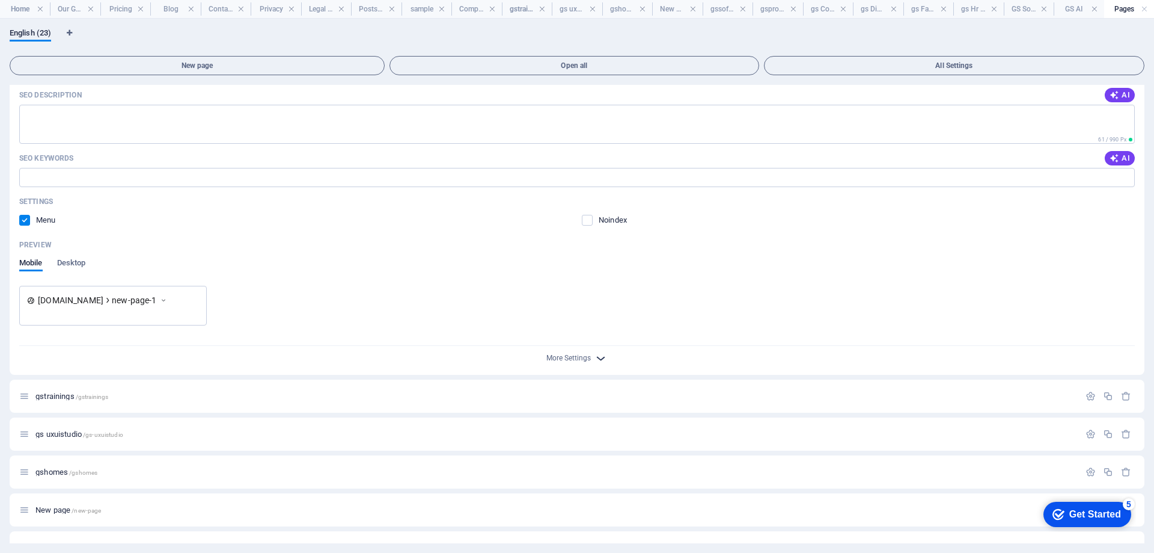
click at [601, 360] on icon "button" at bounding box center [601, 358] width 14 height 14
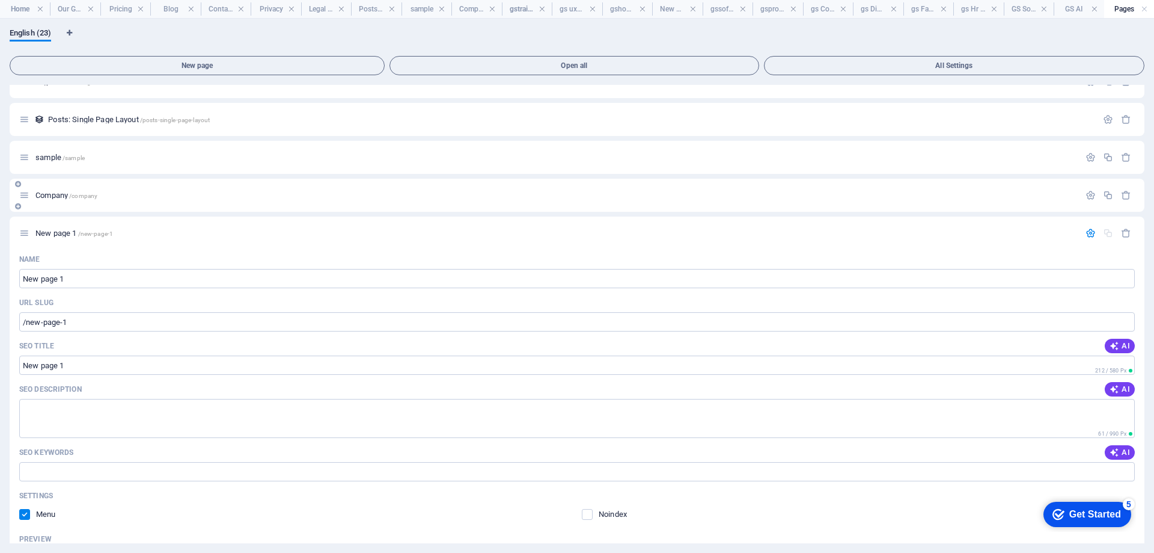
scroll to position [240, 0]
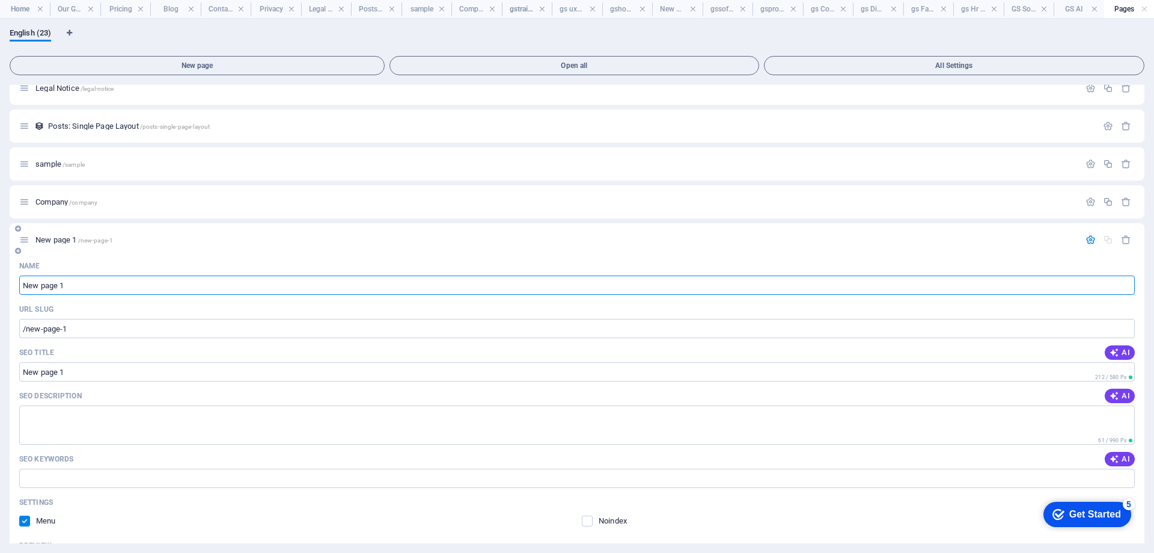
click at [87, 282] on input "New page 1" at bounding box center [577, 284] width 1116 height 19
click at [17, 213] on icon at bounding box center [18, 212] width 6 height 7
click at [86, 284] on input "New page 1" at bounding box center [577, 284] width 1116 height 19
click at [103, 283] on input "gs" at bounding box center [577, 284] width 1116 height 19
click at [105, 287] on input "gs" at bounding box center [577, 284] width 1116 height 19
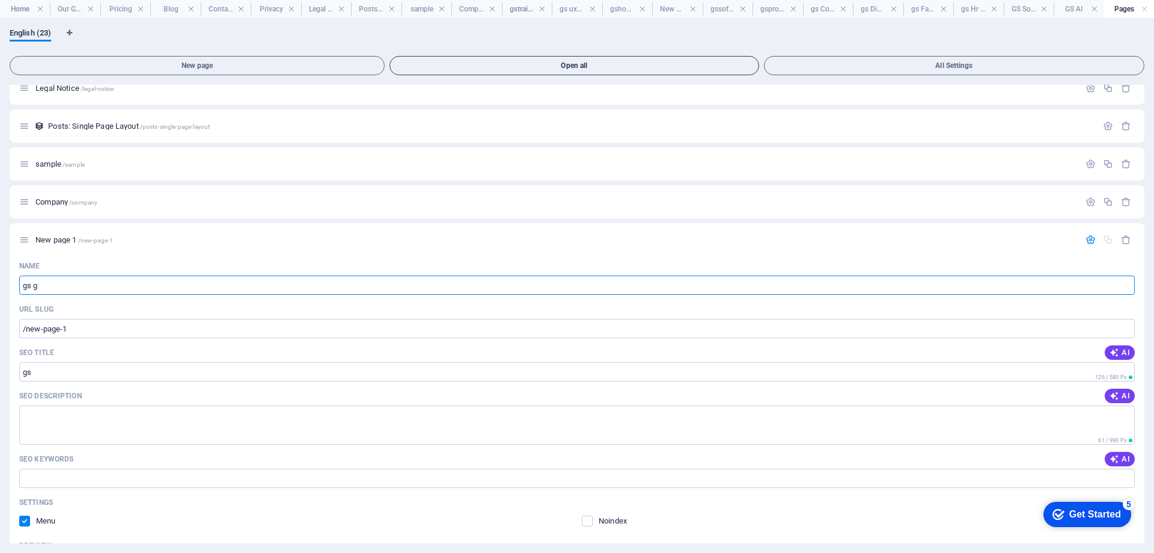
type input "gs gr"
type input "/gs"
click at [71, 286] on input "gsgroups" at bounding box center [577, 284] width 1116 height 19
click at [47, 331] on input "/gs" at bounding box center [577, 328] width 1116 height 19
click at [68, 371] on input "SEO Title" at bounding box center [577, 371] width 1116 height 19
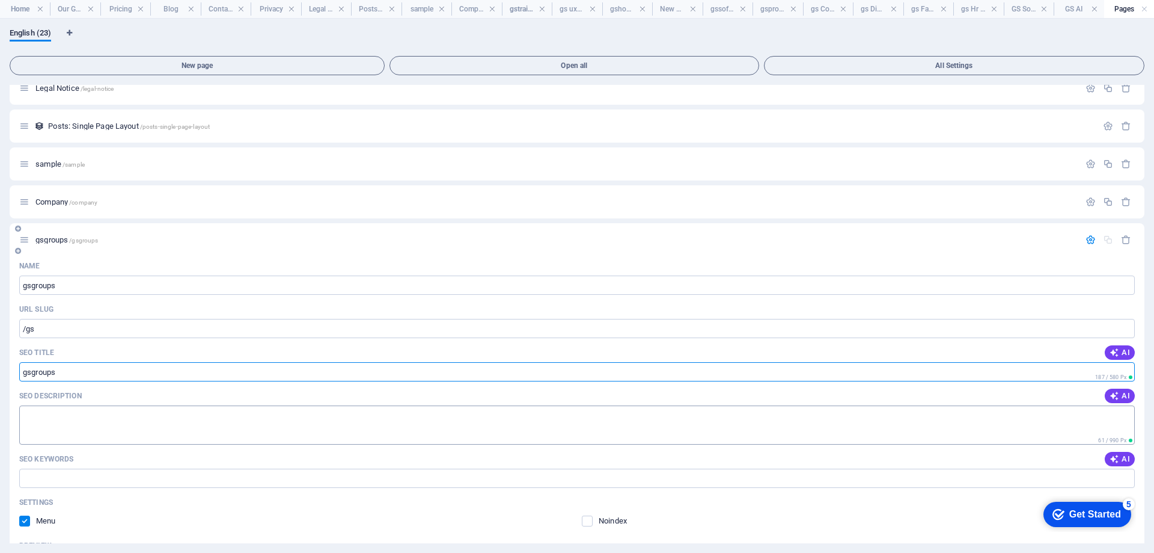
type input "gsgroups"
type input "/gsgroups"
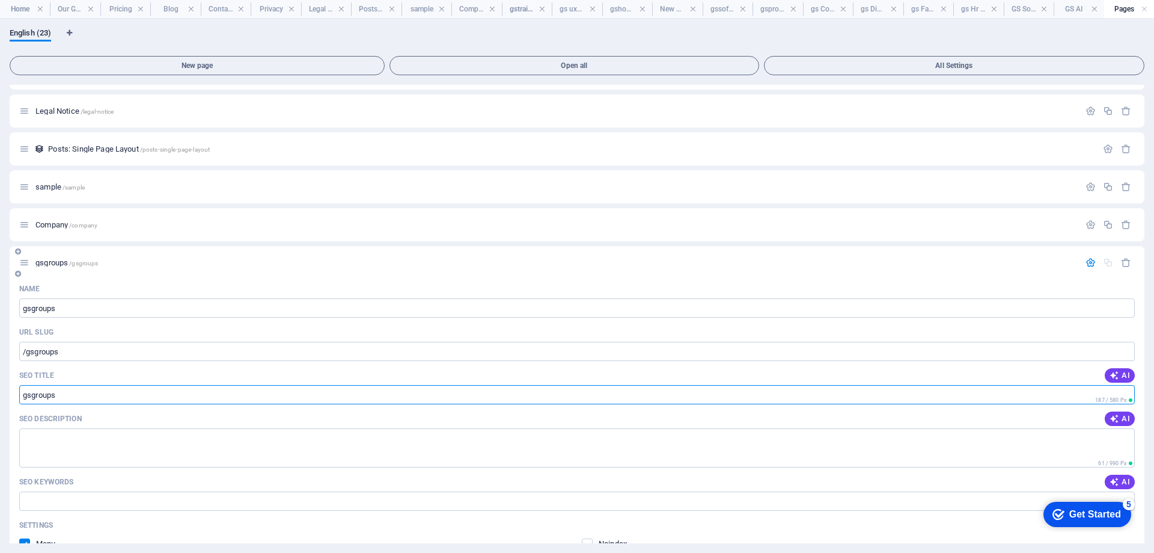
scroll to position [301, 0]
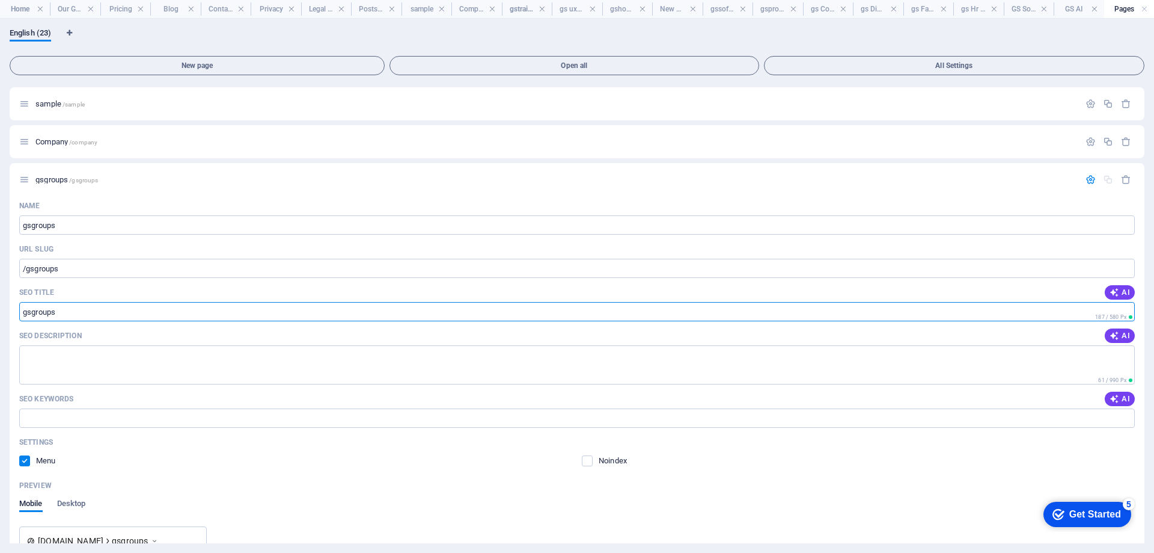
click at [1105, 515] on div "Get Started" at bounding box center [1096, 514] width 52 height 11
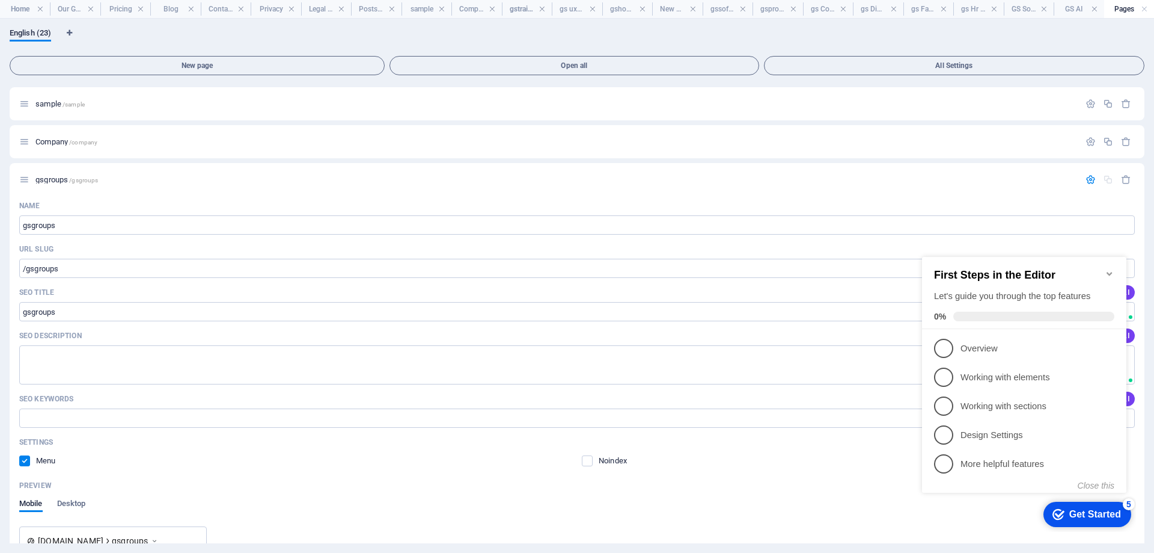
click at [993, 342] on p "Overview - incomplete" at bounding box center [1033, 348] width 144 height 13
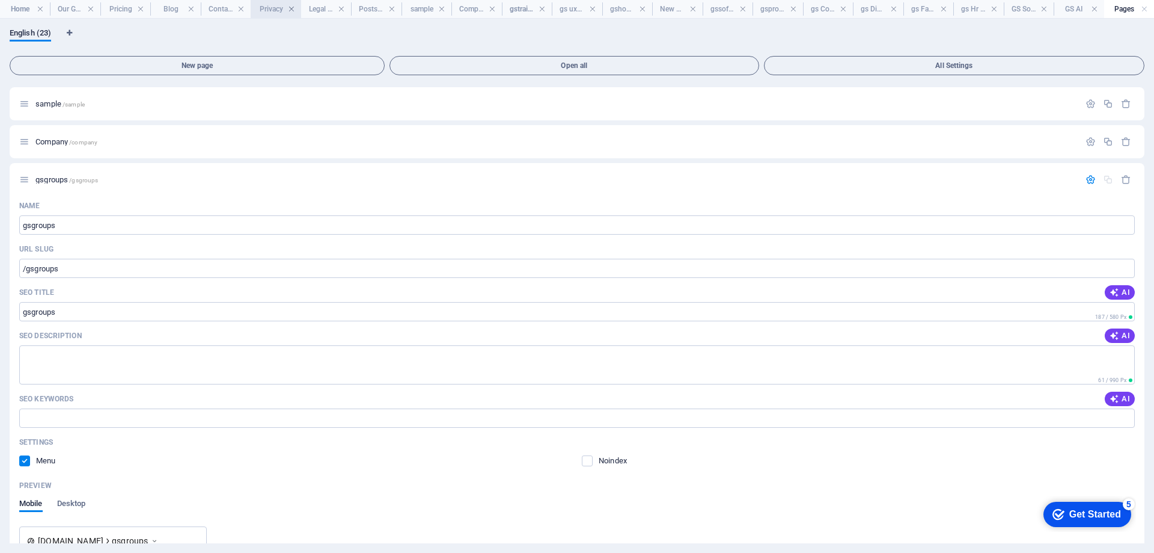
click at [291, 7] on link at bounding box center [291, 9] width 7 height 11
click at [306, 8] on link at bounding box center [304, 9] width 7 height 11
click at [375, 11] on link at bounding box center [375, 9] width 7 height 11
click at [377, 9] on h4 "Company" at bounding box center [375, 8] width 58 height 13
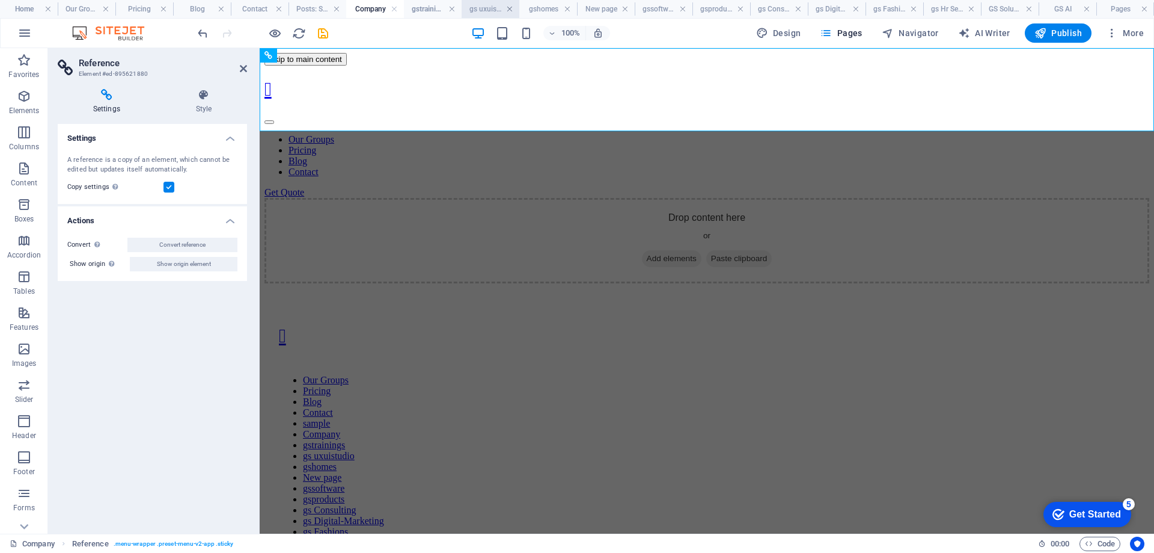
click at [510, 5] on link at bounding box center [509, 9] width 7 height 11
click at [540, 10] on link at bounding box center [536, 9] width 7 height 11
click at [568, 5] on link at bounding box center [567, 9] width 7 height 11
click at [601, 11] on link at bounding box center [601, 9] width 7 height 11
click at [642, 8] on link at bounding box center [639, 9] width 7 height 11
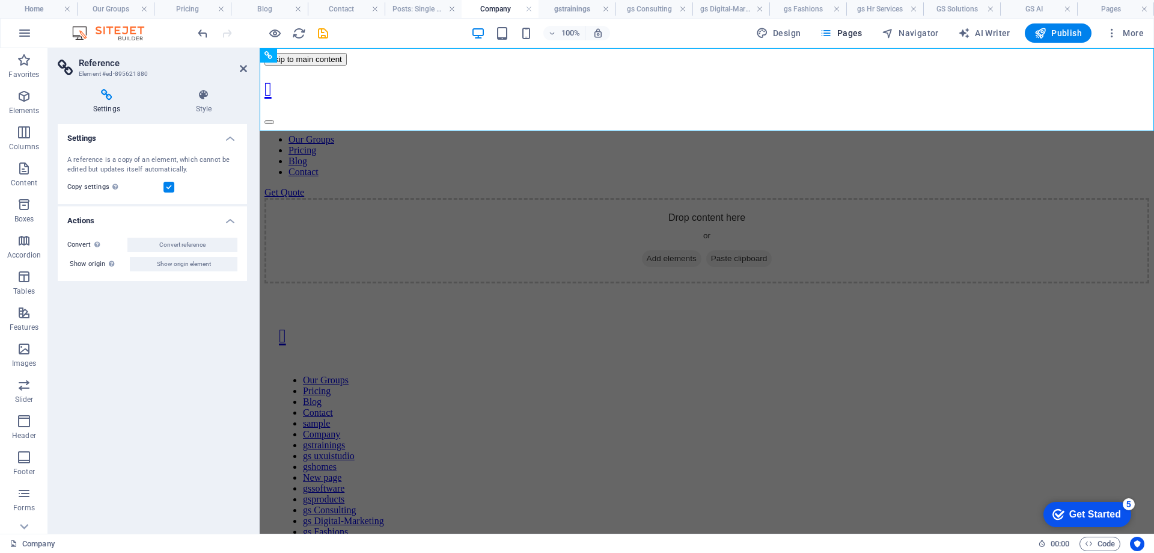
click at [642, 8] on h4 "gs Consulting" at bounding box center [654, 8] width 77 height 13
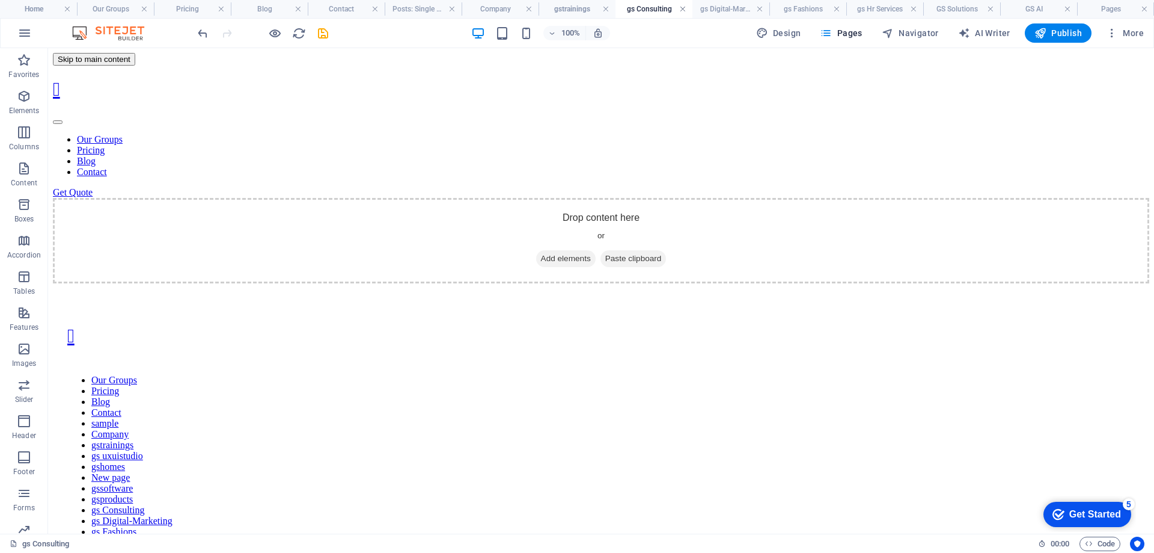
click at [683, 9] on link at bounding box center [682, 9] width 7 height 11
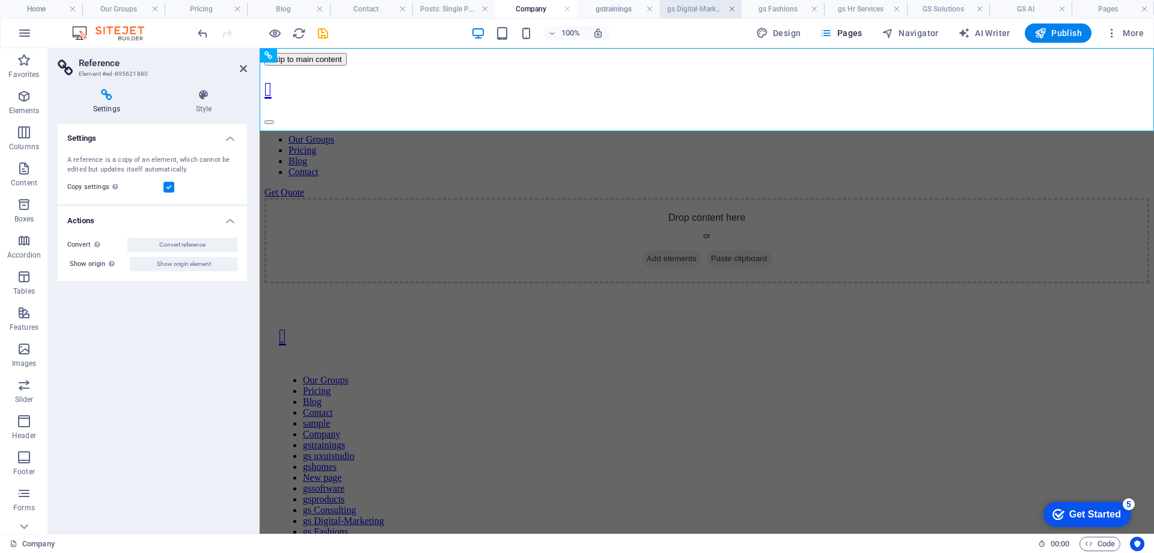
click at [735, 7] on link at bounding box center [732, 9] width 7 height 11
click at [788, 9] on link at bounding box center [789, 9] width 7 height 11
click at [857, 9] on link at bounding box center [856, 9] width 7 height 11
click at [936, 11] on link at bounding box center [934, 9] width 7 height 11
click at [1030, 7] on link at bounding box center [1029, 9] width 7 height 11
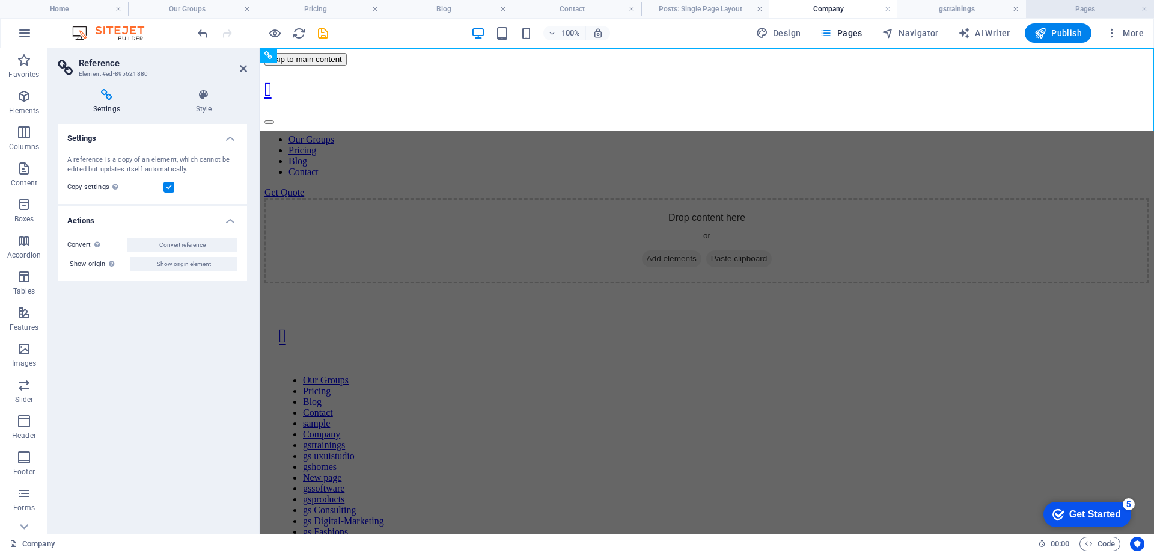
click at [1148, 9] on h4 "Pages" at bounding box center [1090, 8] width 128 height 13
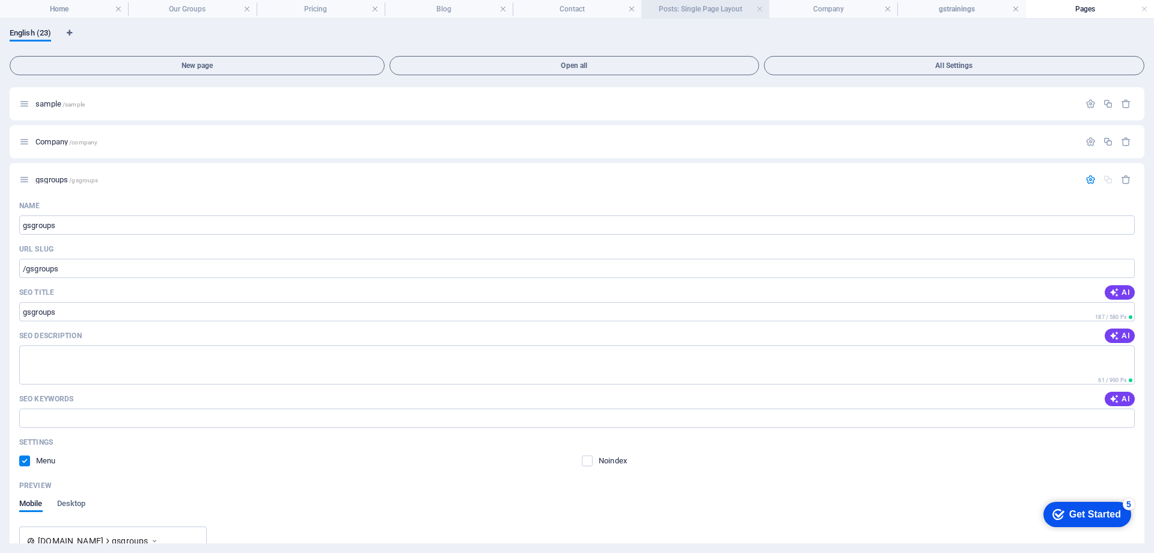
click at [745, 7] on h4 "Posts: Single Page Layout" at bounding box center [706, 8] width 128 height 13
click at [763, 14] on h4 "Posts: Single Page Layout" at bounding box center [706, 8] width 128 height 13
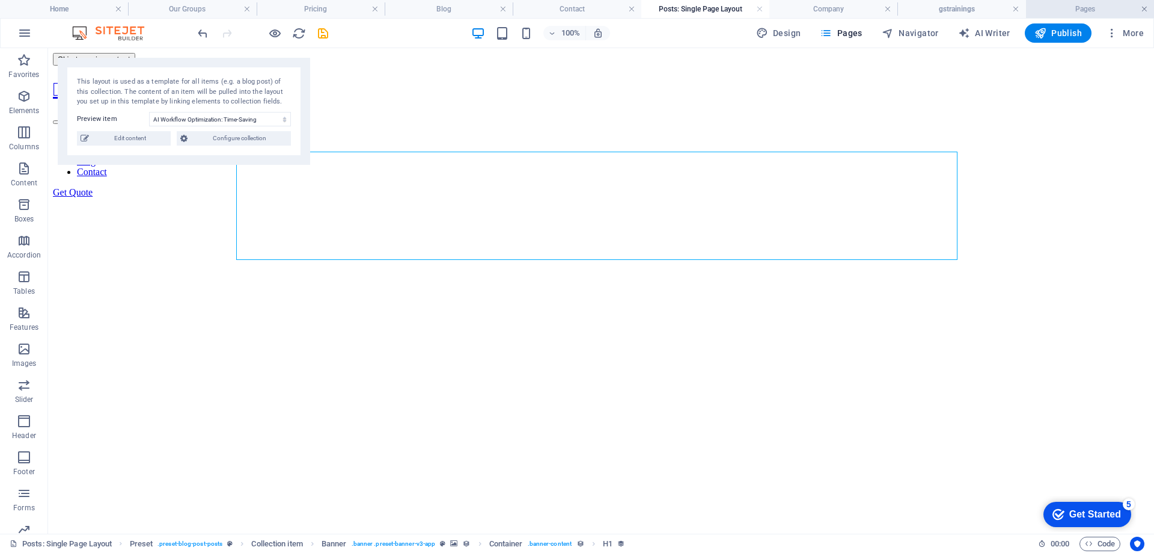
click at [1147, 5] on link at bounding box center [1144, 9] width 7 height 11
click at [857, 8] on link at bounding box center [856, 9] width 7 height 11
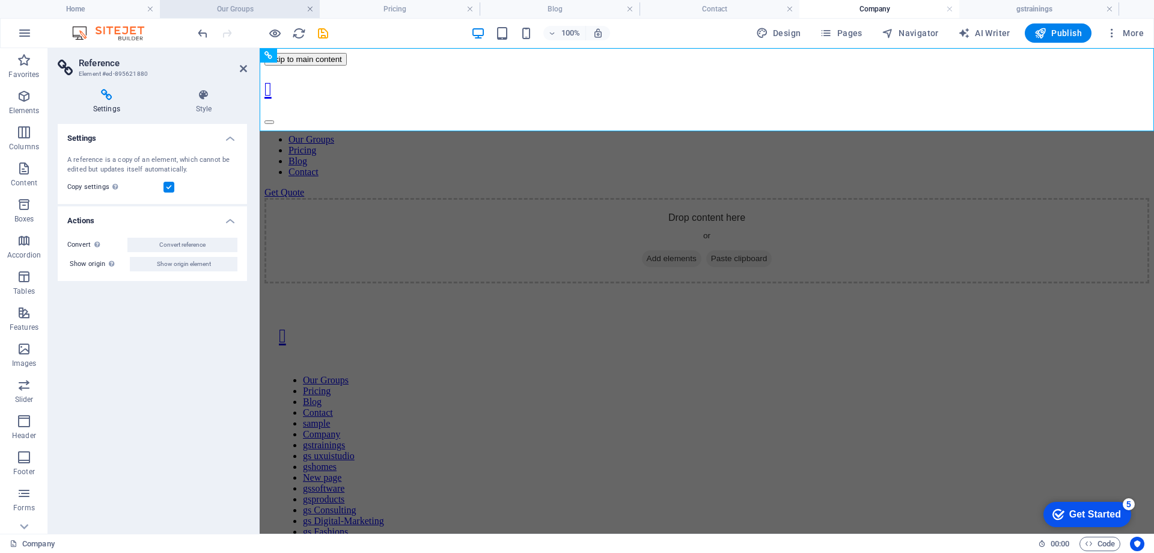
click at [312, 8] on link at bounding box center [310, 9] width 7 height 11
click at [626, 8] on link at bounding box center [629, 9] width 7 height 11
click at [791, 9] on link at bounding box center [789, 9] width 7 height 11
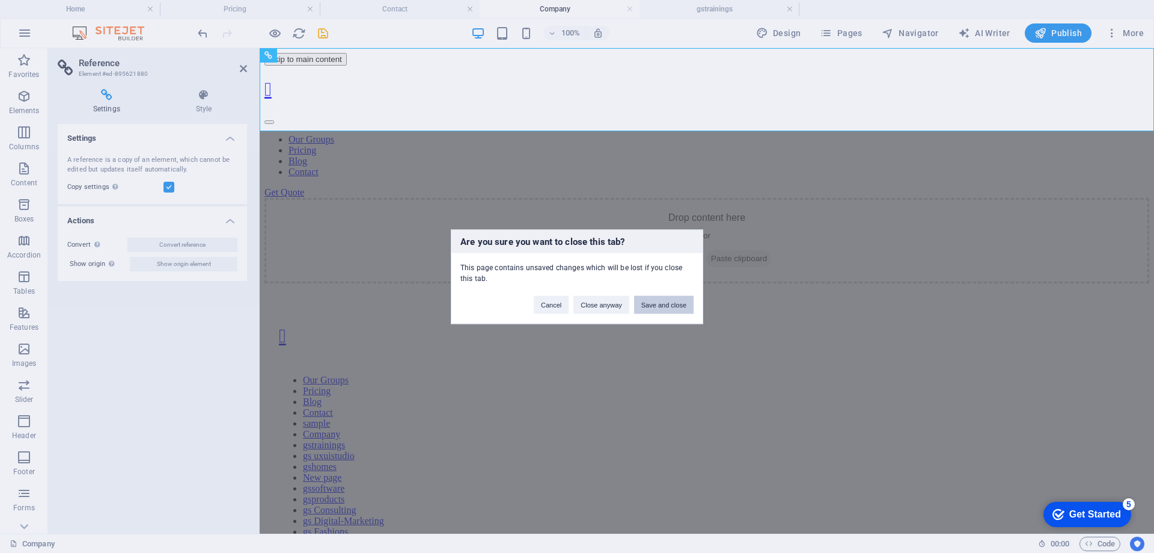
click at [669, 304] on button "Save and close" at bounding box center [664, 304] width 60 height 18
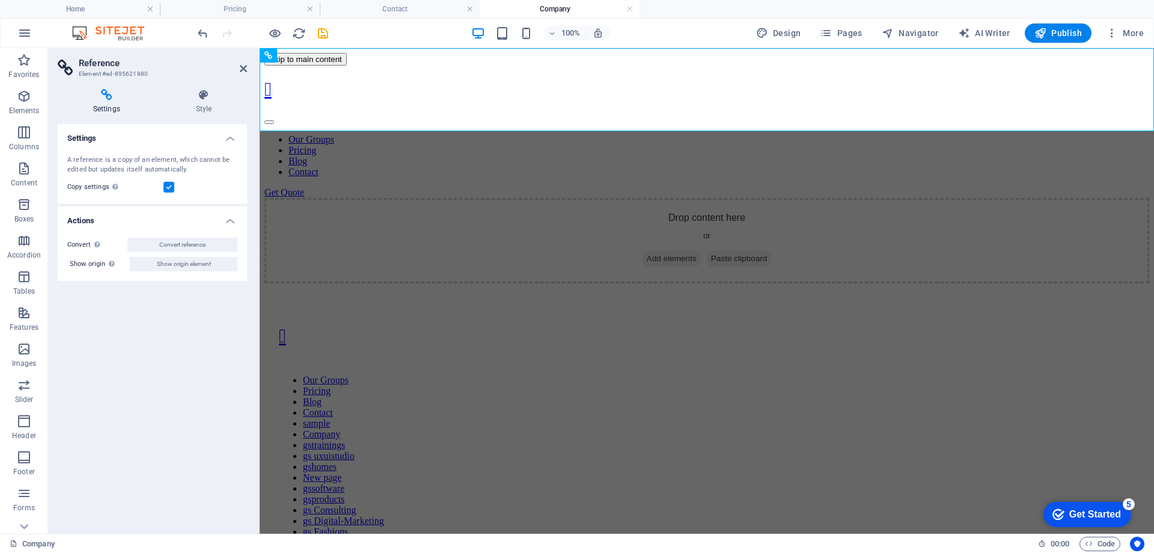
click at [577, 11] on h4 "Company" at bounding box center [560, 8] width 160 height 13
click at [430, 11] on h4 "Contact" at bounding box center [400, 8] width 160 height 13
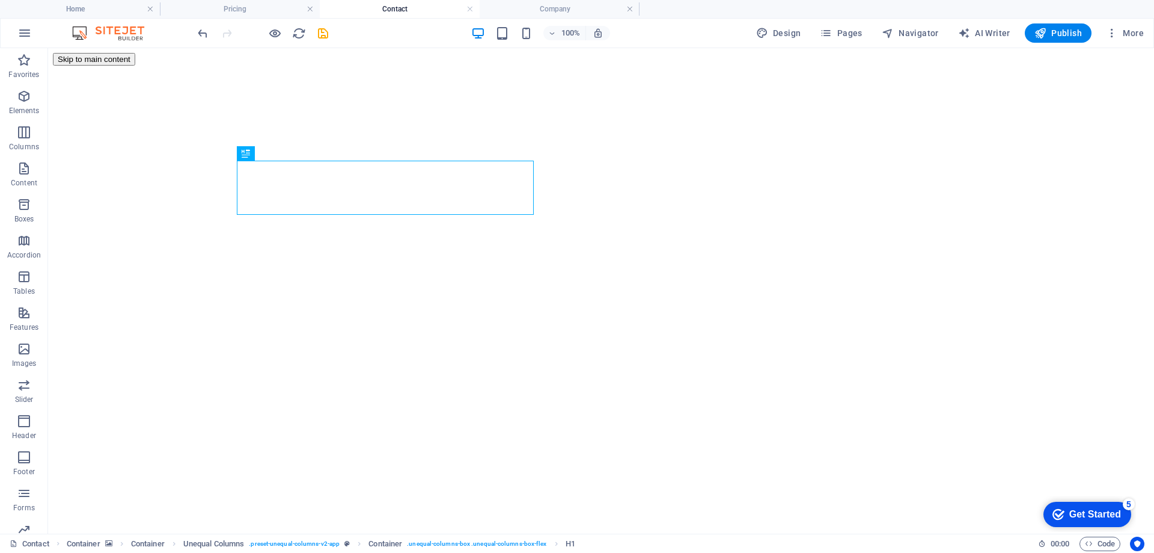
click at [467, 13] on h4 "Contact" at bounding box center [400, 8] width 160 height 13
click at [472, 10] on link at bounding box center [470, 9] width 7 height 11
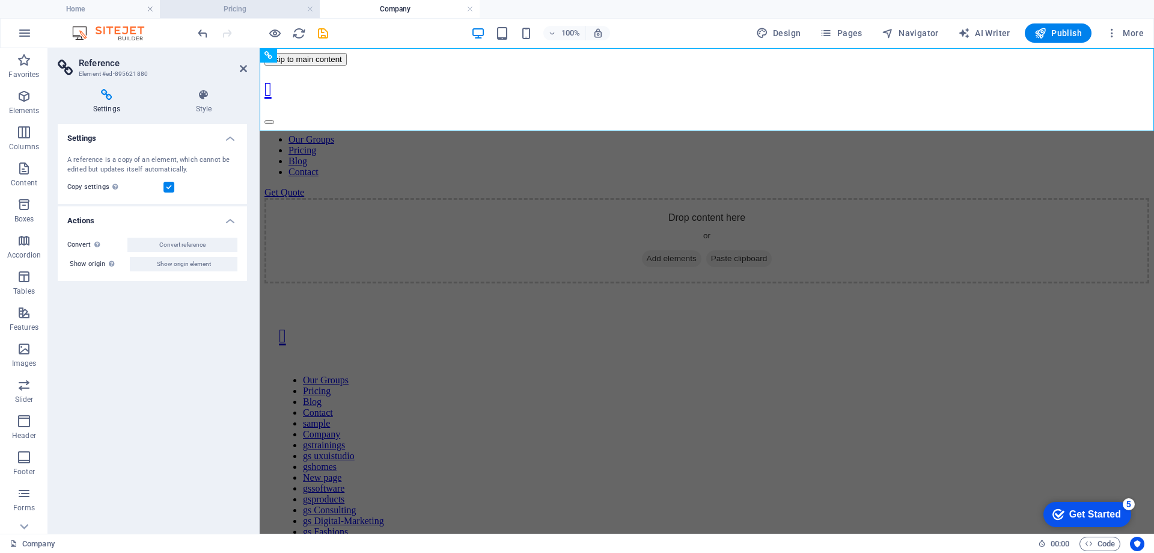
click at [260, 10] on h4 "Pricing" at bounding box center [240, 8] width 160 height 13
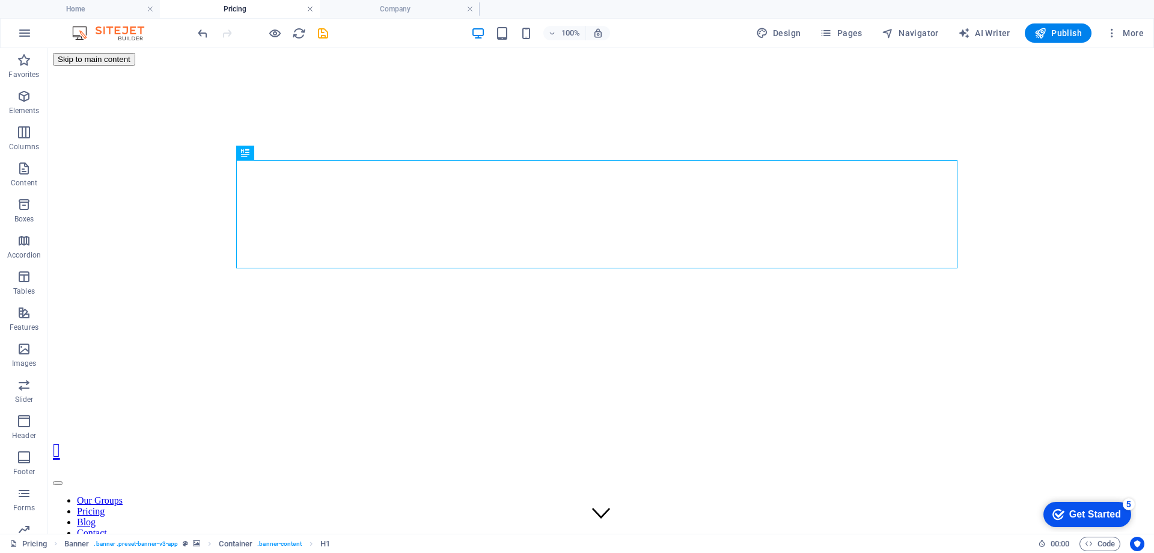
click at [311, 8] on link at bounding box center [310, 9] width 7 height 11
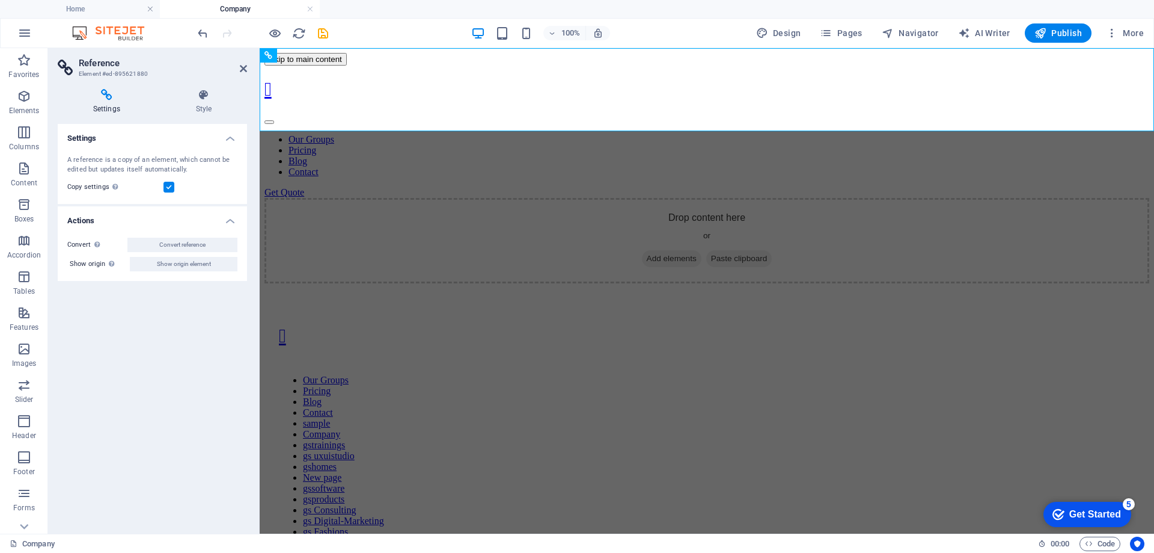
drag, startPoint x: 101, startPoint y: 3, endPoint x: 153, endPoint y: 72, distance: 86.2
click at [101, 3] on h4 "Home" at bounding box center [80, 8] width 160 height 13
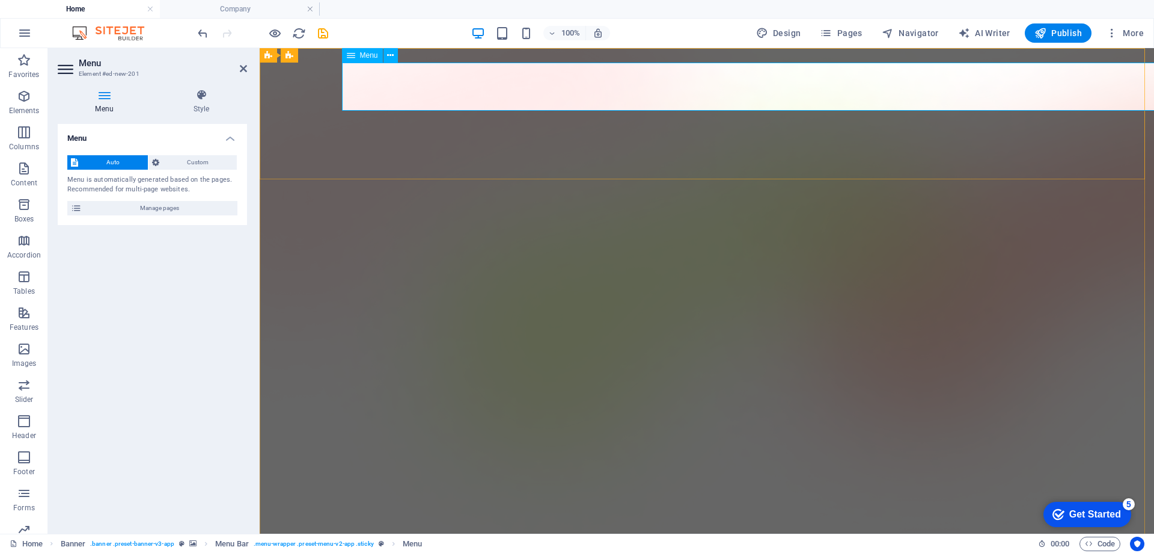
click at [358, 55] on div "Menu" at bounding box center [362, 55] width 41 height 14
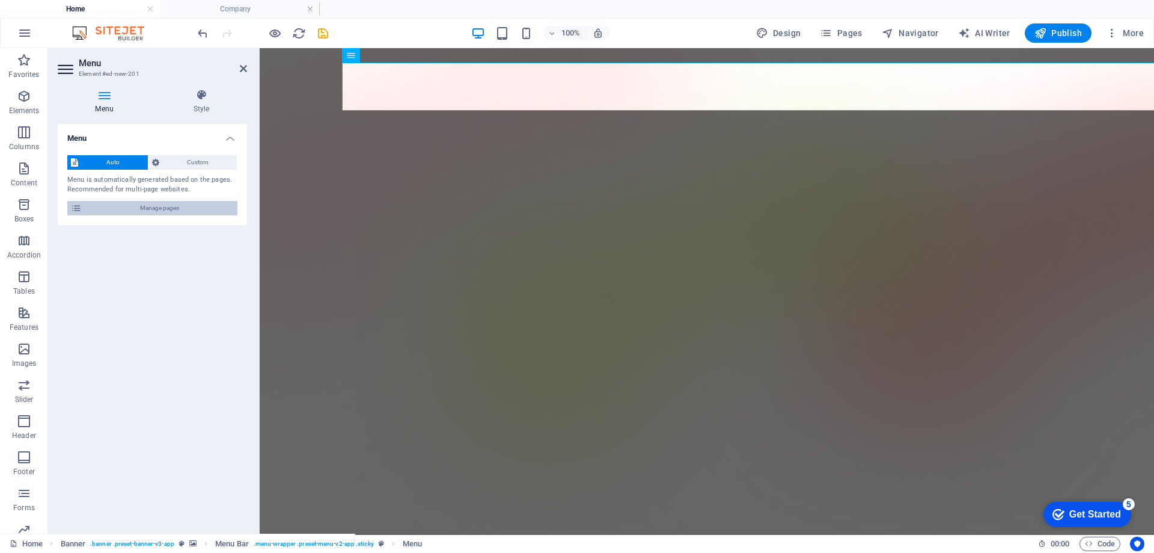
click at [117, 212] on span "Manage pages" at bounding box center [159, 208] width 149 height 14
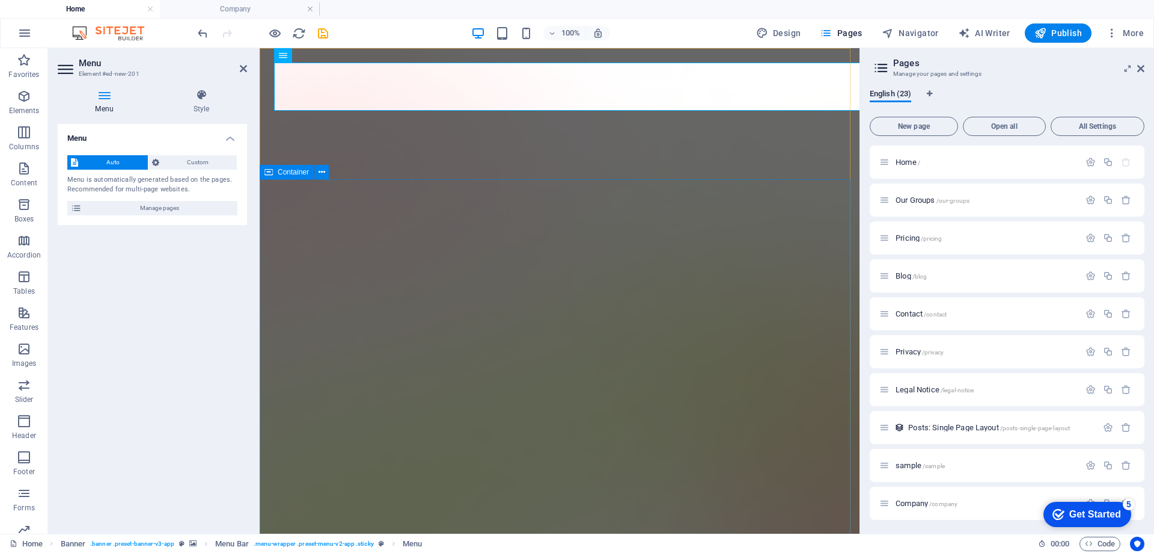
scroll to position [252, 0]
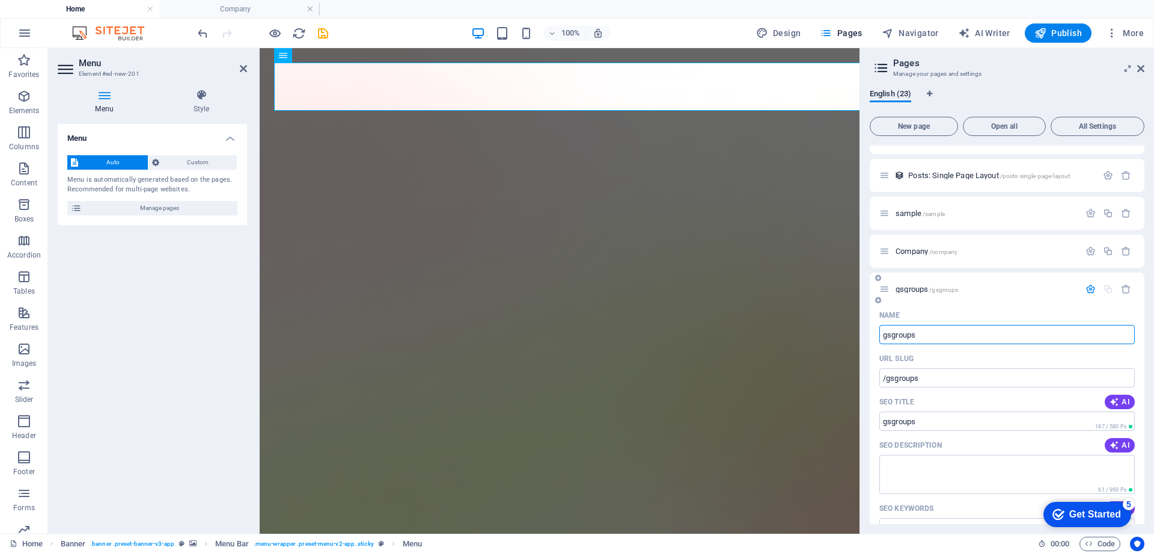
click at [930, 305] on div "Name" at bounding box center [1008, 314] width 256 height 19
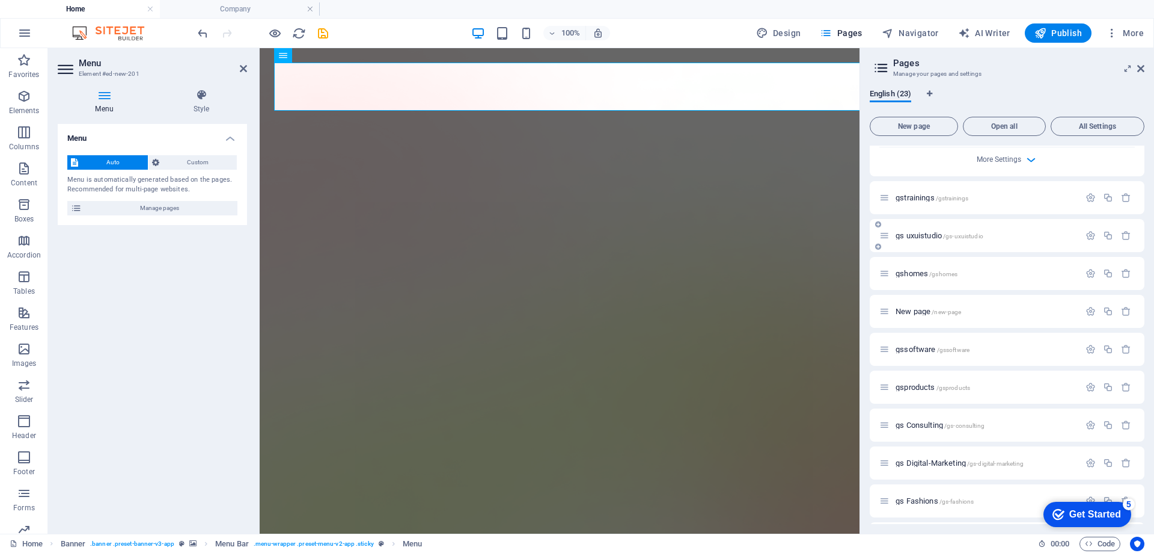
scroll to position [913, 0]
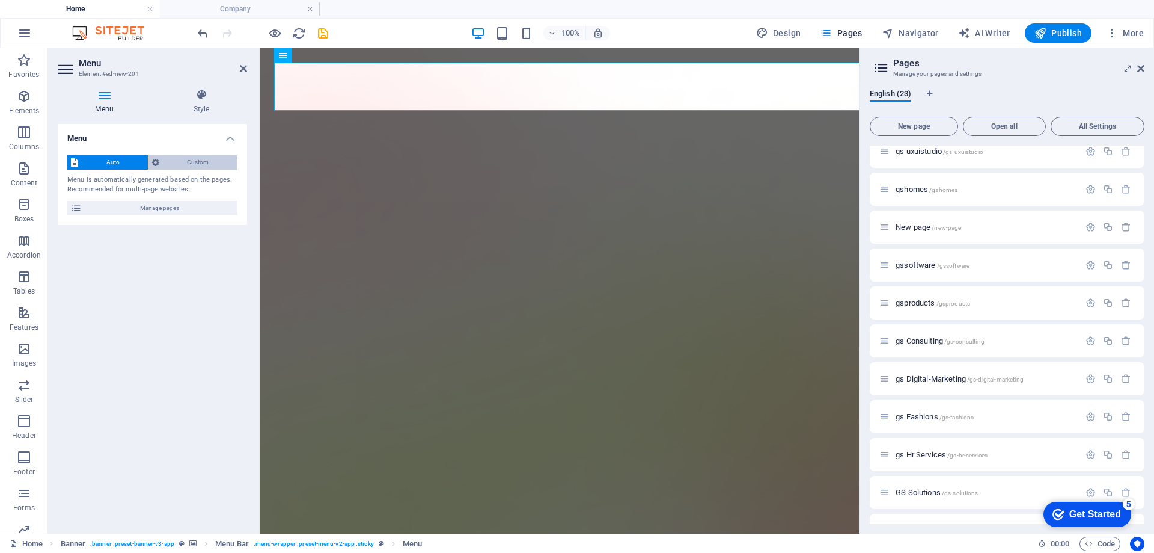
click at [188, 163] on span "Custom" at bounding box center [198, 162] width 71 height 14
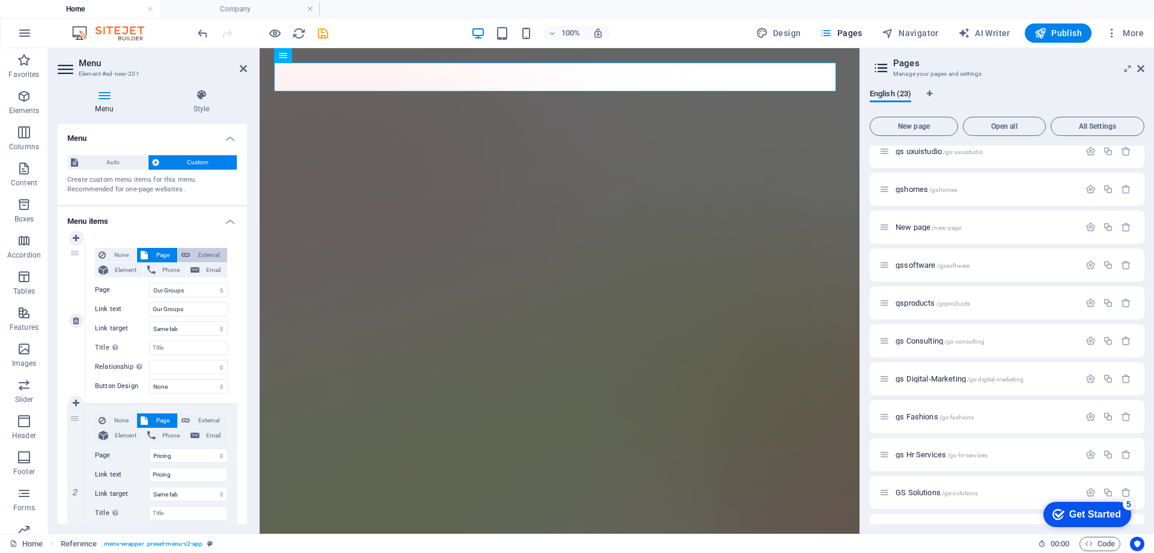
click at [203, 257] on span "External" at bounding box center [209, 255] width 30 height 14
select select "blank"
select select
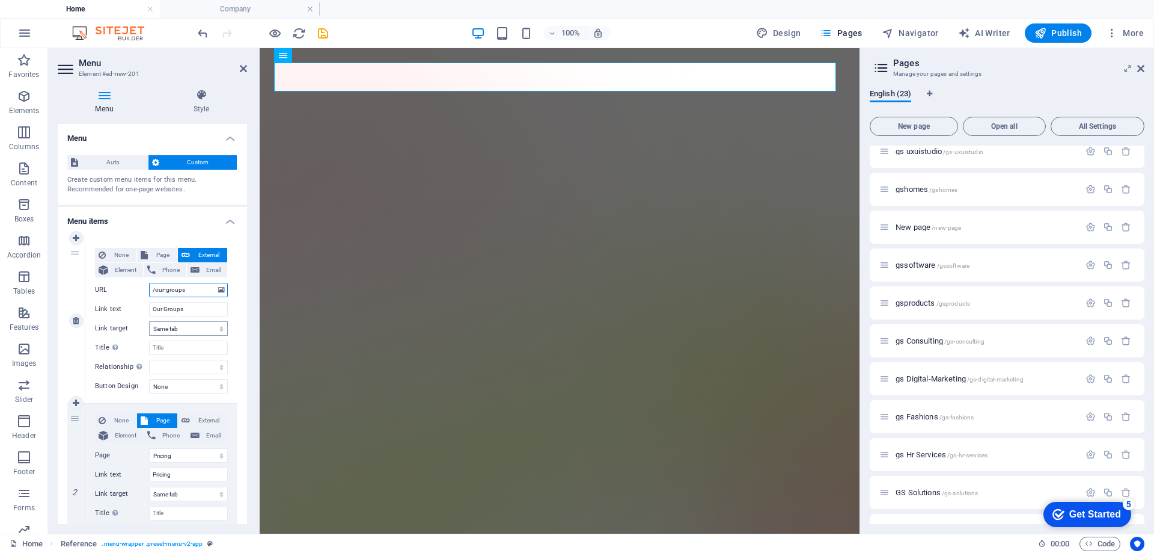
select select
click at [156, 257] on span "Page" at bounding box center [163, 255] width 22 height 14
select select
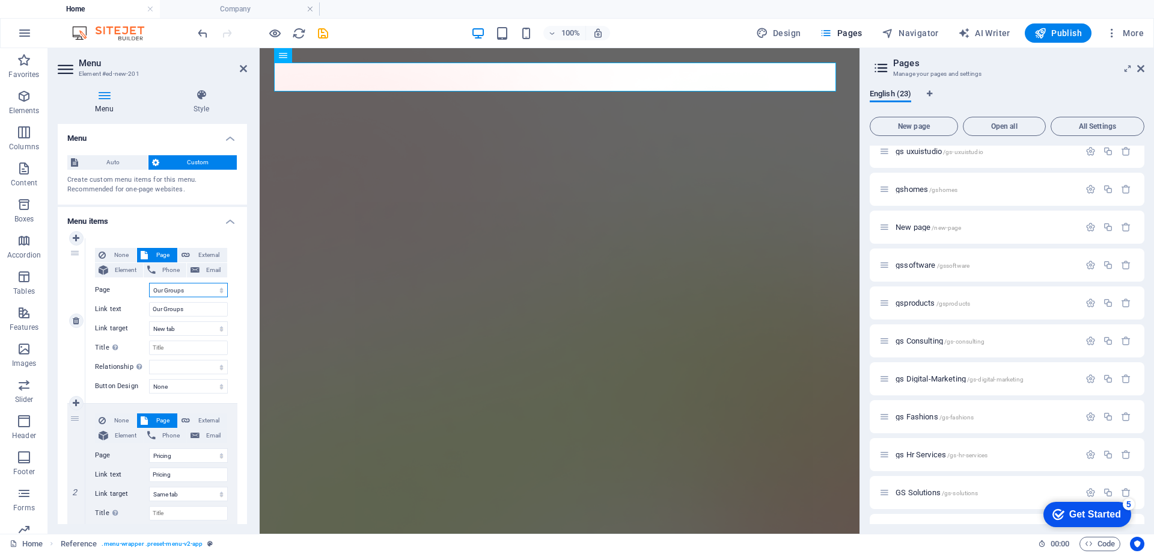
select select
click at [207, 366] on select "alternate author bookmark external help license next nofollow noreferrer noopen…" at bounding box center [188, 367] width 79 height 14
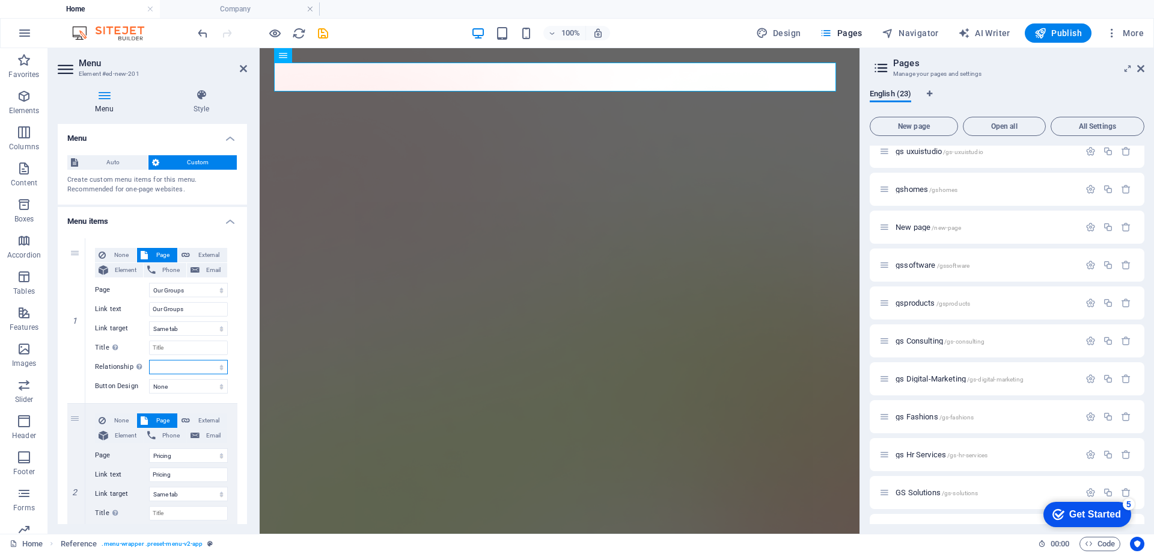
drag, startPoint x: 210, startPoint y: 366, endPoint x: 192, endPoint y: 427, distance: 63.2
click at [210, 366] on select "alternate author bookmark external help license next nofollow noreferrer noopen…" at bounding box center [188, 367] width 79 height 14
click at [199, 389] on select "None Default Primary Secondary" at bounding box center [188, 386] width 79 height 14
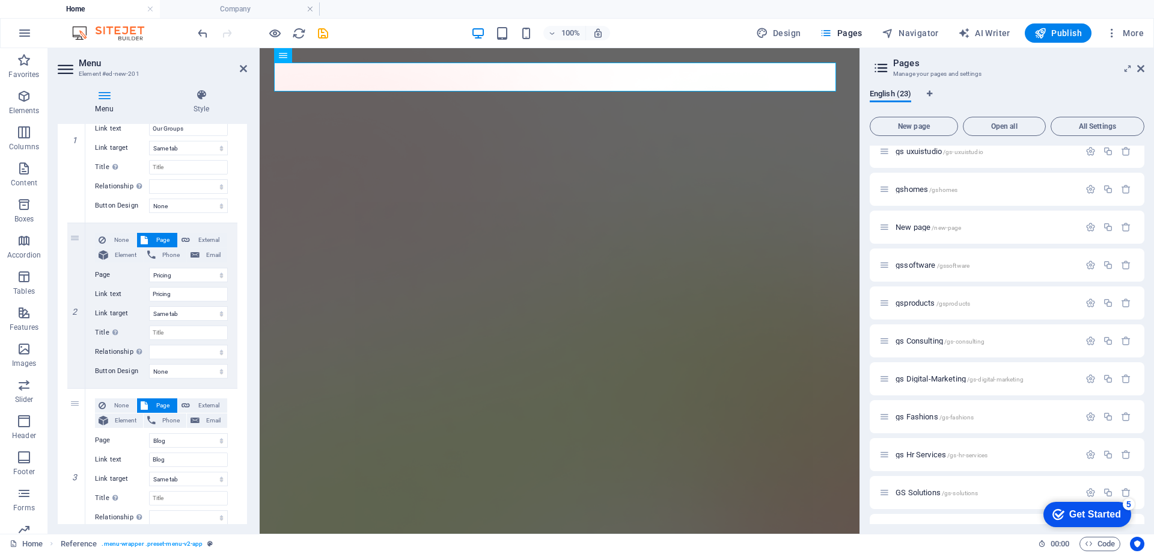
click at [104, 103] on h4 "Menu" at bounding box center [107, 101] width 98 height 25
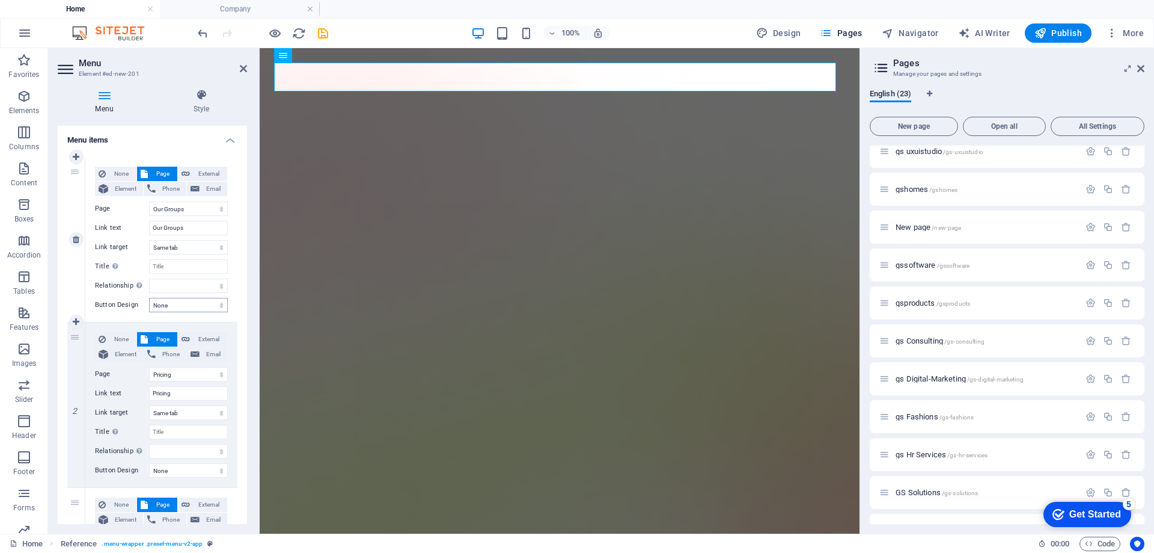
scroll to position [0, 0]
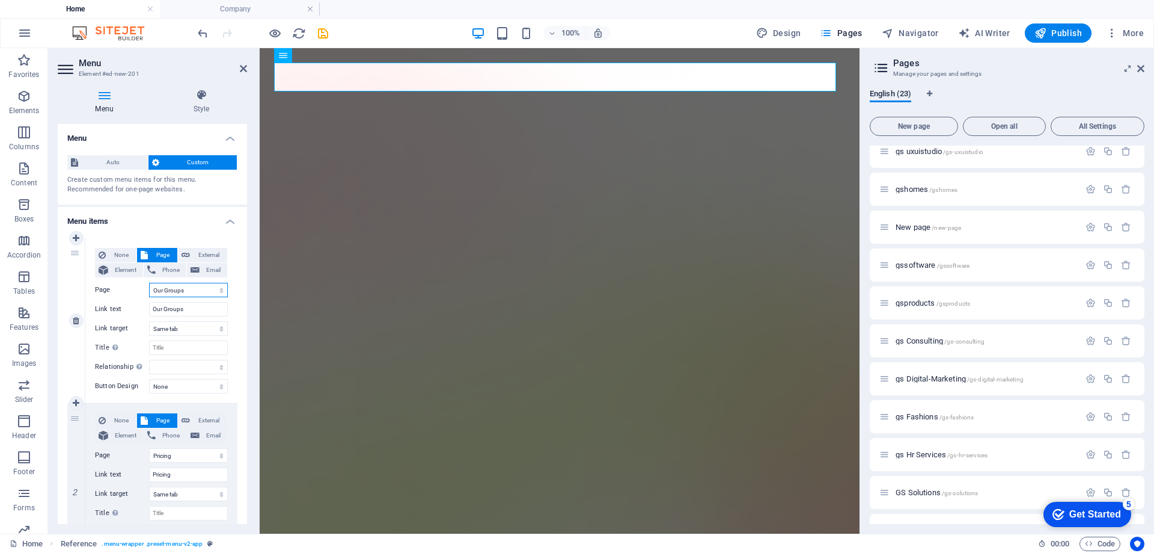
click at [210, 291] on select "Home Our Groups Pricing Blog Contact Privacy Legal Notice sample Company gsgrou…" at bounding box center [188, 290] width 79 height 14
select select "8"
click at [149, 283] on select "Home Our Groups Pricing Blog Contact Privacy Legal Notice sample Company gsgrou…" at bounding box center [188, 290] width 79 height 14
click at [230, 310] on div "None Page External Element Phone Email Page Home Our Groups Pricing Blog Contac…" at bounding box center [161, 320] width 152 height 165
type input "Company"
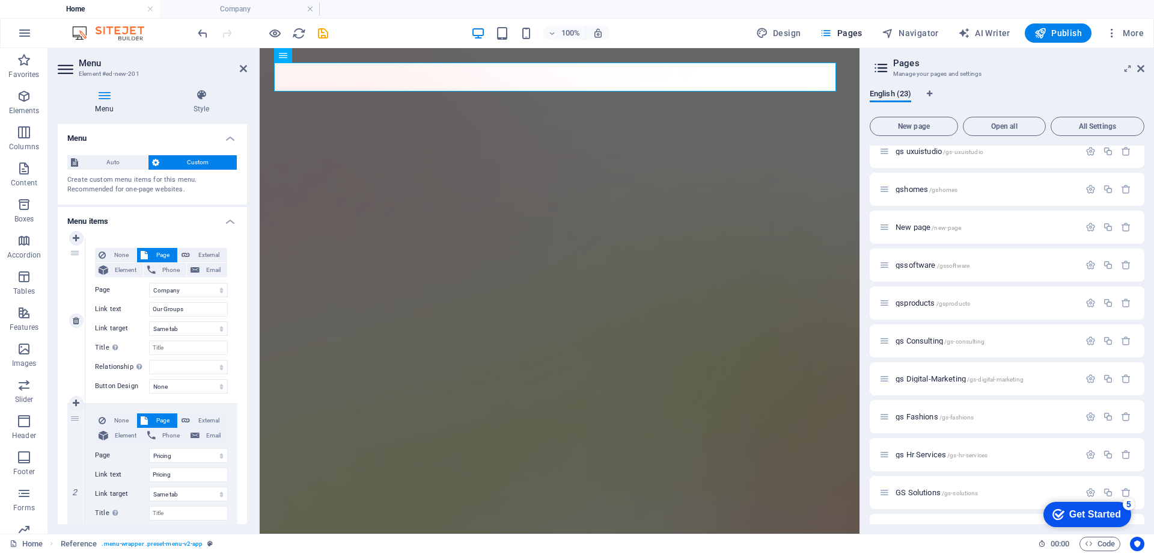
select select
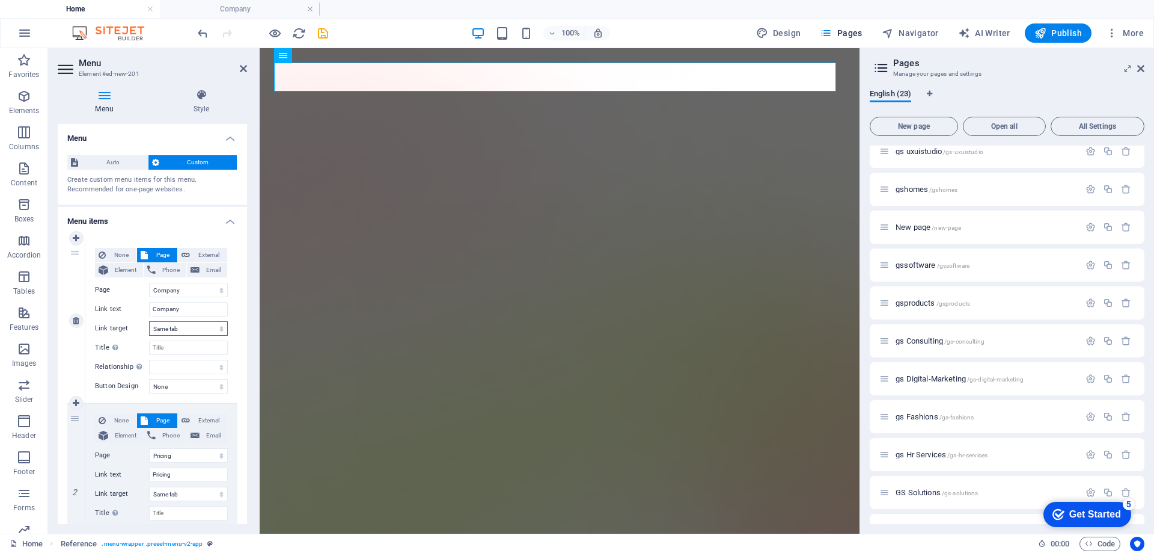
click at [212, 327] on select "New tab Same tab Overlay" at bounding box center [188, 328] width 79 height 14
drag, startPoint x: 227, startPoint y: 314, endPoint x: 224, endPoint y: 337, distance: 23.0
click at [227, 314] on div "None Page External Element Phone Email Page Home Our Groups Pricing Blog Contac…" at bounding box center [161, 320] width 152 height 165
click at [191, 345] on input "Title Additional link description, should not be the same as the link text. The…" at bounding box center [188, 347] width 79 height 14
click at [201, 366] on select "alternate author bookmark external help license next nofollow noreferrer noopen…" at bounding box center [188, 367] width 79 height 14
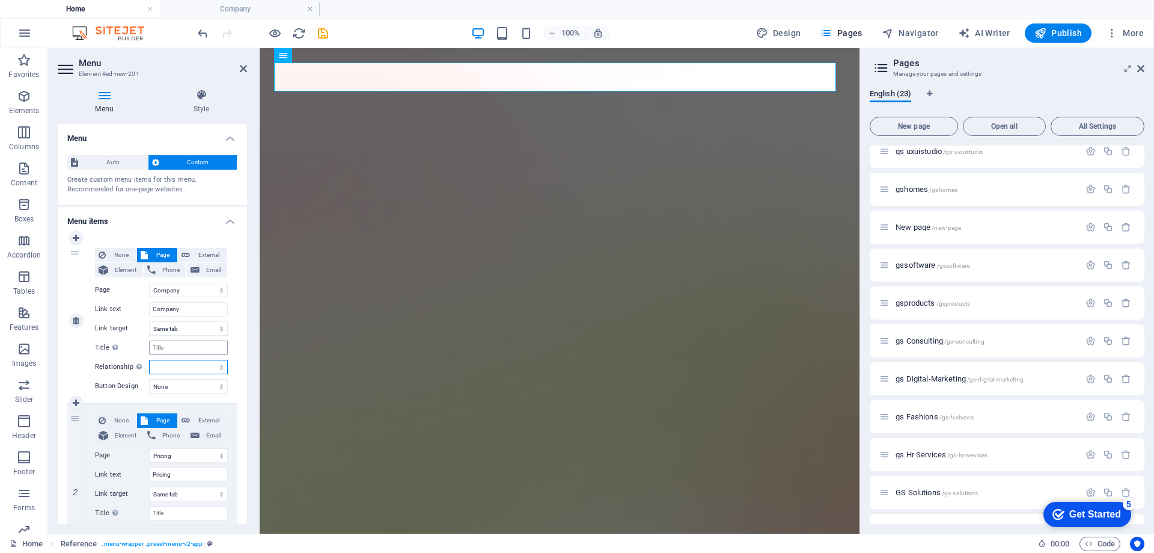
drag, startPoint x: 201, startPoint y: 366, endPoint x: 171, endPoint y: 353, distance: 33.4
click at [201, 366] on select "alternate author bookmark external help license next nofollow noreferrer noopen…" at bounding box center [188, 367] width 79 height 14
click at [186, 345] on input "Title Additional link description, should not be the same as the link text. The…" at bounding box center [188, 347] width 79 height 14
click at [132, 272] on span "Element" at bounding box center [126, 270] width 28 height 14
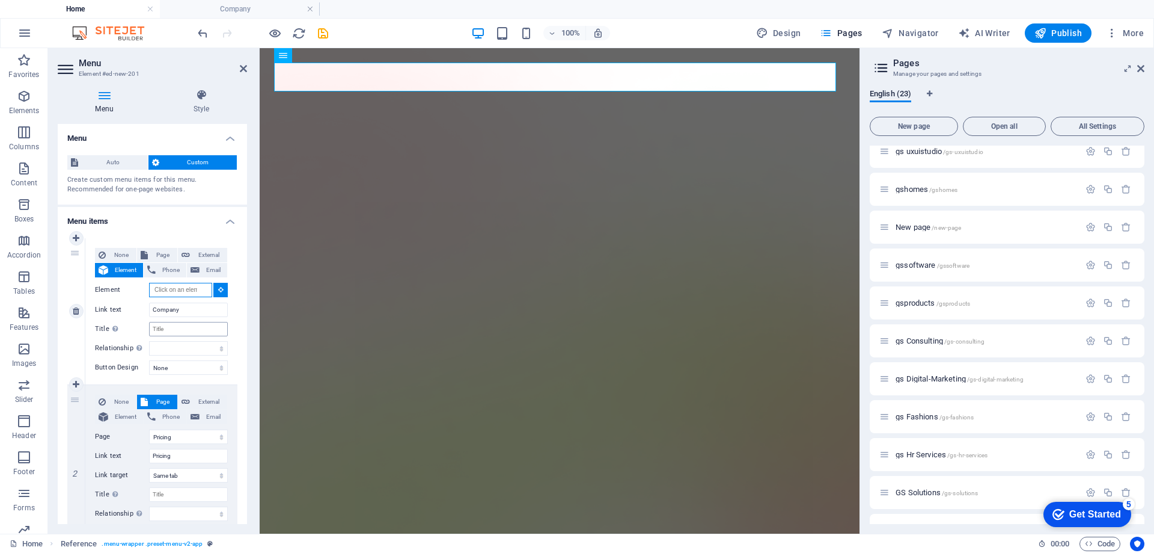
select select
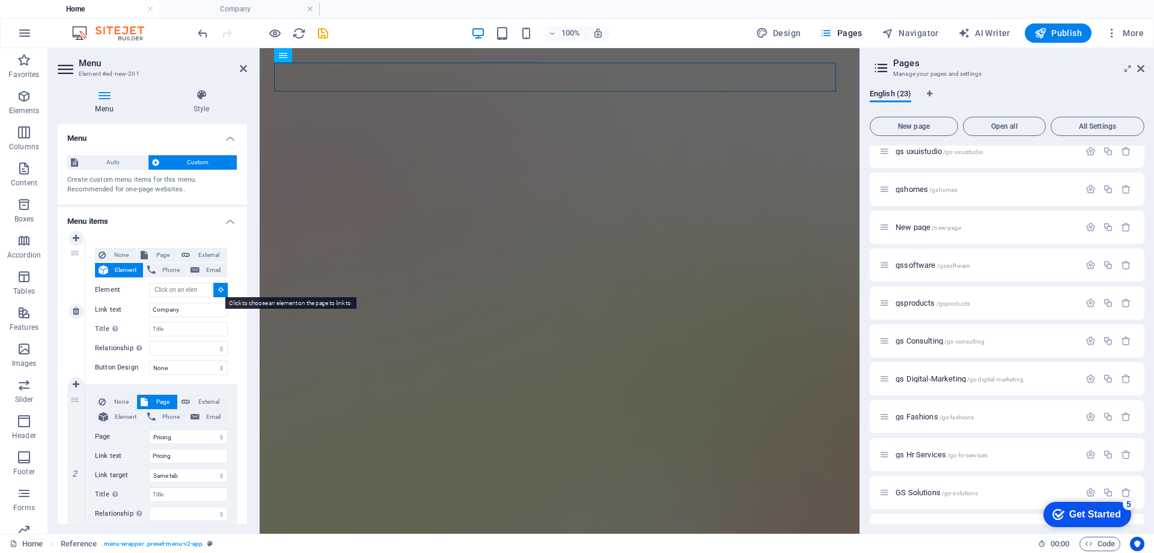
click at [218, 289] on icon at bounding box center [220, 289] width 5 height 6
click at [175, 287] on input "Element" at bounding box center [180, 290] width 63 height 14
type input "g"
click at [208, 254] on span "External" at bounding box center [209, 255] width 30 height 14
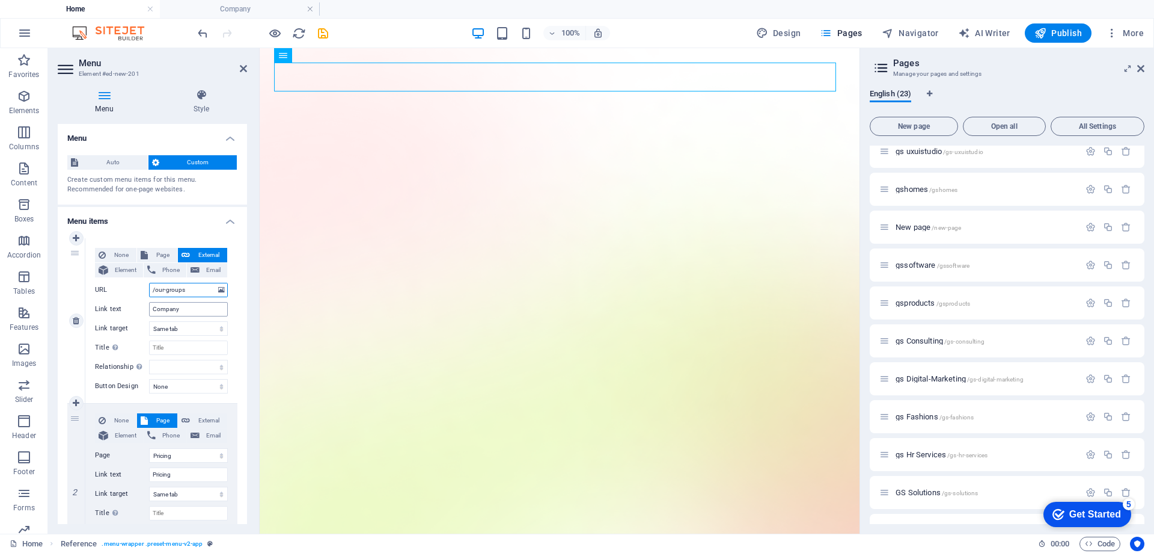
select select "blank"
select select
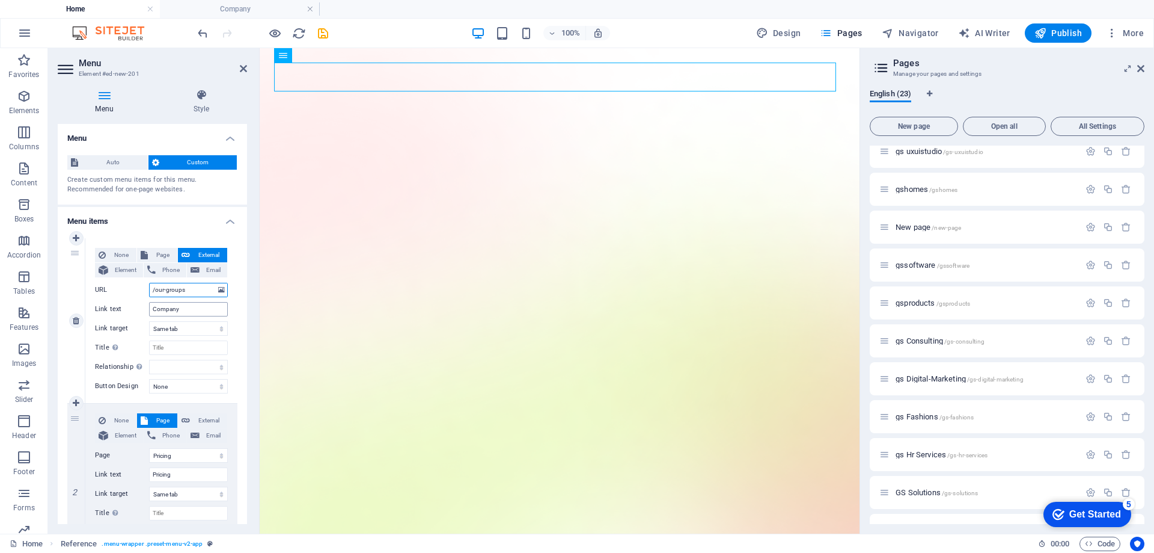
select select
drag, startPoint x: 192, startPoint y: 290, endPoint x: 166, endPoint y: 292, distance: 26.5
click at [166, 292] on input "/our-groups" at bounding box center [188, 290] width 79 height 14
click at [366, 60] on icon at bounding box center [365, 55] width 7 height 13
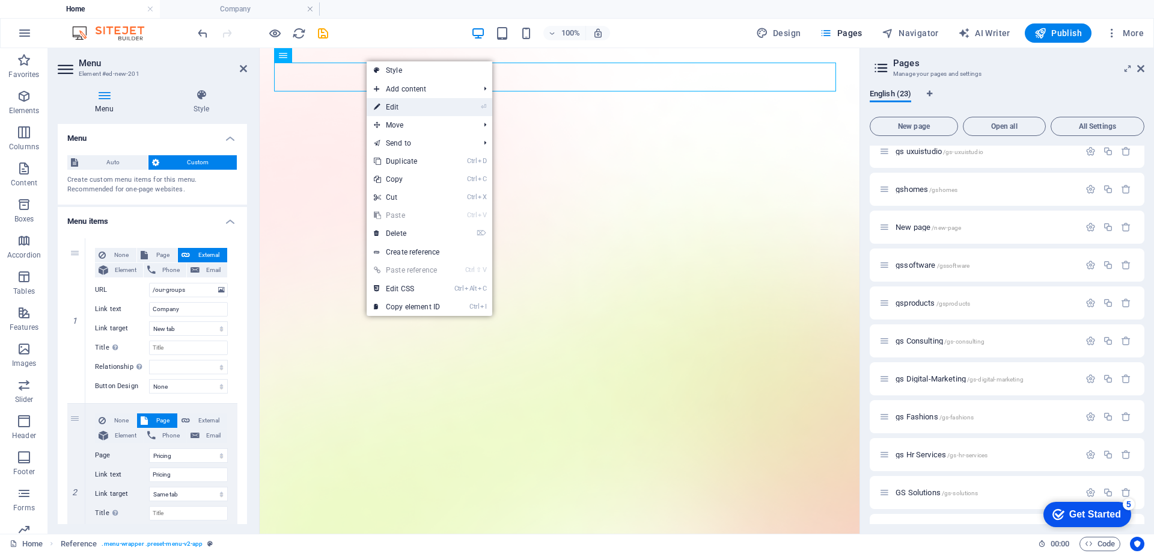
click at [436, 105] on link "⏎ Edit" at bounding box center [407, 107] width 81 height 18
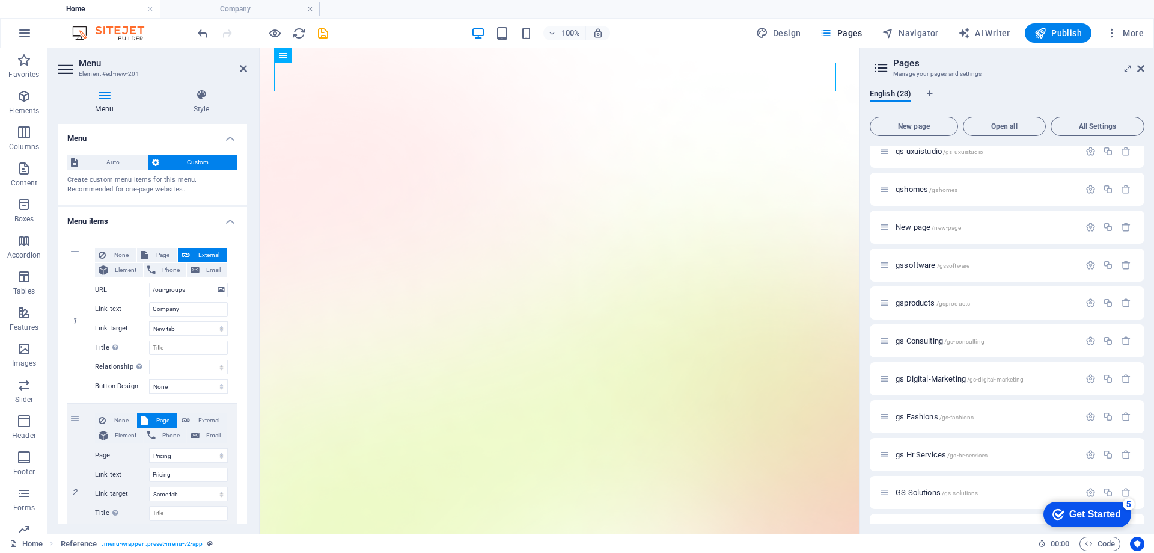
drag, startPoint x: 132, startPoint y: 159, endPoint x: 117, endPoint y: 174, distance: 21.3
click at [131, 159] on span "Auto" at bounding box center [113, 162] width 63 height 14
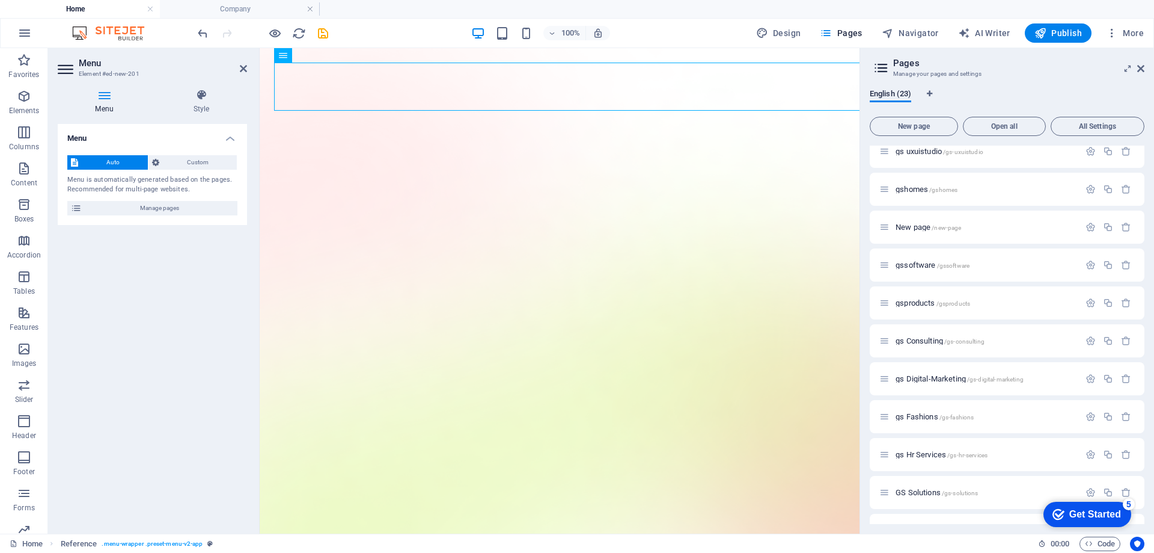
click at [74, 209] on icon at bounding box center [76, 208] width 11 height 14
drag, startPoint x: 78, startPoint y: 209, endPoint x: 55, endPoint y: 307, distance: 100.5
click at [78, 209] on icon at bounding box center [76, 208] width 11 height 14
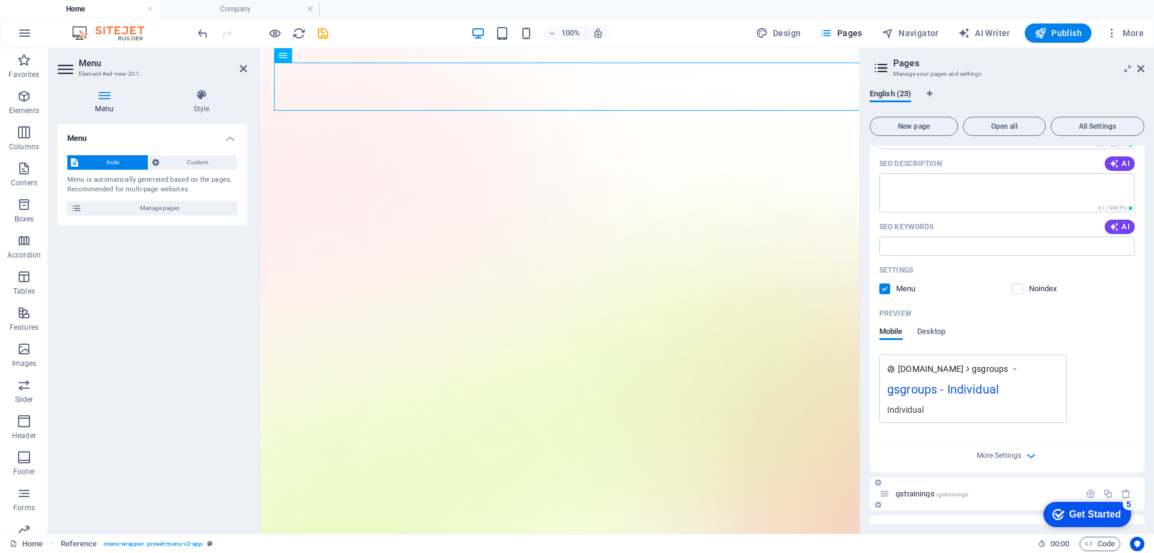
scroll to position [613, 0]
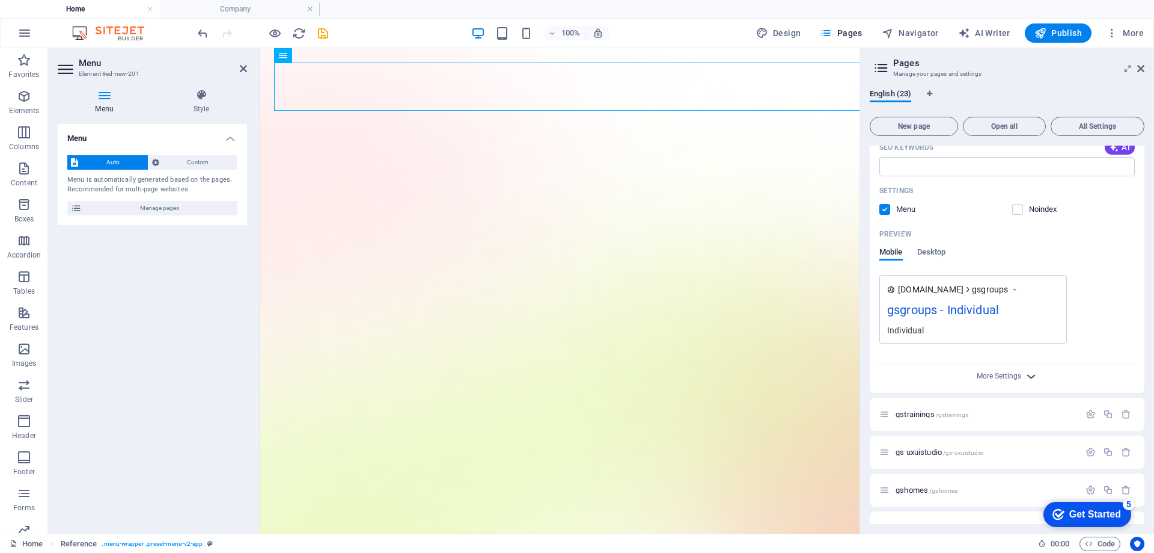
click at [1028, 377] on icon "button" at bounding box center [1031, 376] width 14 height 14
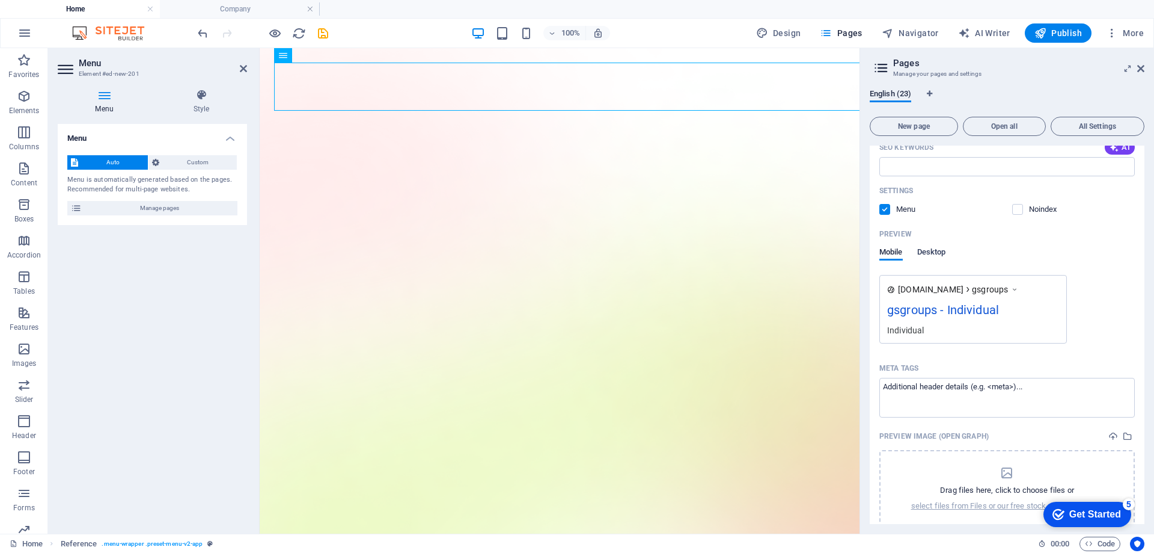
click at [942, 256] on span "Desktop" at bounding box center [931, 253] width 29 height 17
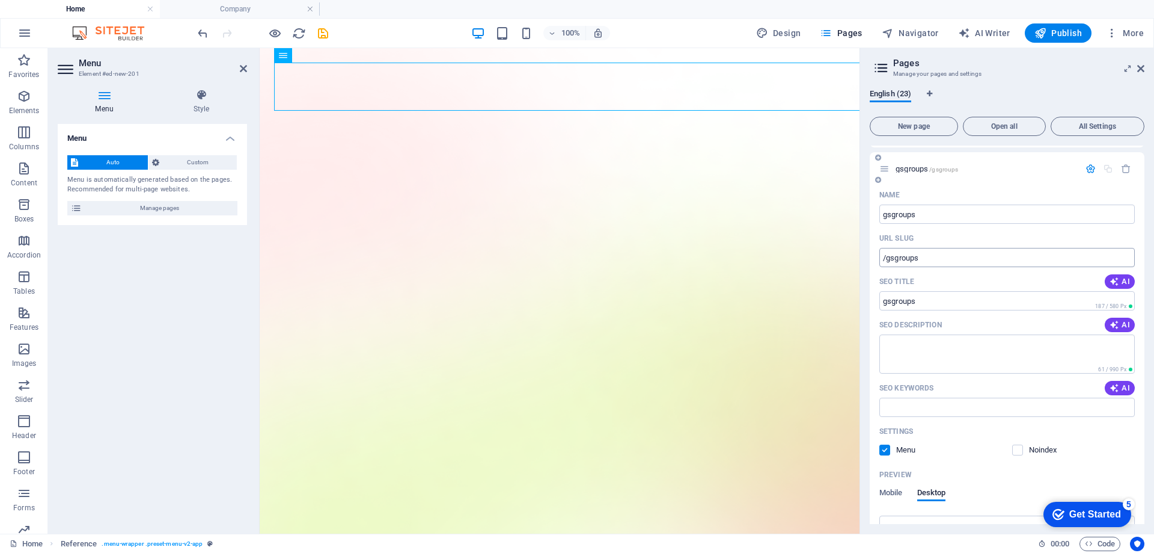
scroll to position [192, 0]
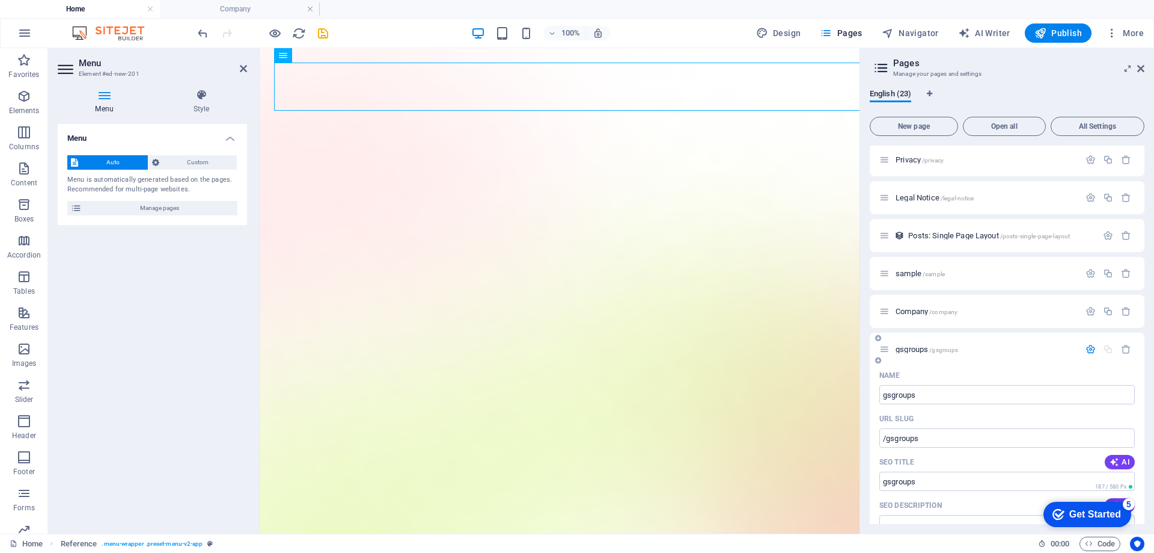
click at [1088, 354] on icon "button" at bounding box center [1091, 349] width 10 height 10
drag, startPoint x: 913, startPoint y: 342, endPoint x: 1019, endPoint y: 344, distance: 105.8
click at [1019, 344] on div "gsgroups /gsgroups" at bounding box center [980, 349] width 200 height 14
drag, startPoint x: 995, startPoint y: 355, endPoint x: 1098, endPoint y: 325, distance: 106.9
click at [1098, 325] on div "Home / Our Groups /our-groups Pricing /pricing Blog /blog Contact /contact Priv…" at bounding box center [1007, 387] width 275 height 866
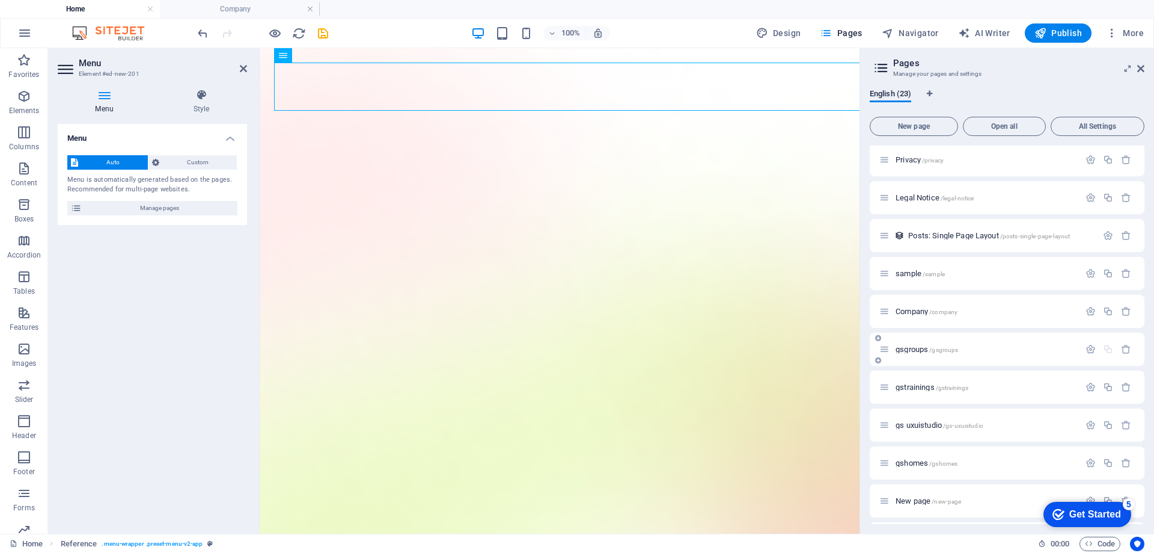
drag, startPoint x: 988, startPoint y: 344, endPoint x: 1043, endPoint y: 346, distance: 54.7
click at [1043, 346] on div "gsgroups /gsgroups" at bounding box center [980, 349] width 200 height 14
click at [1107, 315] on icon "button" at bounding box center [1108, 311] width 10 height 10
click at [1125, 352] on icon "button" at bounding box center [1126, 349] width 10 height 10
click at [371, 121] on icon at bounding box center [374, 116] width 7 height 13
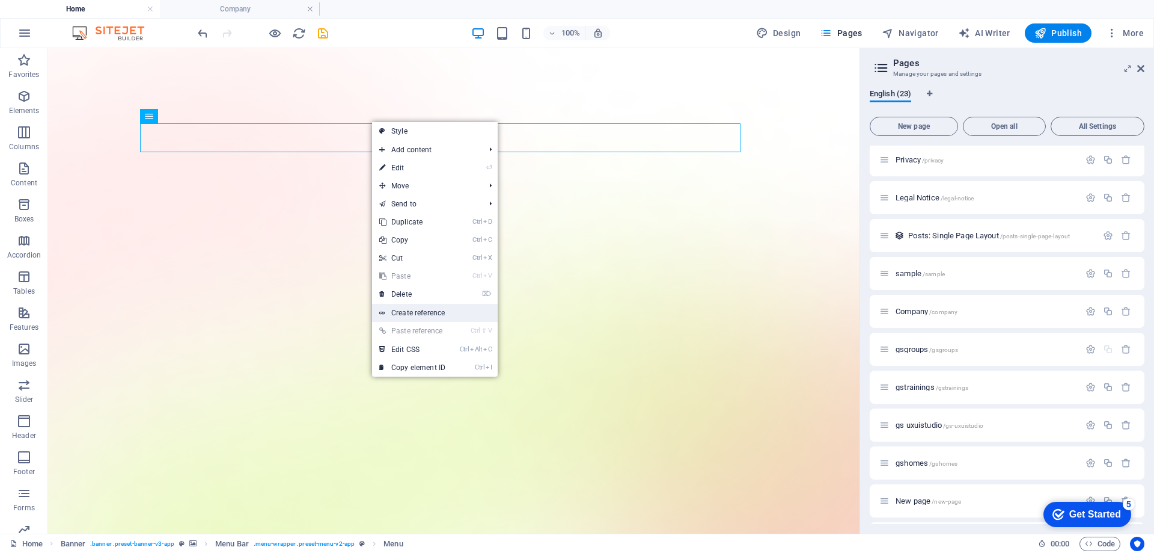
click at [439, 313] on link "Create reference" at bounding box center [435, 313] width 126 height 18
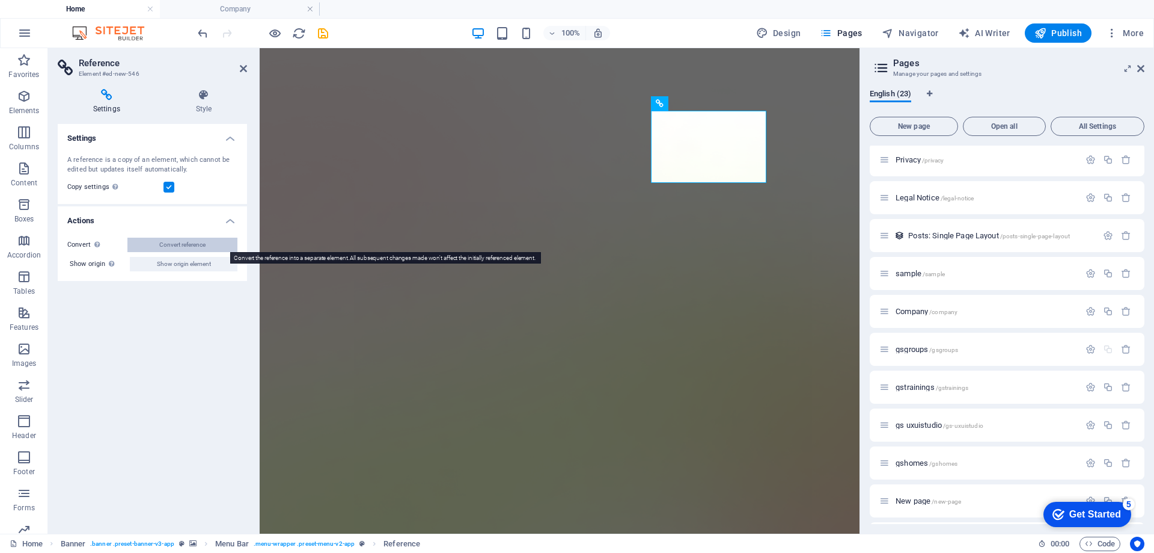
click at [201, 248] on span "Convert reference" at bounding box center [182, 244] width 46 height 14
select select
select select "author"
select select "2"
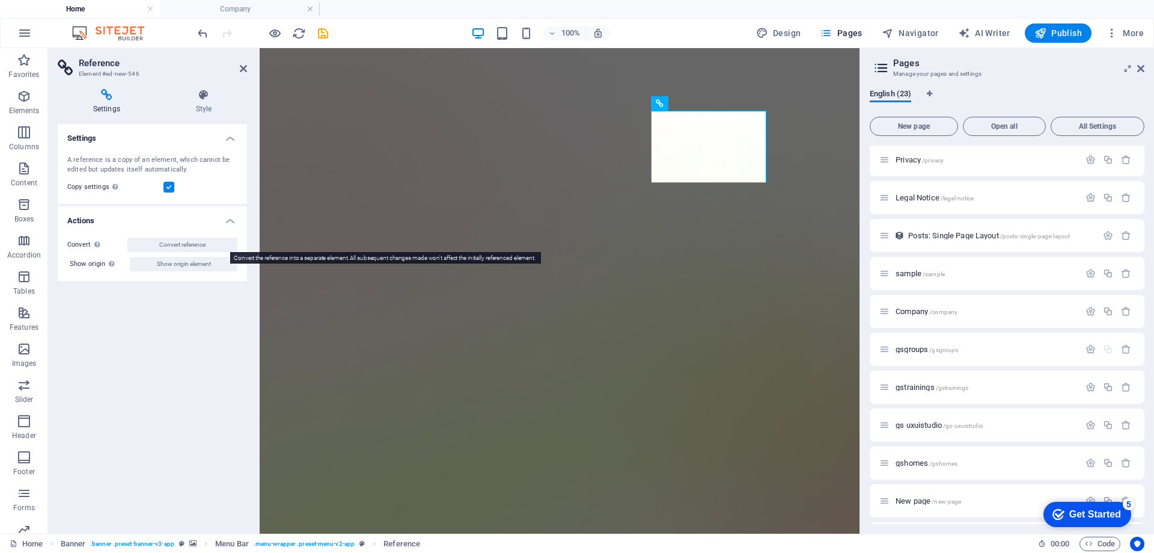
select select
select select "3"
select select
select select "4"
select select
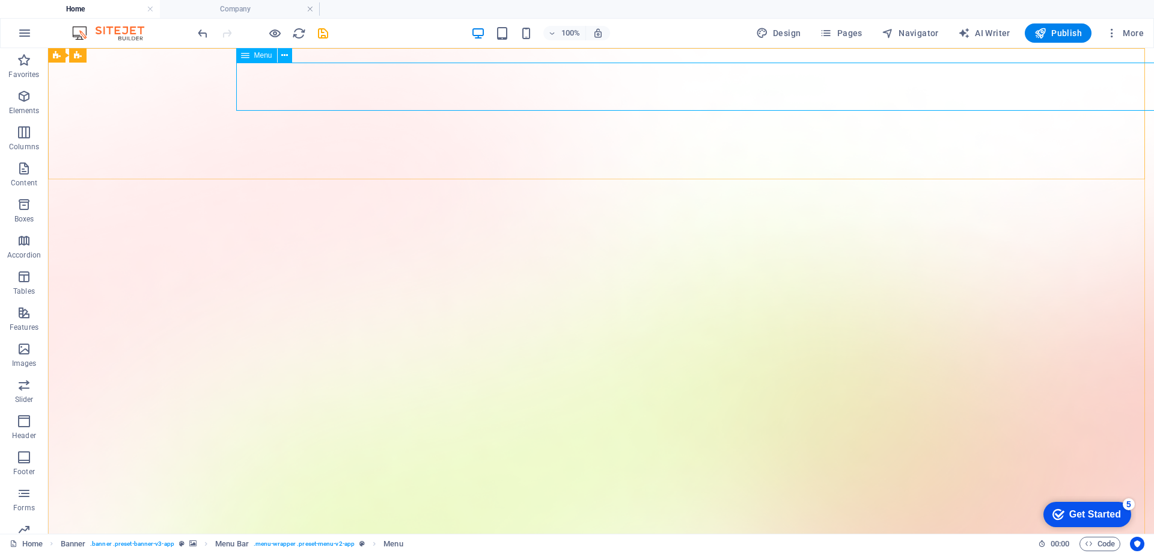
click at [262, 55] on span "Menu" at bounding box center [263, 55] width 18 height 7
click at [287, 54] on icon at bounding box center [284, 55] width 7 height 13
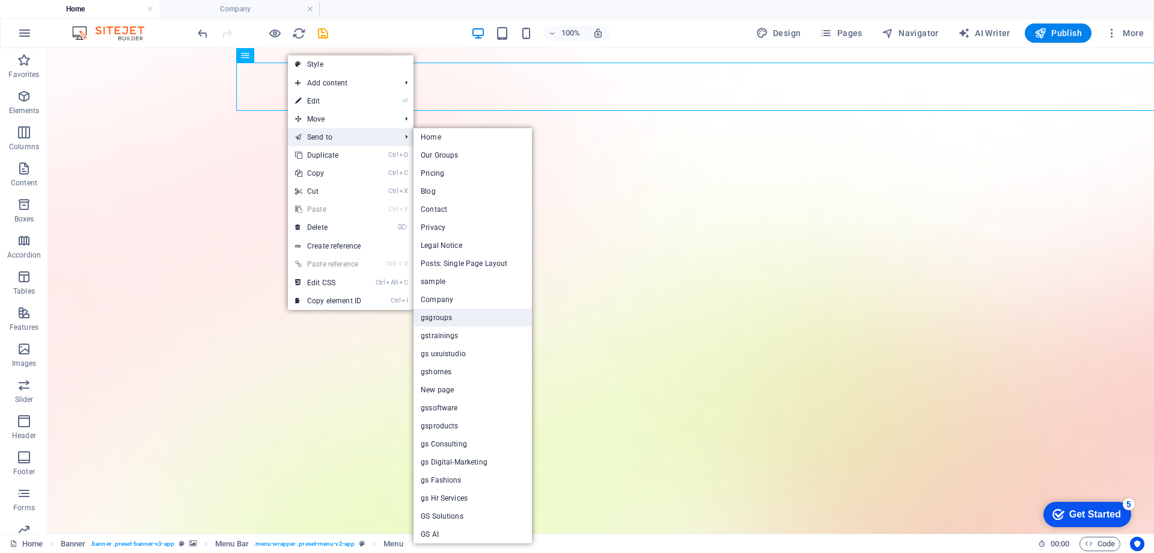
click at [456, 320] on link "gsgroups" at bounding box center [473, 317] width 118 height 18
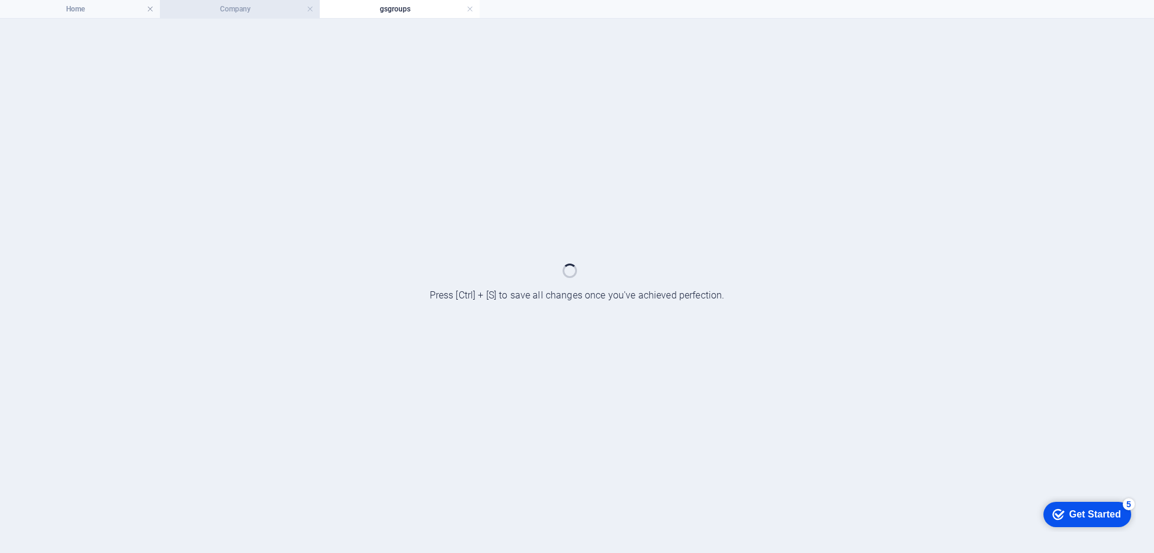
click at [219, 9] on h4 "Company" at bounding box center [240, 8] width 160 height 13
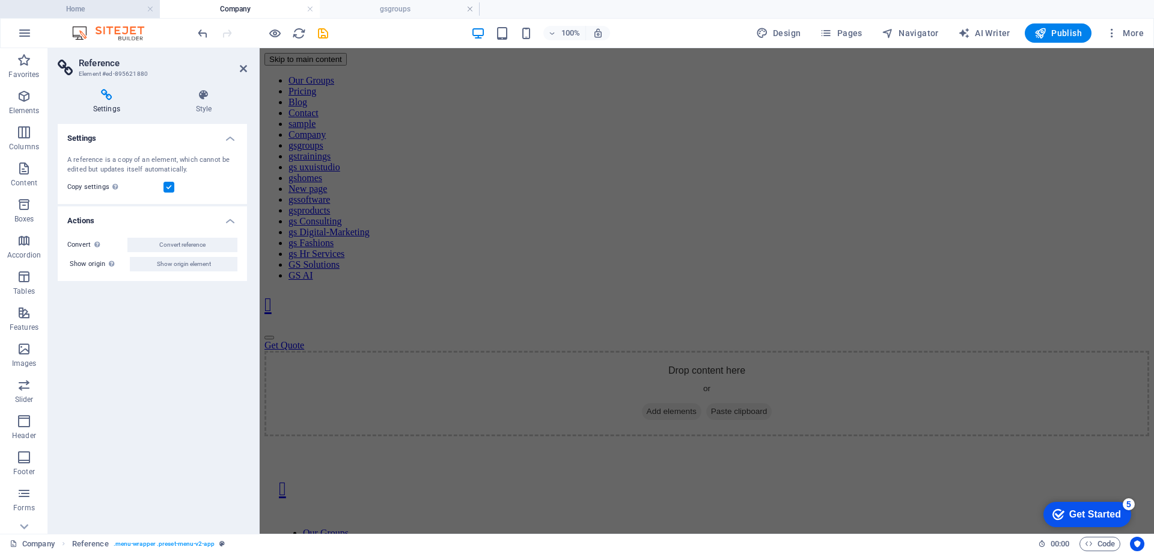
drag, startPoint x: 85, startPoint y: 9, endPoint x: 526, endPoint y: 155, distance: 464.3
click at [85, 9] on h4 "Home" at bounding box center [80, 8] width 160 height 13
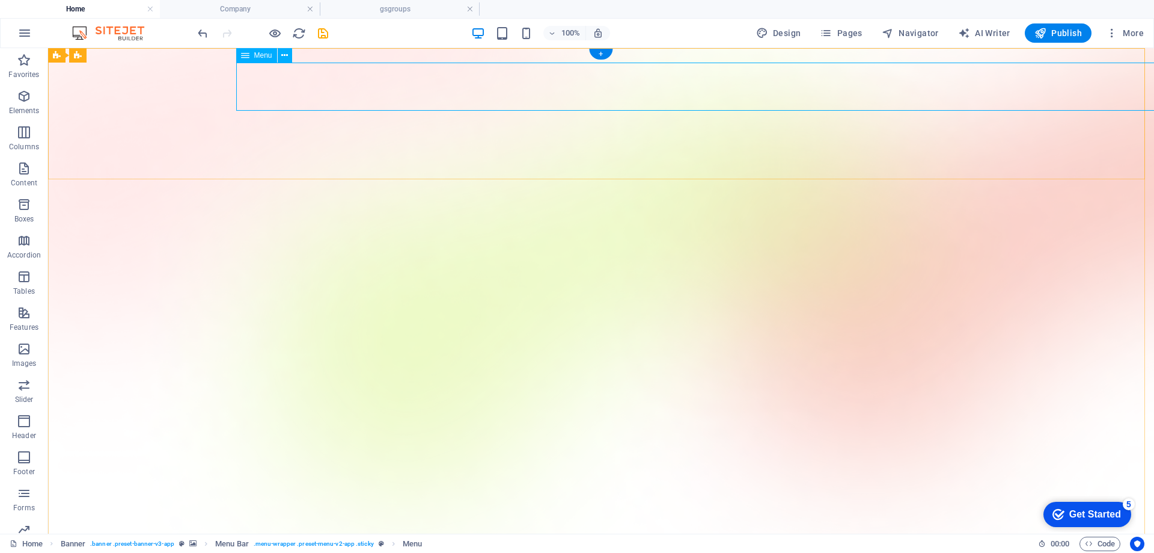
click at [266, 55] on span "Menu" at bounding box center [263, 55] width 18 height 7
click at [284, 55] on icon at bounding box center [284, 55] width 7 height 13
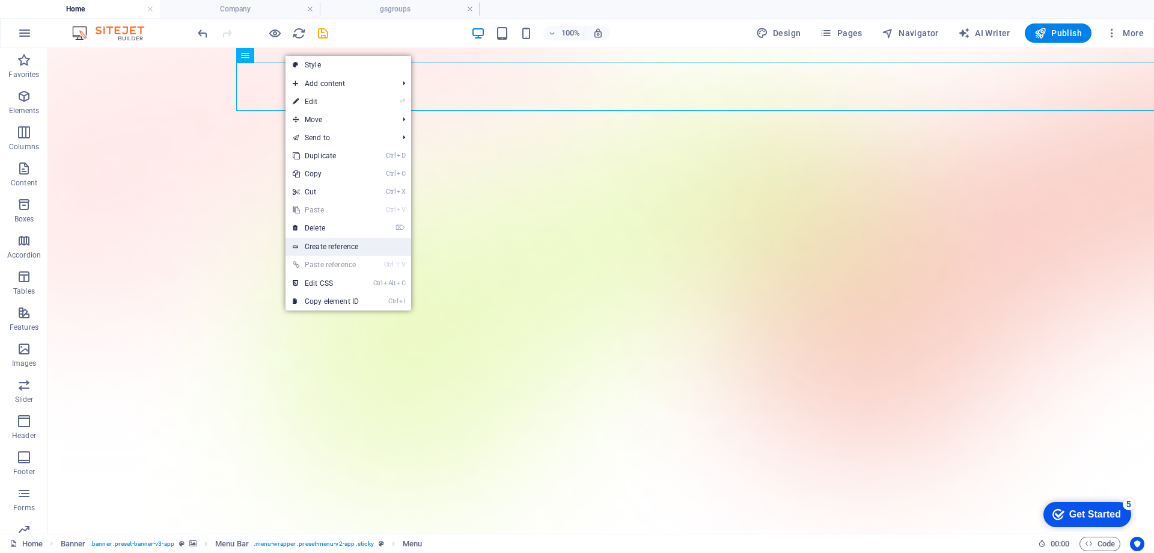
click at [344, 252] on link "Create reference" at bounding box center [349, 246] width 126 height 18
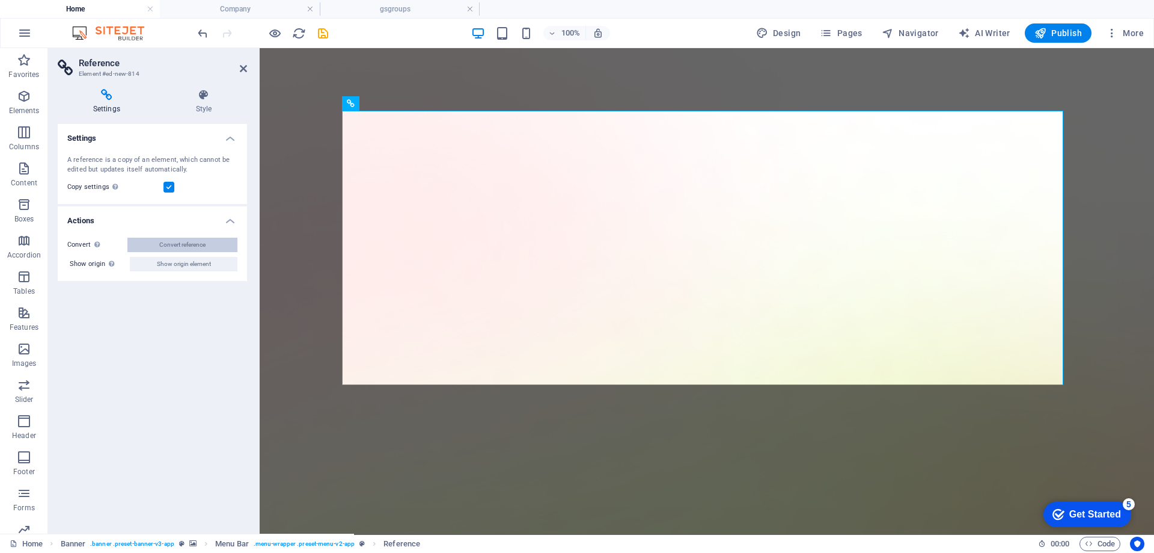
click at [183, 243] on span "Convert reference" at bounding box center [182, 244] width 46 height 14
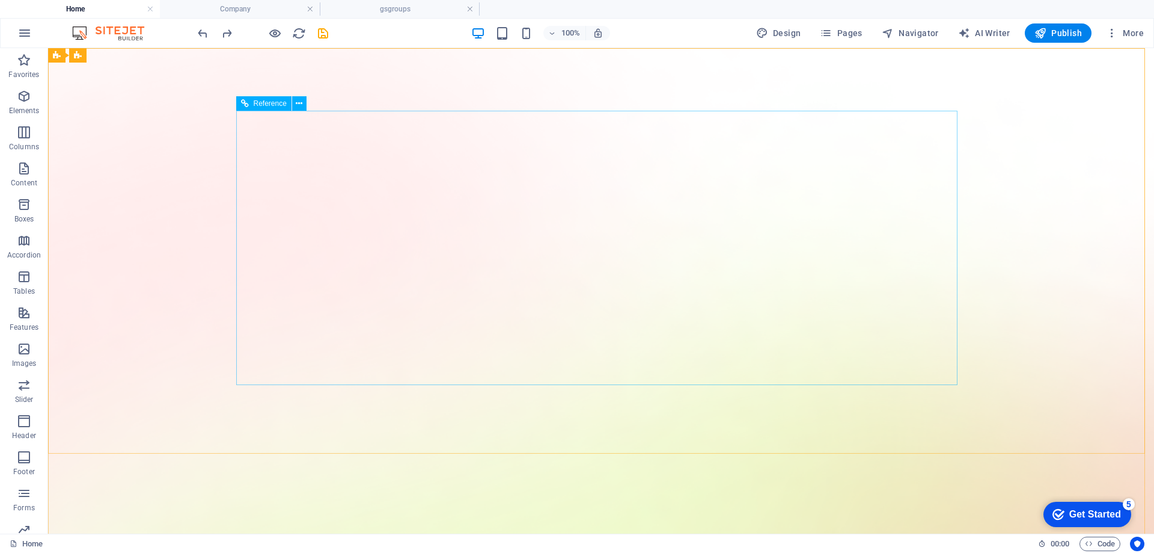
click at [267, 106] on span "Reference" at bounding box center [270, 103] width 33 height 7
click at [274, 102] on span "Reference" at bounding box center [270, 103] width 33 height 7
drag, startPoint x: 302, startPoint y: 188, endPoint x: 256, endPoint y: 190, distance: 46.3
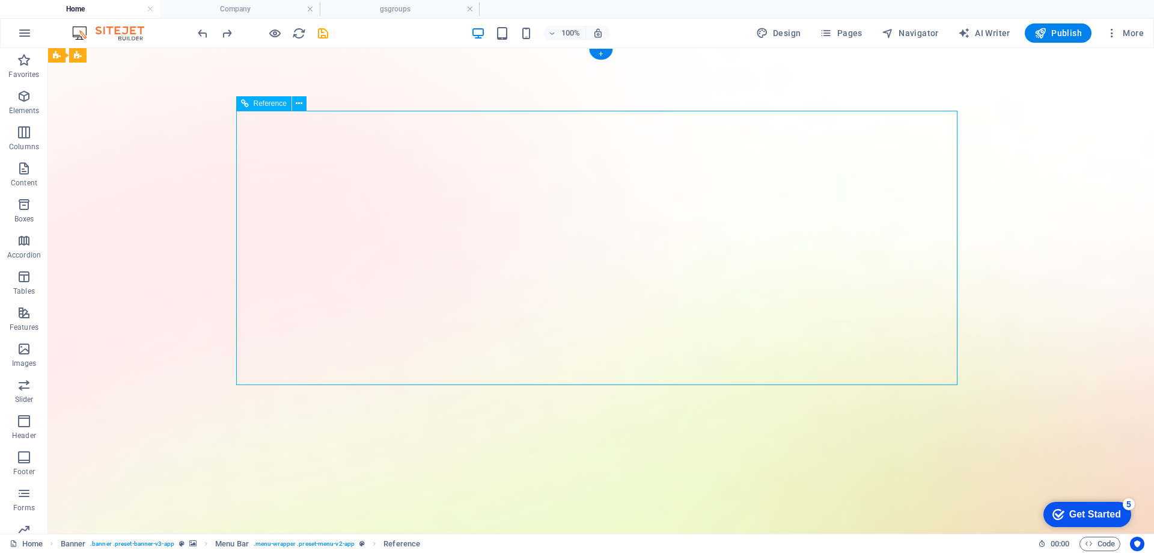
drag, startPoint x: 258, startPoint y: 202, endPoint x: 326, endPoint y: 289, distance: 110.9
click at [298, 102] on icon at bounding box center [299, 103] width 7 height 13
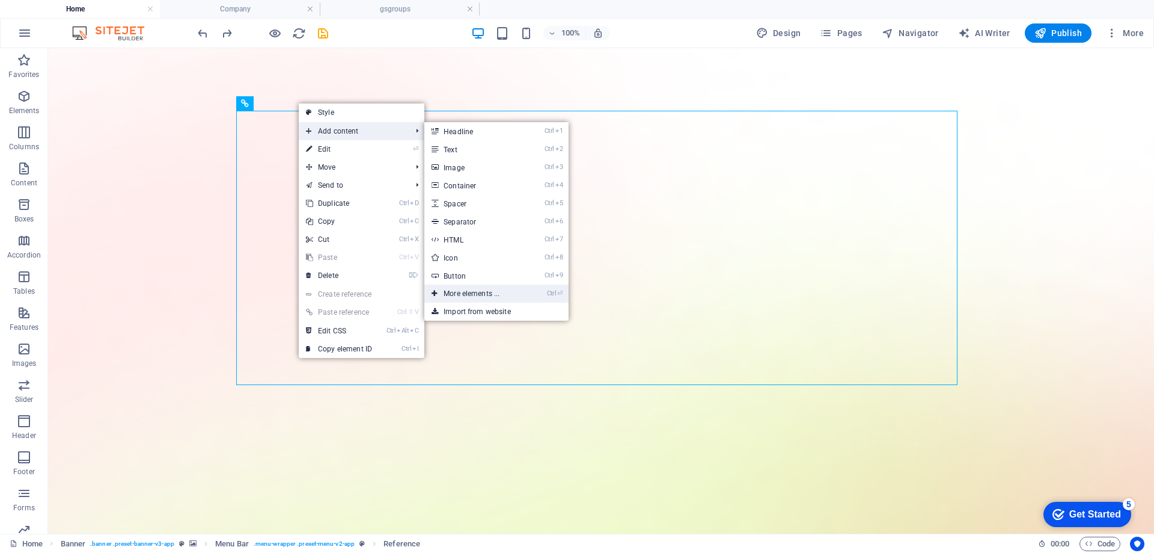
click at [510, 295] on link "Ctrl ⏎ More elements ..." at bounding box center [473, 293] width 99 height 18
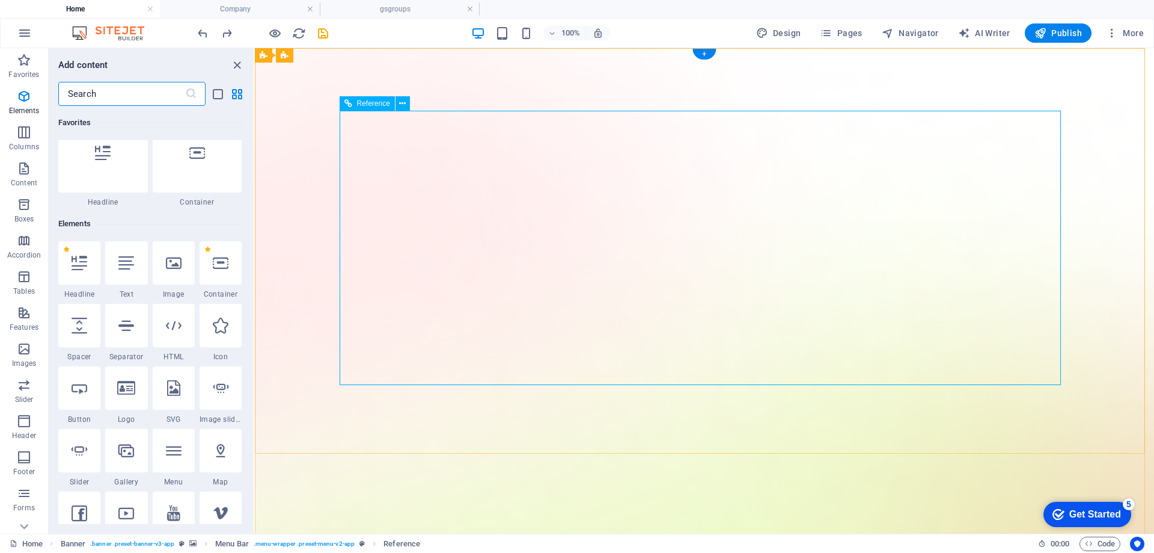
scroll to position [128, 0]
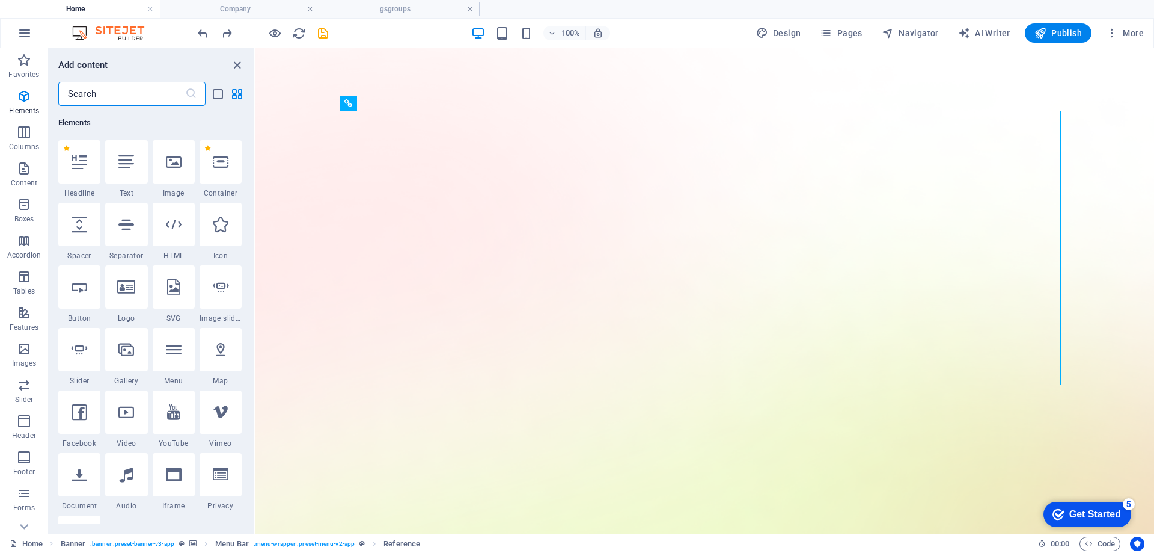
click at [117, 91] on input "text" at bounding box center [121, 94] width 127 height 24
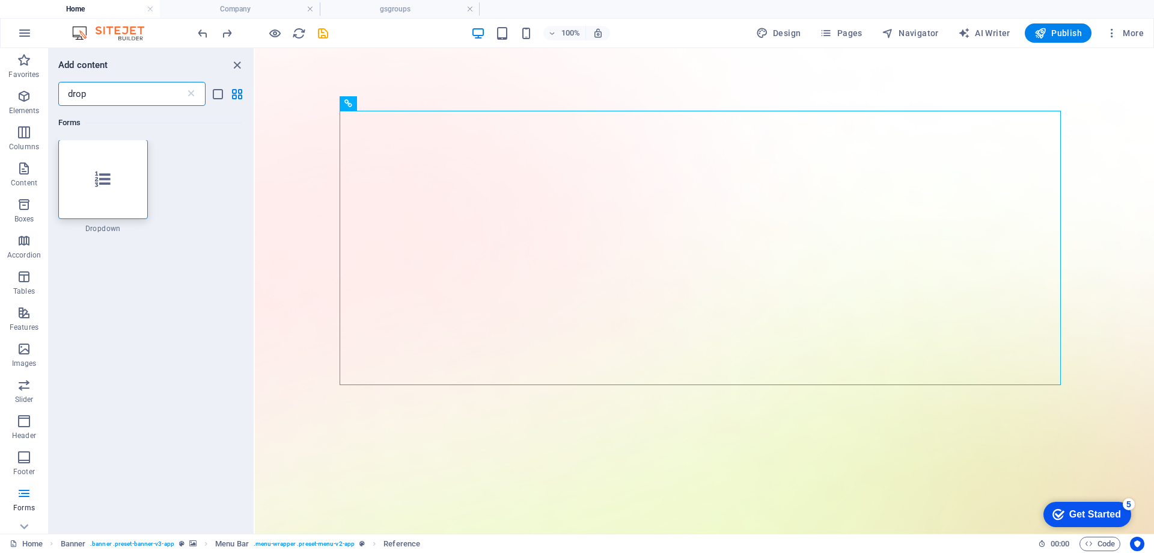
scroll to position [0, 0]
type input "d"
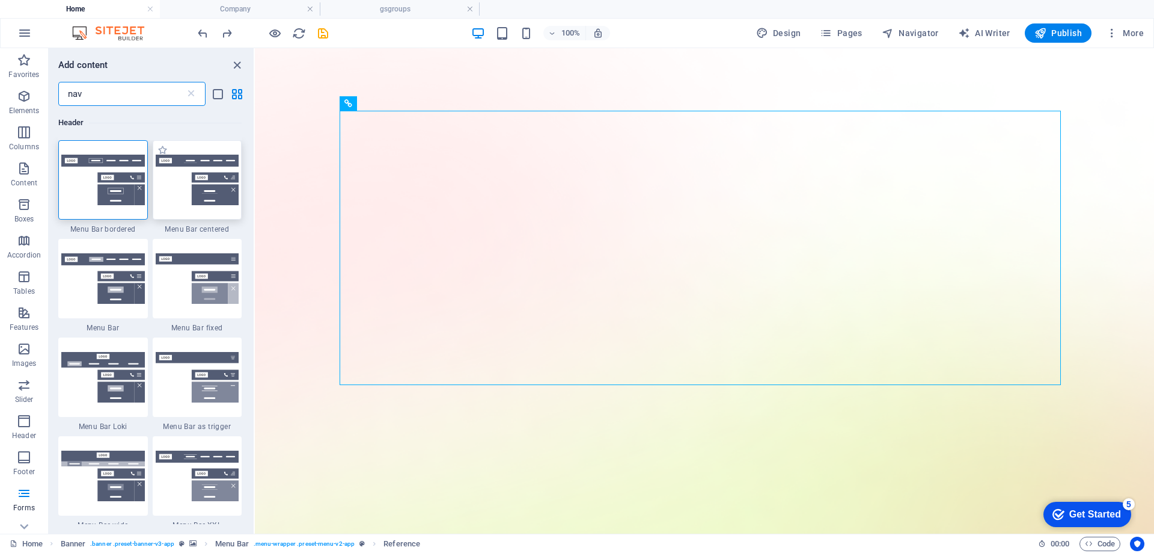
type input "nav"
click at [206, 194] on img at bounding box center [198, 180] width 84 height 51
click at [405, 102] on icon at bounding box center [402, 103] width 7 height 13
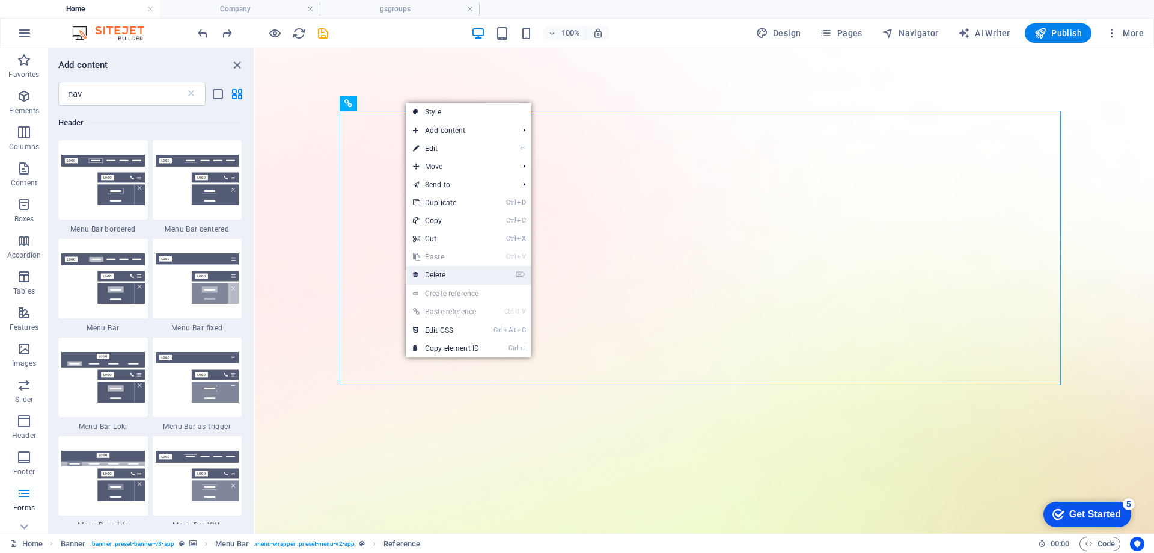
click at [442, 266] on link "⌦ Delete" at bounding box center [446, 275] width 81 height 18
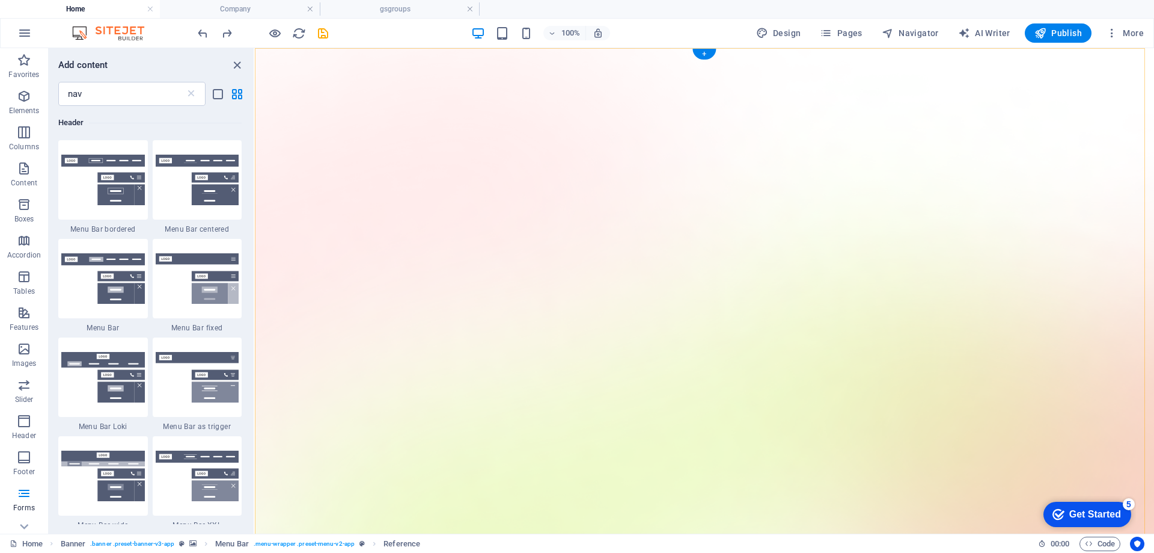
click at [703, 51] on div "+" at bounding box center [704, 54] width 23 height 11
drag, startPoint x: 283, startPoint y: 57, endPoint x: 111, endPoint y: 22, distance: 176.0
click at [283, 57] on span "Banner" at bounding box center [283, 55] width 23 height 7
drag, startPoint x: 449, startPoint y: 13, endPoint x: 455, endPoint y: 14, distance: 6.1
click at [703, 51] on div "+" at bounding box center [704, 54] width 23 height 11
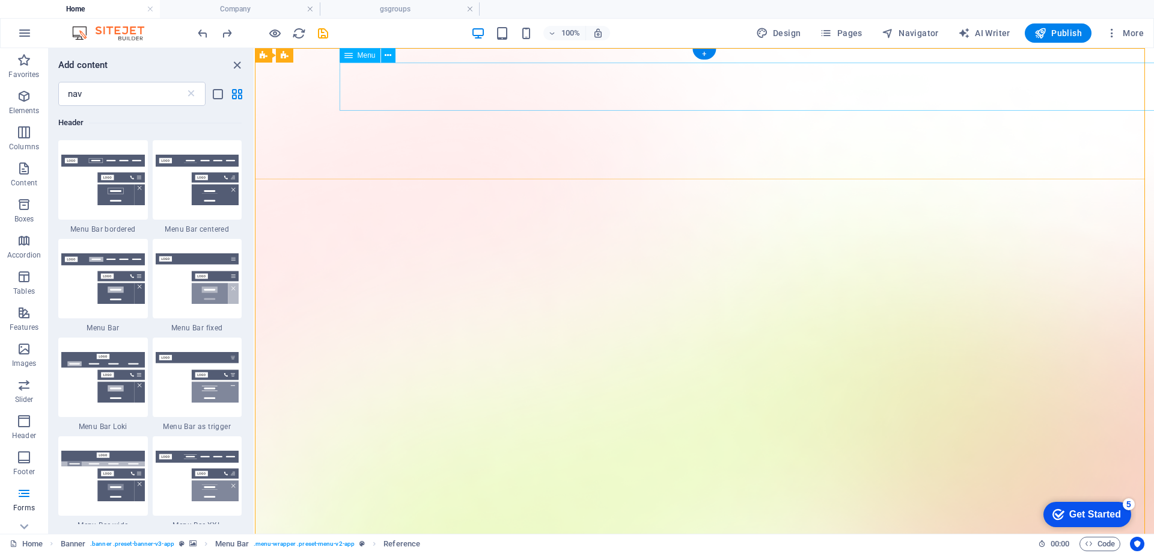
click at [390, 55] on icon at bounding box center [388, 55] width 7 height 13
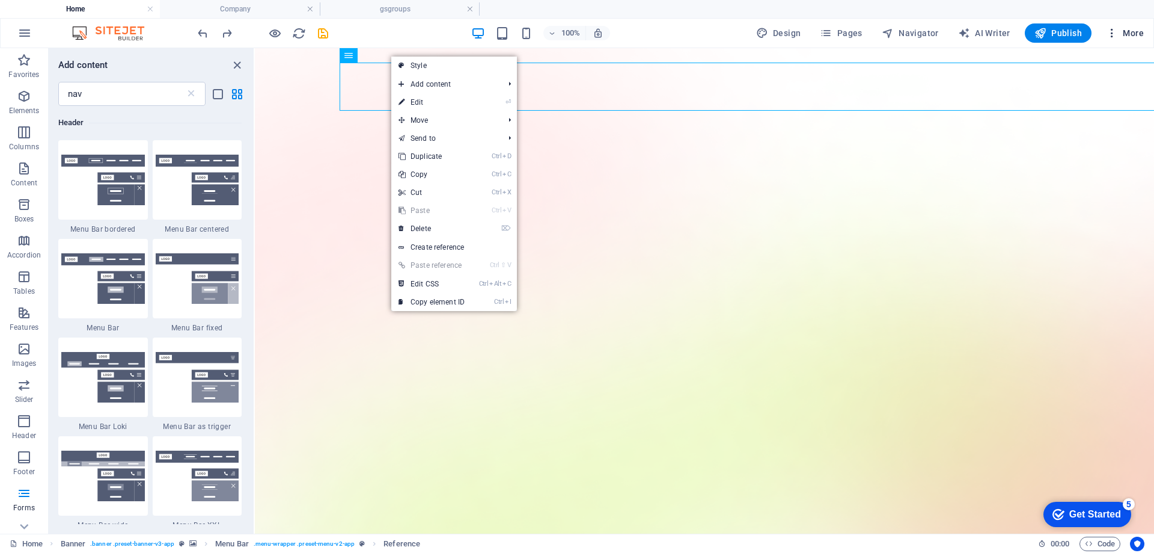
click at [1109, 34] on icon "button" at bounding box center [1112, 33] width 12 height 12
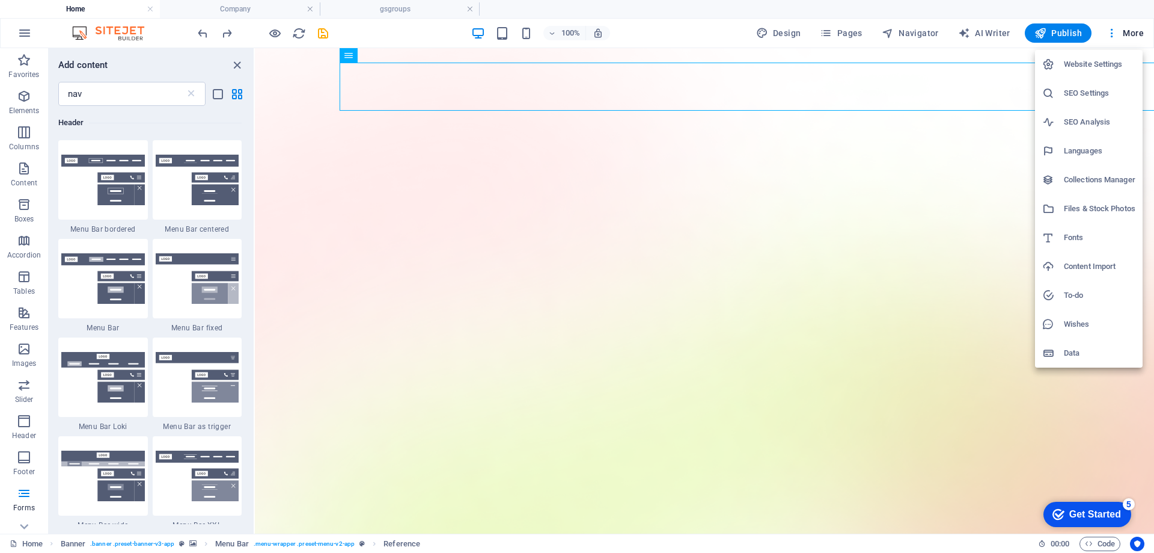
click at [922, 38] on div at bounding box center [577, 276] width 1154 height 553
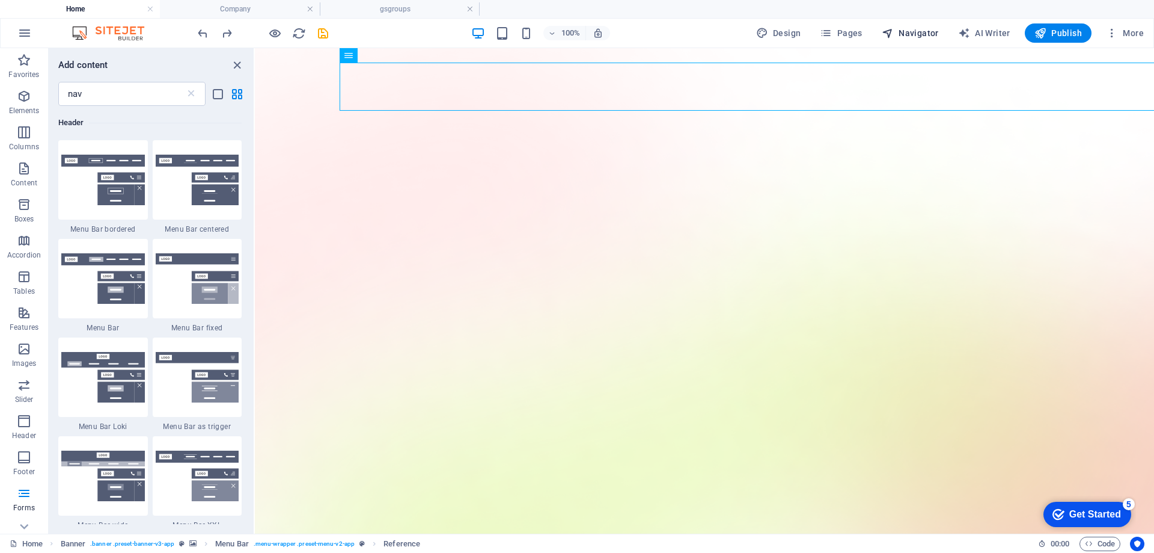
click at [902, 33] on span "Navigator" at bounding box center [910, 33] width 57 height 12
click at [931, 35] on span "Navigator" at bounding box center [910, 33] width 57 height 12
click at [832, 35] on icon "button" at bounding box center [826, 33] width 12 height 12
click at [832, 38] on icon "button" at bounding box center [826, 33] width 12 height 12
click at [831, 38] on icon "button" at bounding box center [826, 33] width 12 height 12
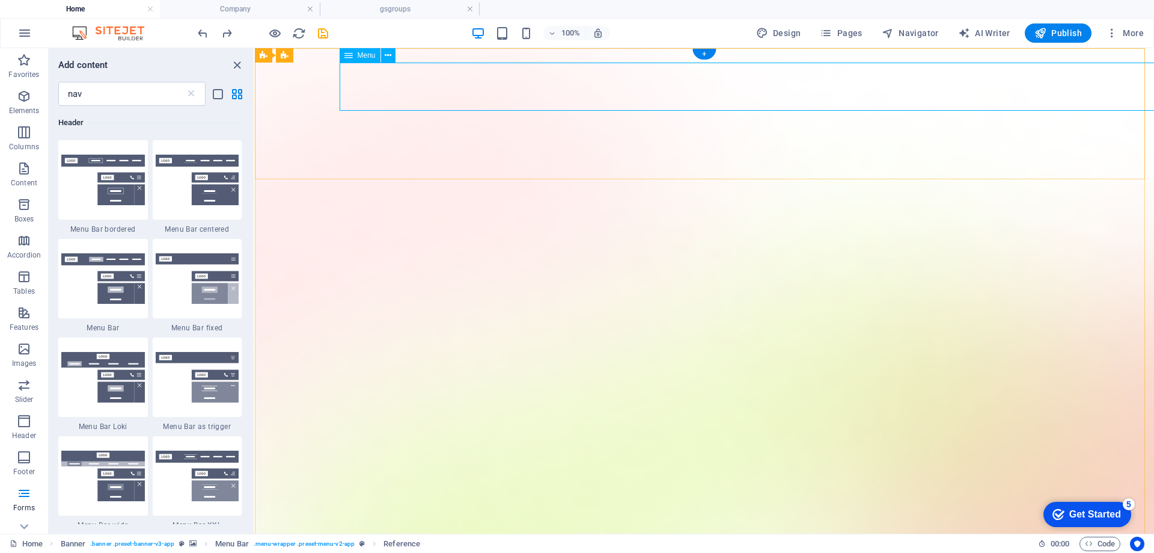
click at [371, 55] on span "Menu" at bounding box center [367, 55] width 18 height 7
click at [216, 96] on icon "list-view" at bounding box center [218, 94] width 14 height 14
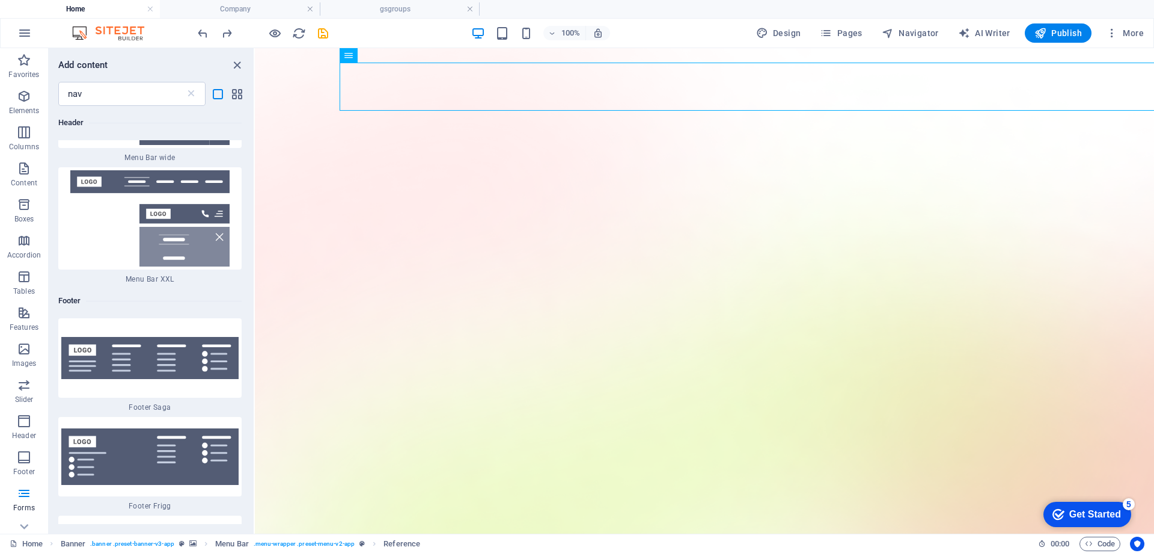
scroll to position [842, 0]
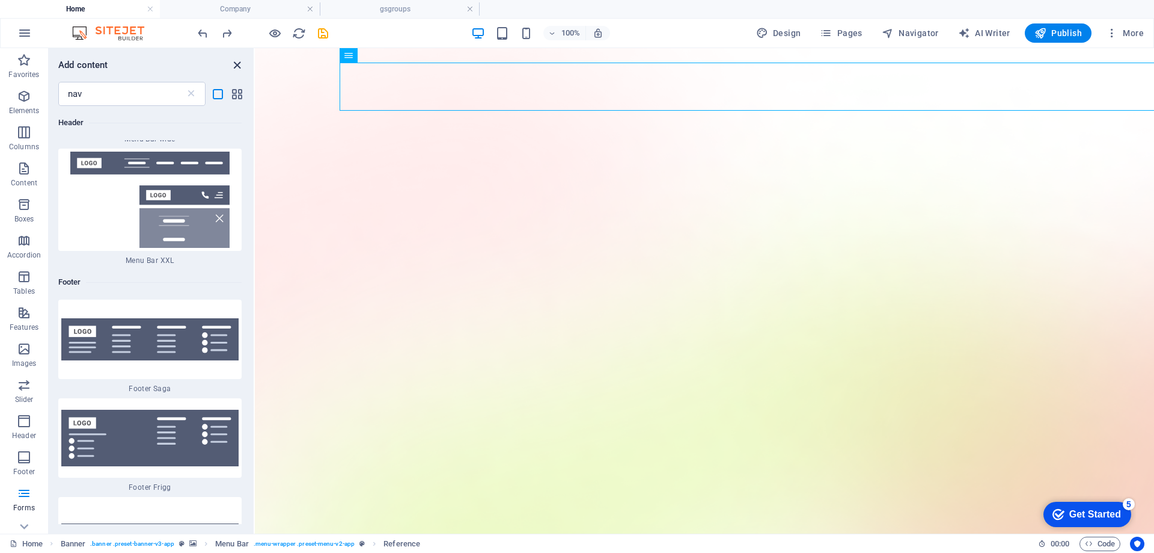
click at [236, 67] on icon "close panel" at bounding box center [237, 65] width 14 height 14
click at [237, 68] on icon "close panel" at bounding box center [237, 65] width 14 height 14
click at [25, 99] on icon "button" at bounding box center [24, 96] width 14 height 14
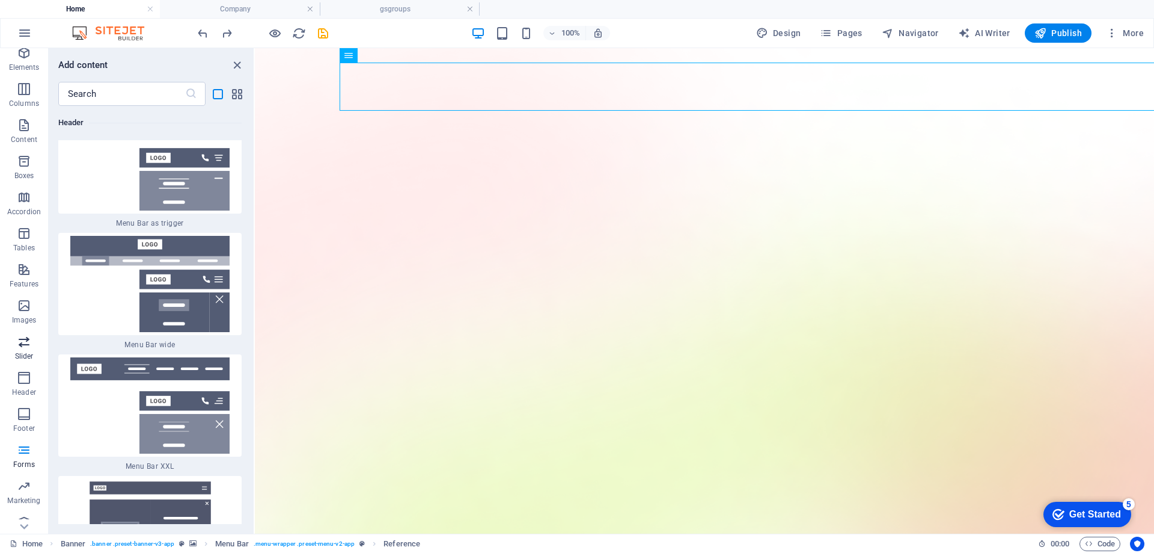
scroll to position [56, 0]
click at [23, 519] on p "Collections" at bounding box center [23, 524] width 37 height 10
click at [123, 97] on input "text" at bounding box center [121, 94] width 127 height 24
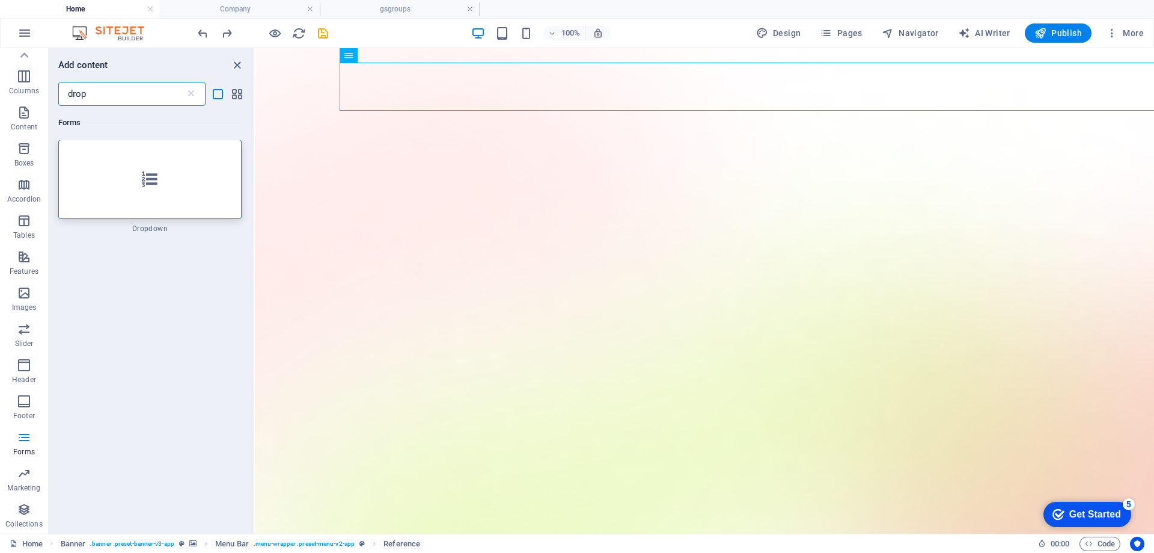
scroll to position [0, 0]
type input "drop"
click at [142, 187] on icon at bounding box center [150, 180] width 16 height 16
click at [171, 93] on input "drop" at bounding box center [121, 94] width 127 height 24
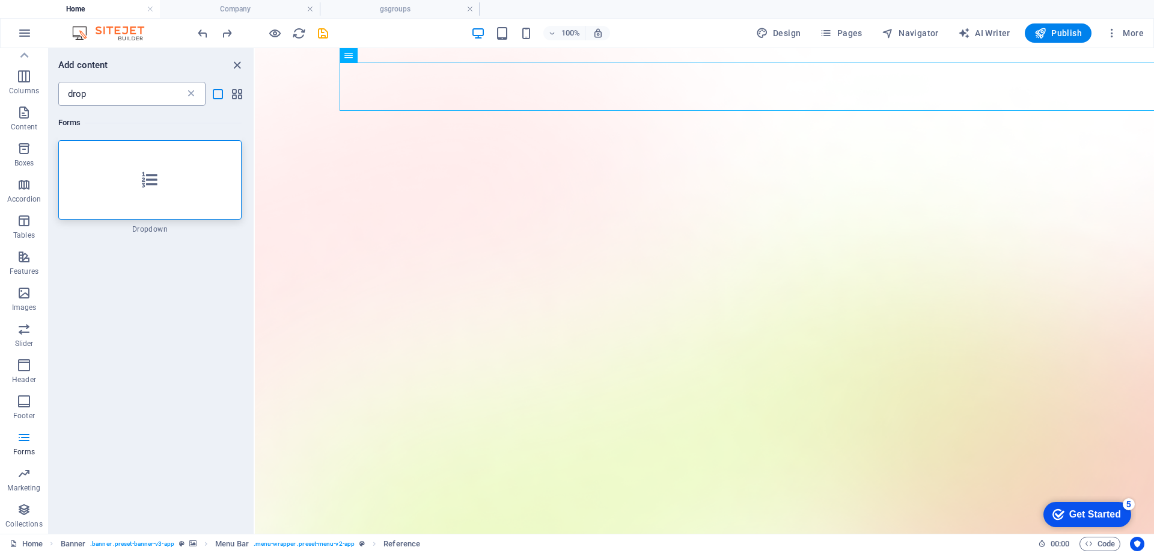
click at [192, 96] on icon at bounding box center [191, 94] width 12 height 12
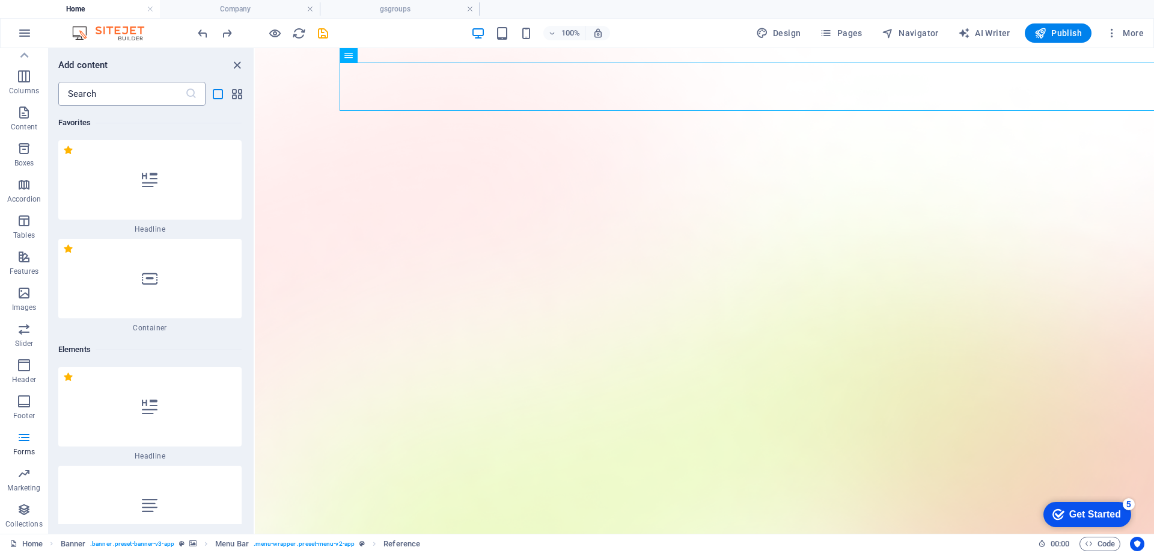
click at [192, 96] on icon at bounding box center [191, 94] width 12 height 12
click at [135, 95] on input "text" at bounding box center [121, 94] width 127 height 24
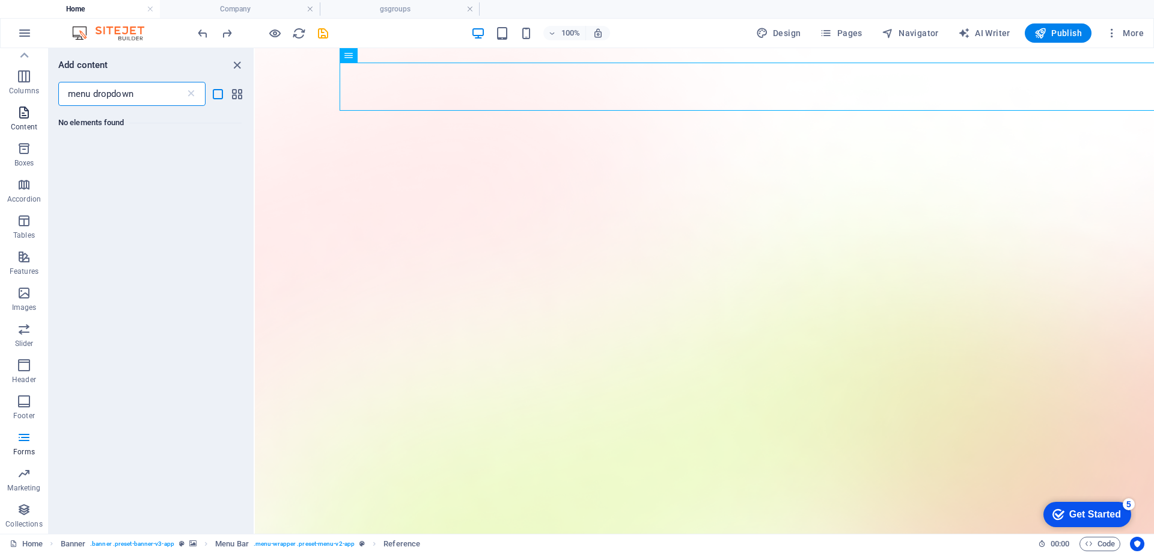
drag, startPoint x: 138, startPoint y: 97, endPoint x: 0, endPoint y: 112, distance: 138.5
click at [0, 112] on div "Favorites Elements Columns Content Boxes Accordion Tables Features Images Slide…" at bounding box center [127, 290] width 255 height 485
drag, startPoint x: 145, startPoint y: 85, endPoint x: 1, endPoint y: 87, distance: 144.3
click at [13, 84] on div "Favorites Elements Columns Content Boxes Accordion Tables Features Images Slide…" at bounding box center [127, 290] width 255 height 485
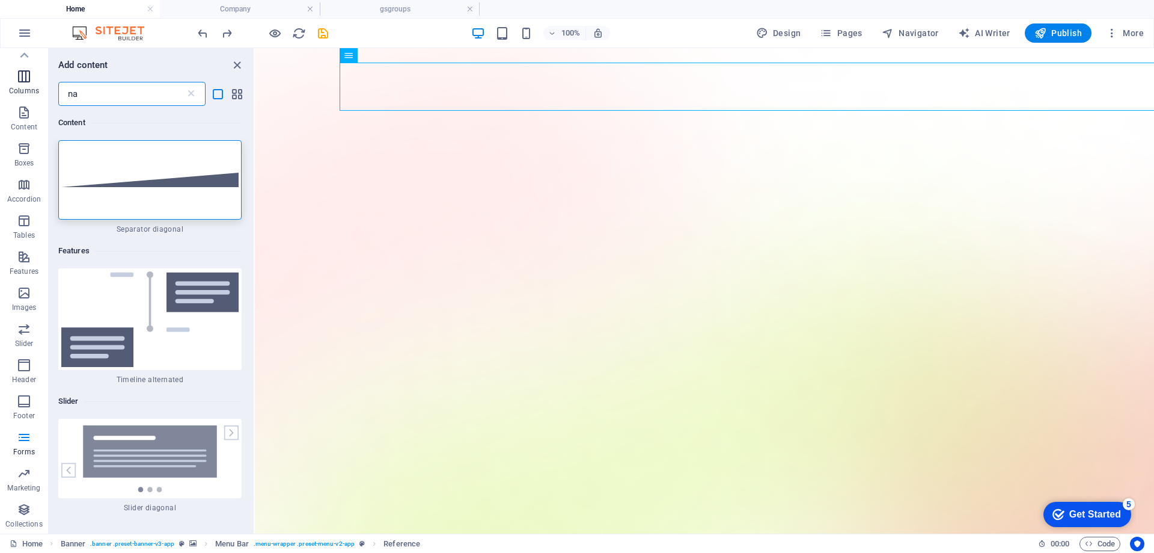
type input "n"
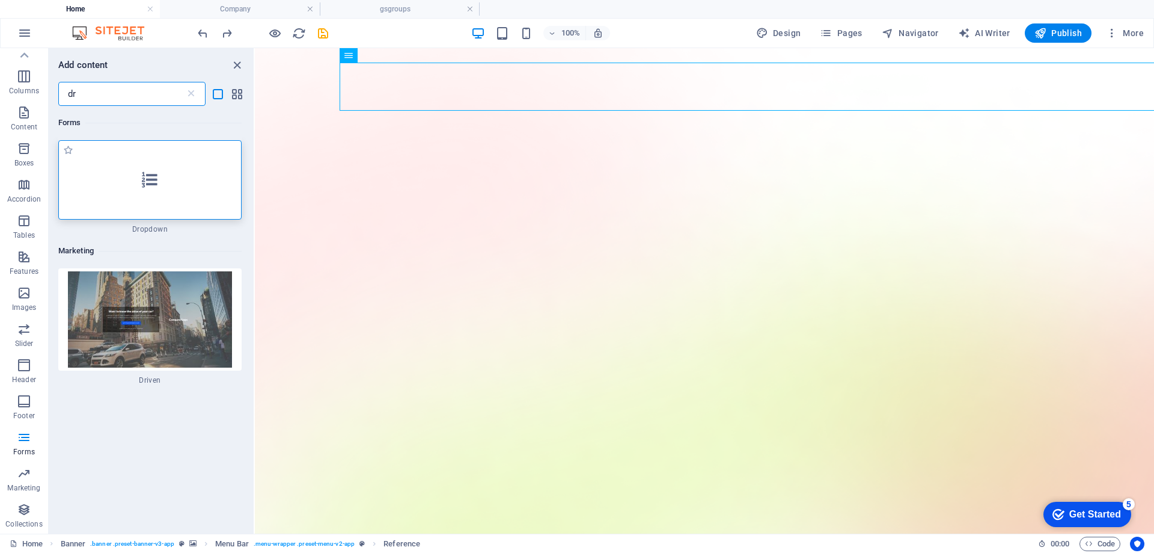
type input "dr"
click at [191, 186] on div at bounding box center [149, 179] width 183 height 79
